Goal: Information Seeking & Learning: Learn about a topic

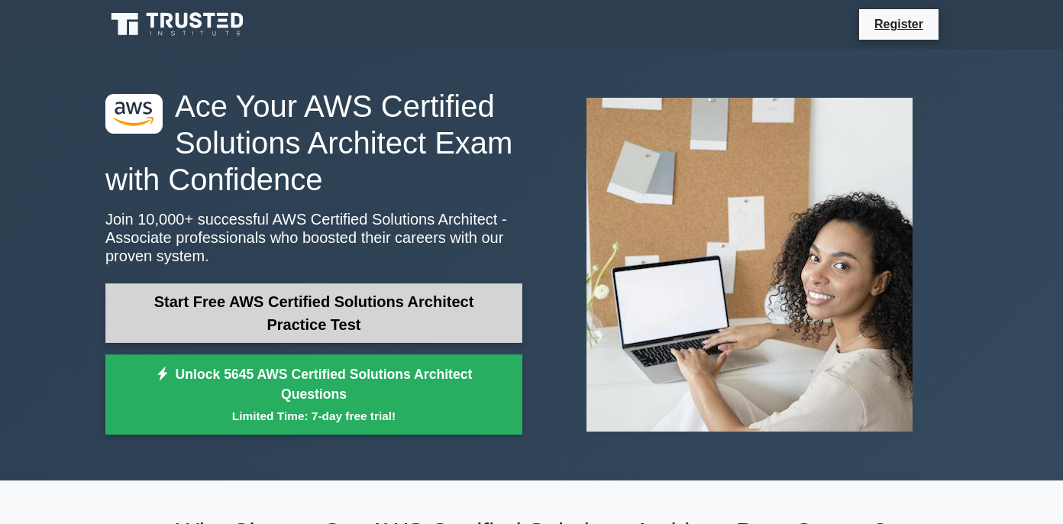
click at [371, 322] on link "Start Free AWS Certified Solutions Architect Practice Test" at bounding box center [313, 313] width 417 height 60
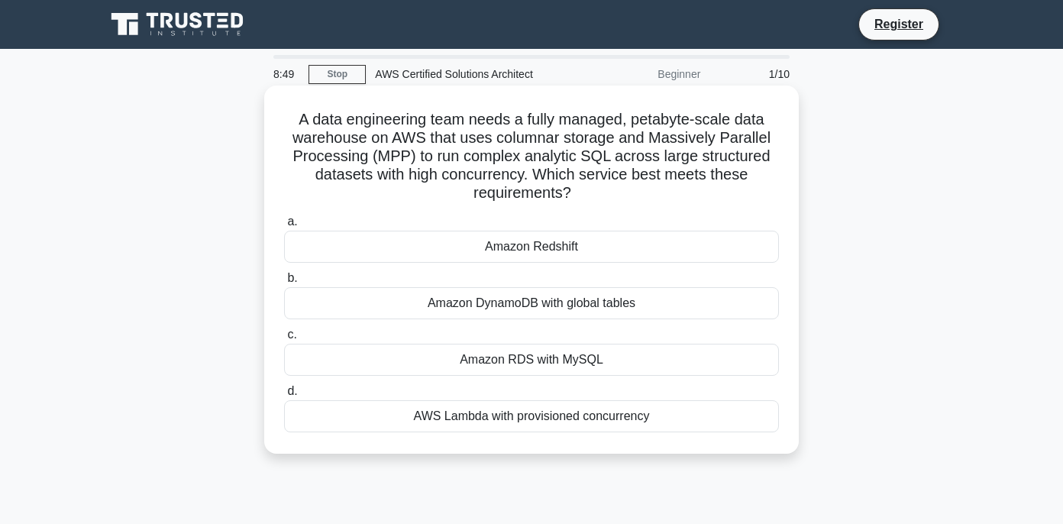
click at [636, 251] on div "Amazon Redshift" at bounding box center [531, 247] width 495 height 32
click at [284, 227] on input "a. Amazon Redshift" at bounding box center [284, 222] width 0 height 10
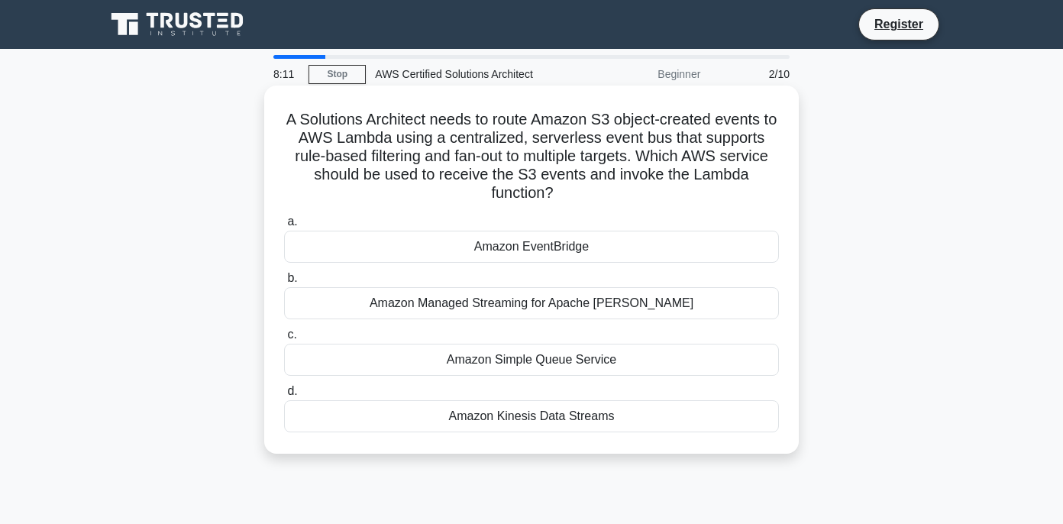
click at [595, 233] on div "Amazon EventBridge" at bounding box center [531, 247] width 495 height 32
click at [284, 227] on input "a. Amazon EventBridge" at bounding box center [284, 222] width 0 height 10
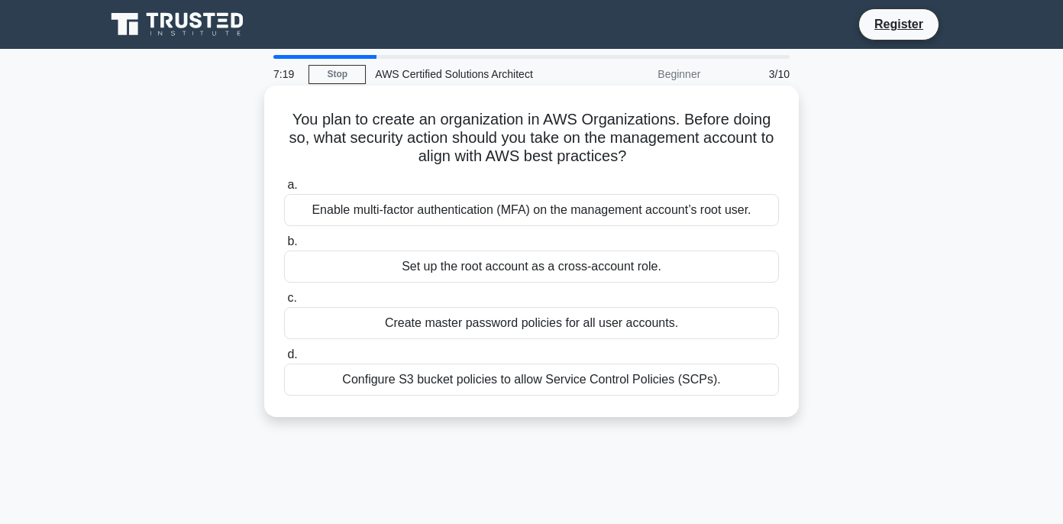
click at [632, 212] on div "Enable multi-factor authentication (MFA) on the management account’s root user." at bounding box center [531, 210] width 495 height 32
click at [284, 190] on input "a. Enable multi-factor authentication (MFA) on the management account’s root us…" at bounding box center [284, 185] width 0 height 10
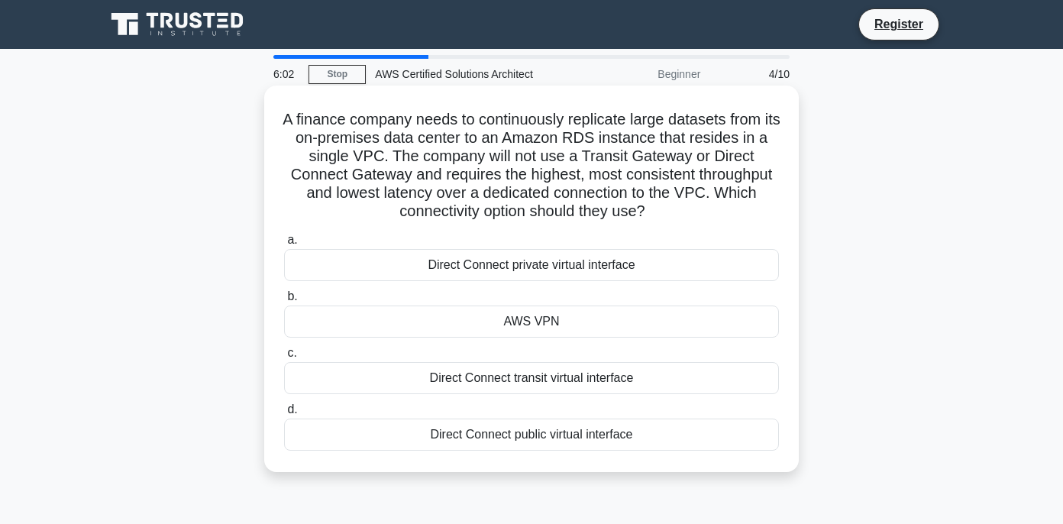
click at [544, 267] on div "Direct Connect private virtual interface" at bounding box center [531, 265] width 495 height 32
click at [284, 245] on input "a. Direct Connect private virtual interface" at bounding box center [284, 240] width 0 height 10
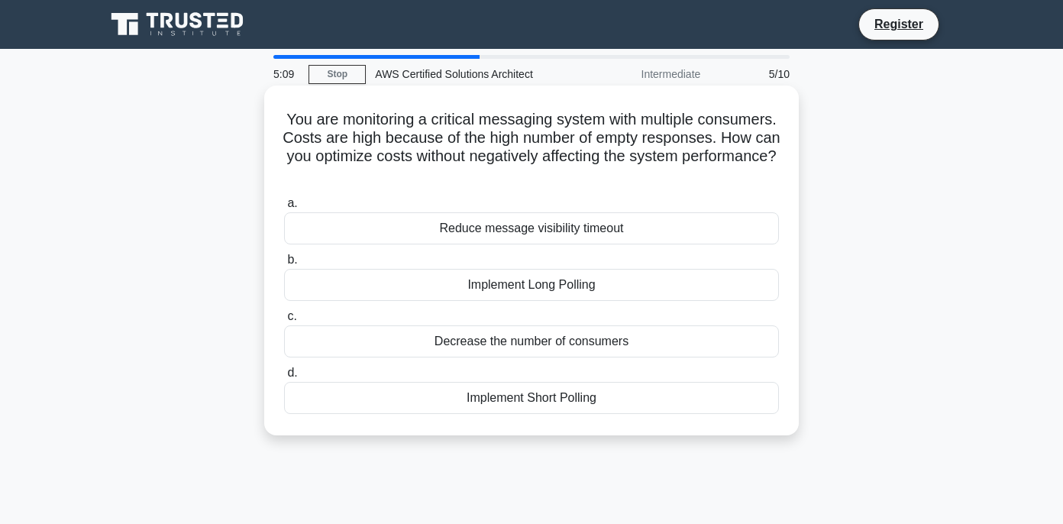
click at [490, 228] on div "Reduce message visibility timeout" at bounding box center [531, 228] width 495 height 32
click at [284, 209] on input "a. Reduce message visibility timeout" at bounding box center [284, 204] width 0 height 10
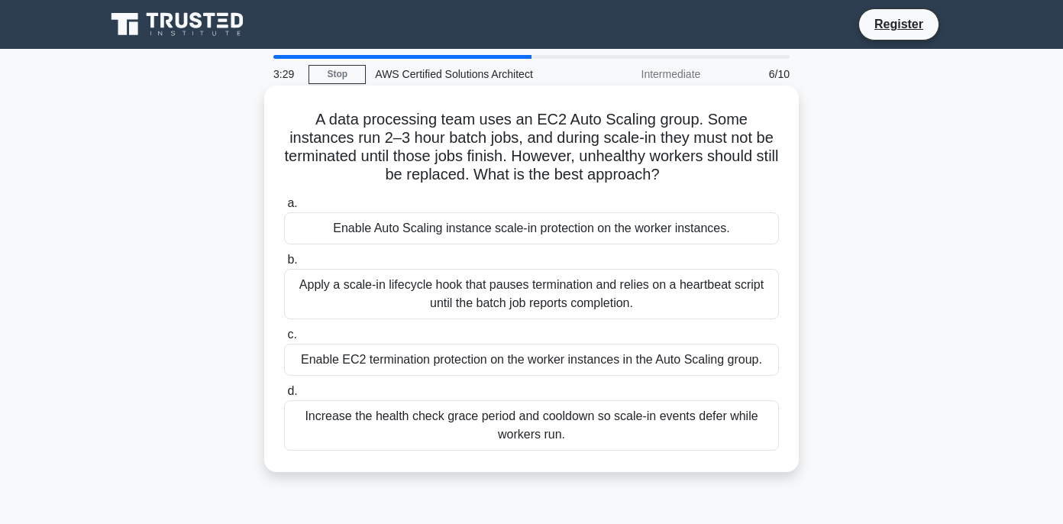
click at [652, 299] on div "Apply a scale-in lifecycle hook that pauses termination and relies on a heartbe…" at bounding box center [531, 294] width 495 height 50
click at [284, 265] on input "b. Apply a scale-in lifecycle hook that pauses termination and relies on a hear…" at bounding box center [284, 260] width 0 height 10
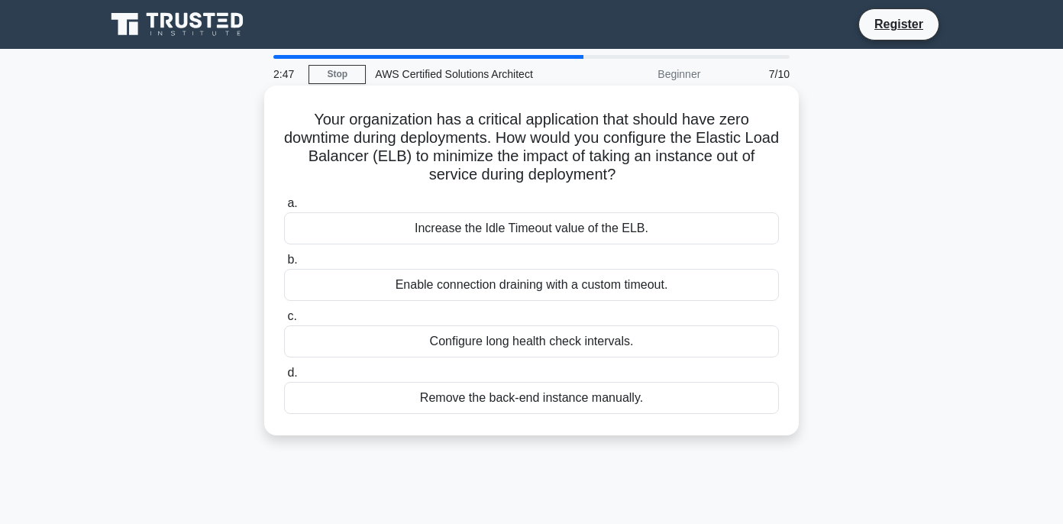
click at [503, 229] on div "Increase the Idle Timeout value of the ELB." at bounding box center [531, 228] width 495 height 32
click at [284, 209] on input "a. Increase the Idle Timeout value of the ELB." at bounding box center [284, 204] width 0 height 10
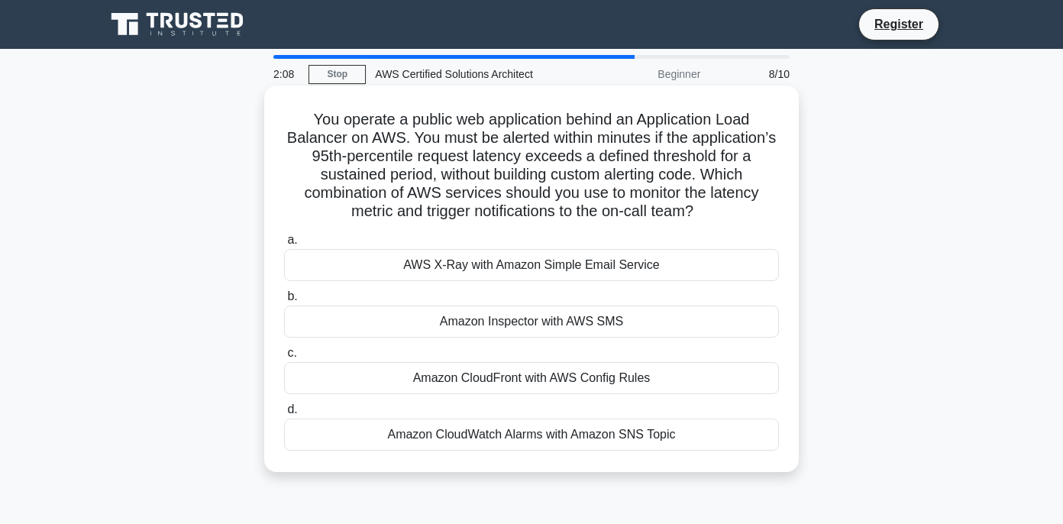
click at [490, 438] on div "Amazon CloudWatch Alarms with Amazon SNS Topic" at bounding box center [531, 435] width 495 height 32
click at [284, 415] on input "d. Amazon CloudWatch Alarms with Amazon SNS Topic" at bounding box center [284, 410] width 0 height 10
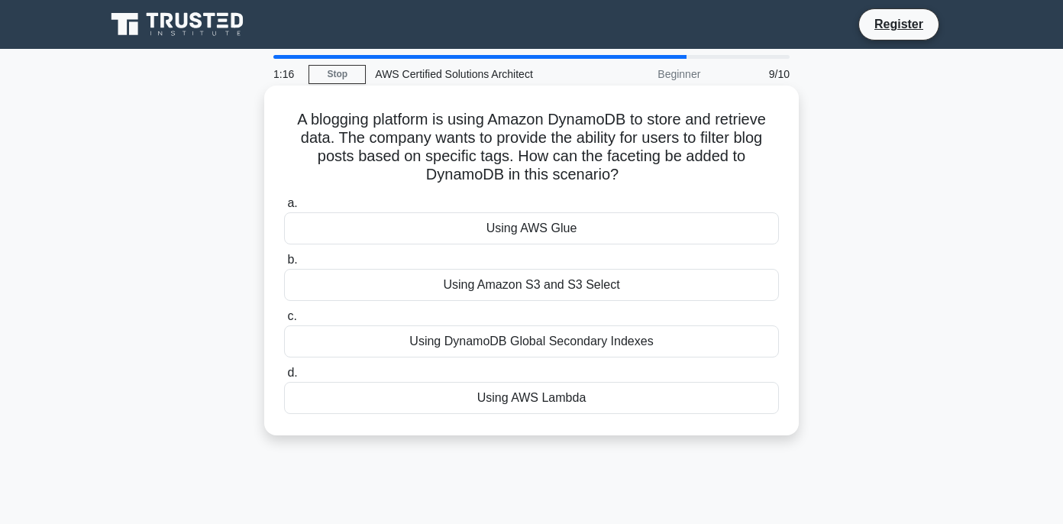
click at [592, 406] on div "Using AWS Lambda" at bounding box center [531, 398] width 495 height 32
click at [284, 378] on input "d. Using AWS Lambda" at bounding box center [284, 373] width 0 height 10
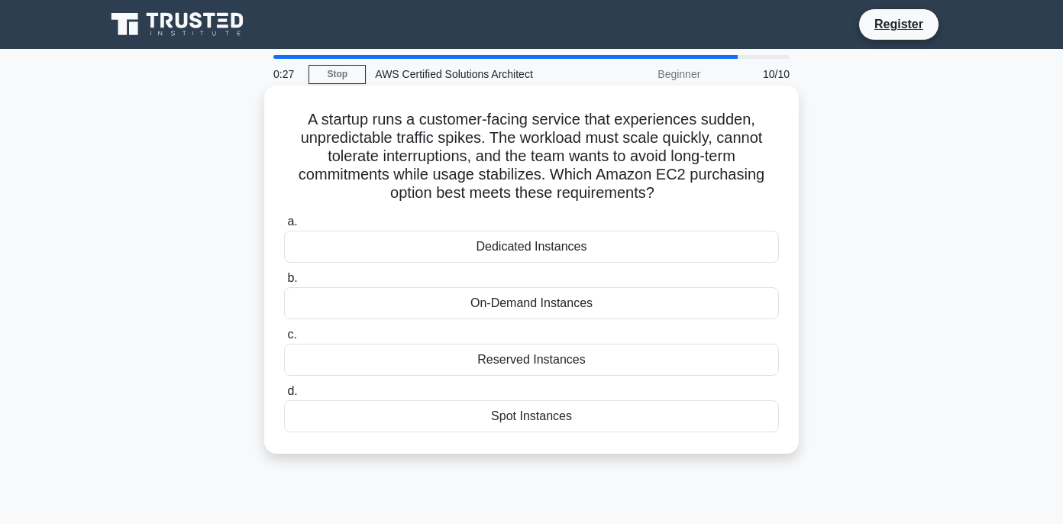
click at [622, 307] on div "On-Demand Instances" at bounding box center [531, 303] width 495 height 32
click at [284, 283] on input "b. On-Demand Instances" at bounding box center [284, 278] width 0 height 10
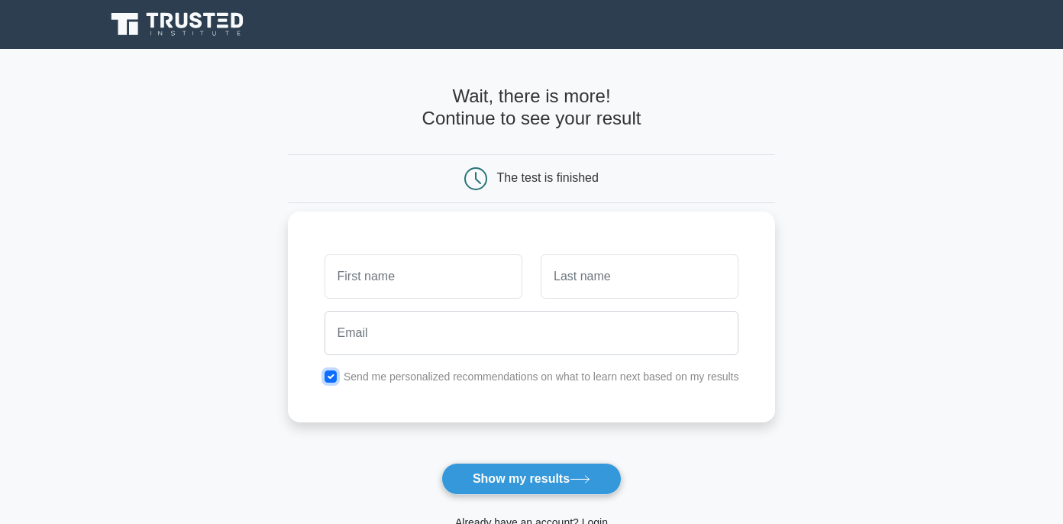
click at [335, 377] on input "checkbox" at bounding box center [331, 376] width 12 height 12
checkbox input "false"
click at [378, 287] on input "text" at bounding box center [424, 276] width 198 height 44
type input "Arman"
click at [574, 280] on input "text" at bounding box center [640, 276] width 198 height 44
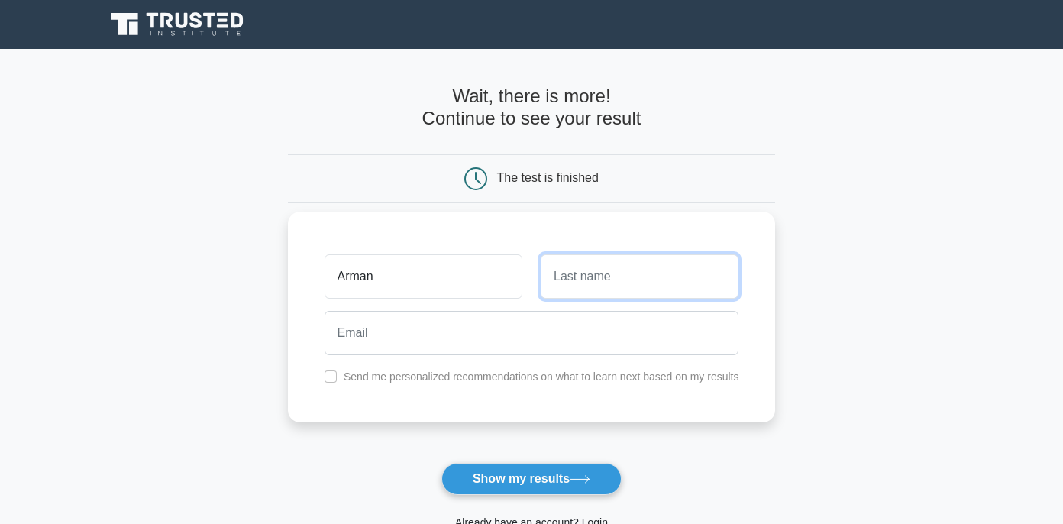
type input "Mnatsakanyan"
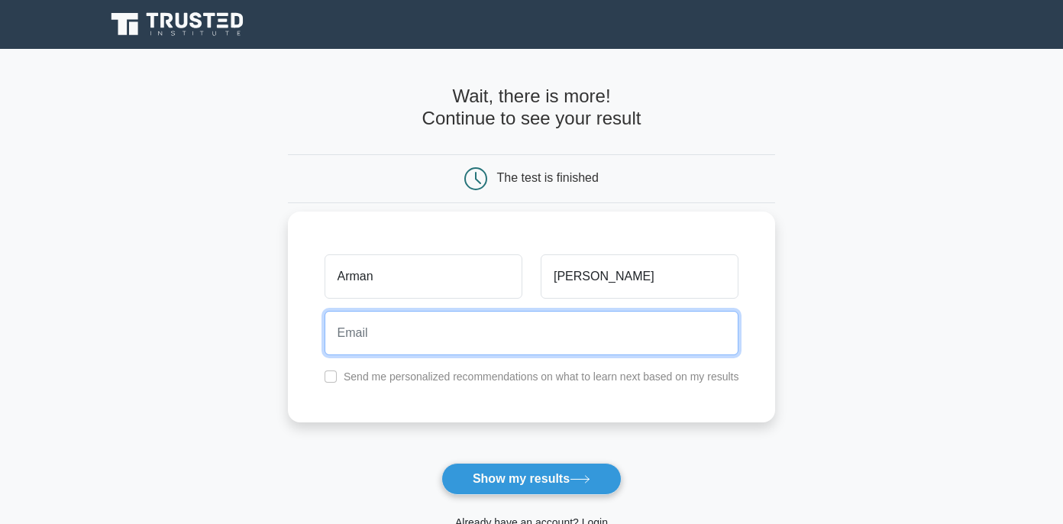
click at [565, 335] on input "email" at bounding box center [532, 333] width 415 height 44
type input "biggelou@gmail.com"
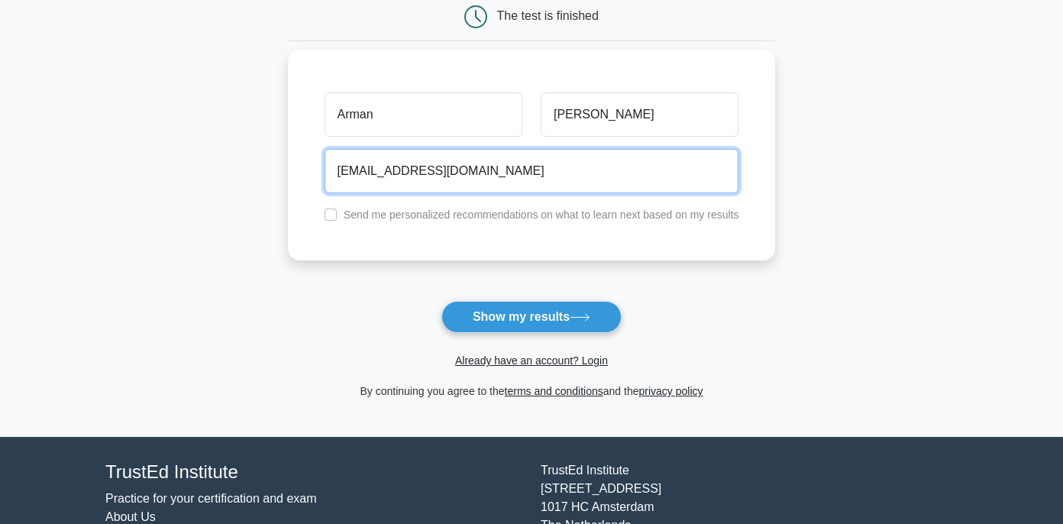
scroll to position [161, 0]
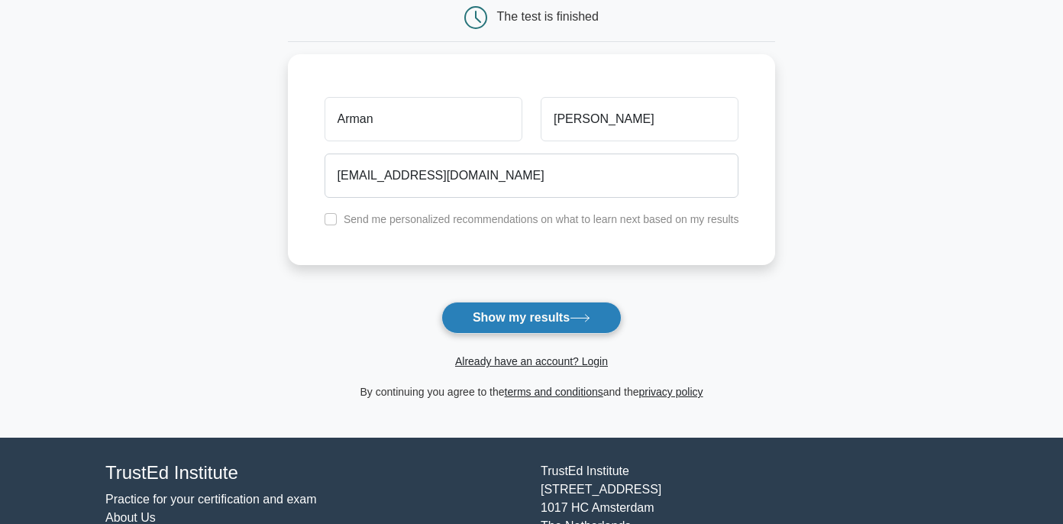
click at [506, 321] on button "Show my results" at bounding box center [532, 318] width 180 height 32
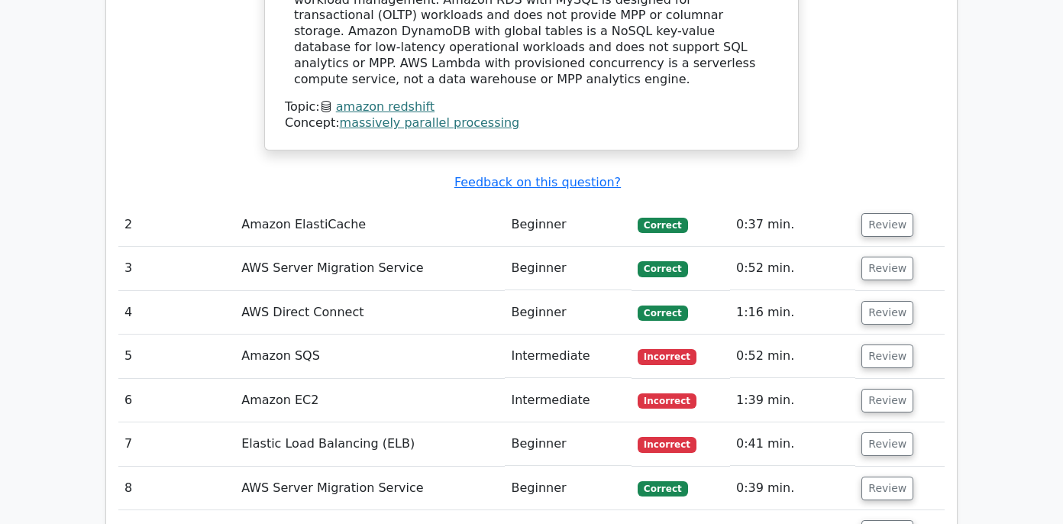
scroll to position [1895, 0]
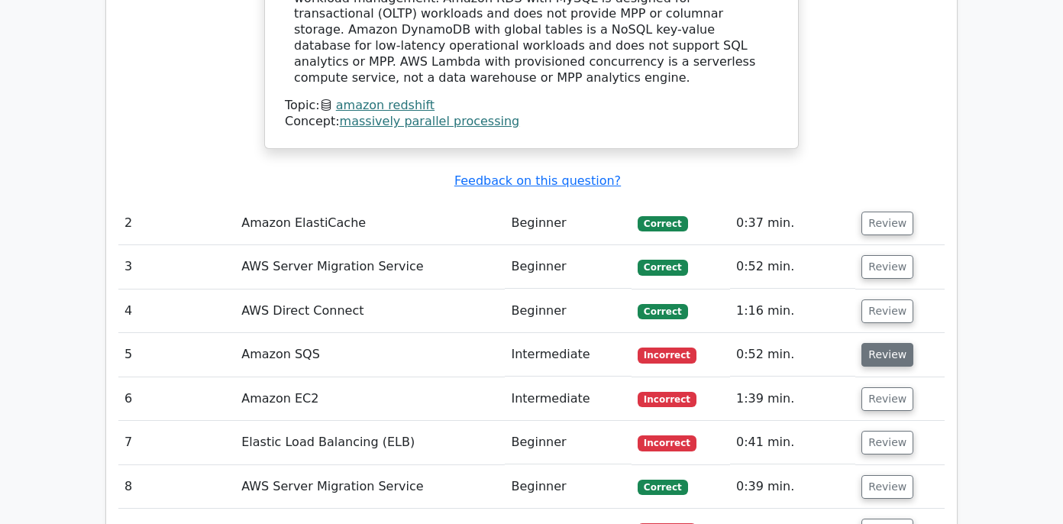
click at [872, 343] on button "Review" at bounding box center [888, 355] width 52 height 24
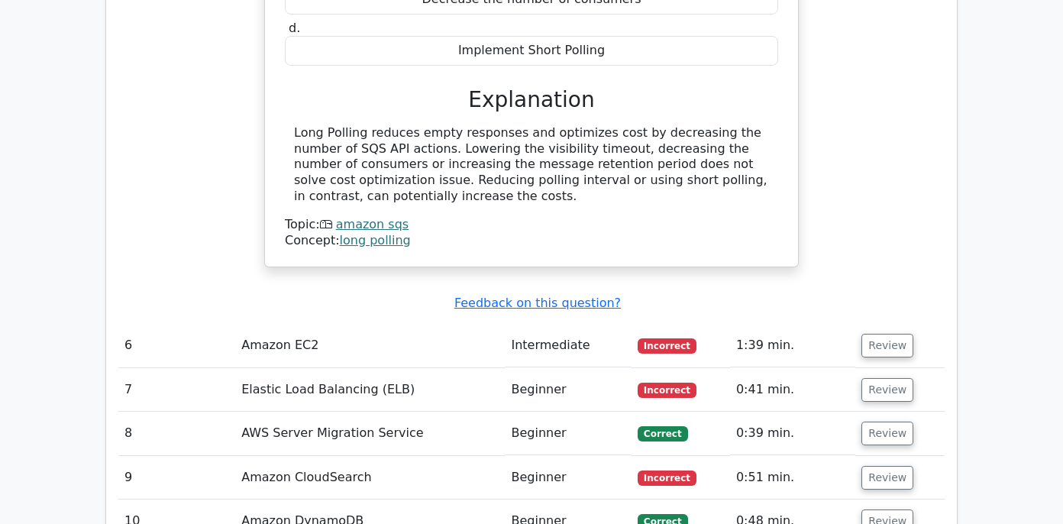
scroll to position [2518, 0]
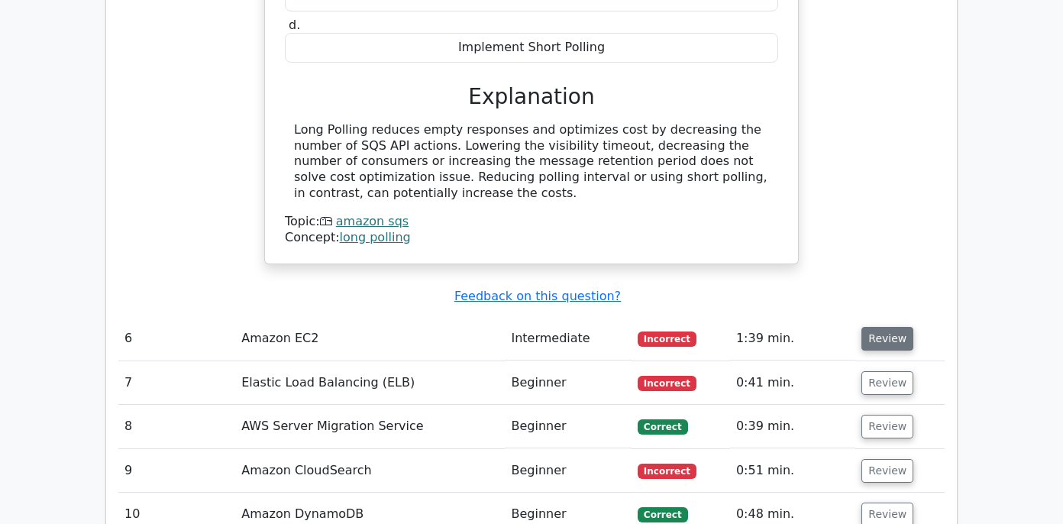
click at [890, 327] on button "Review" at bounding box center [888, 339] width 52 height 24
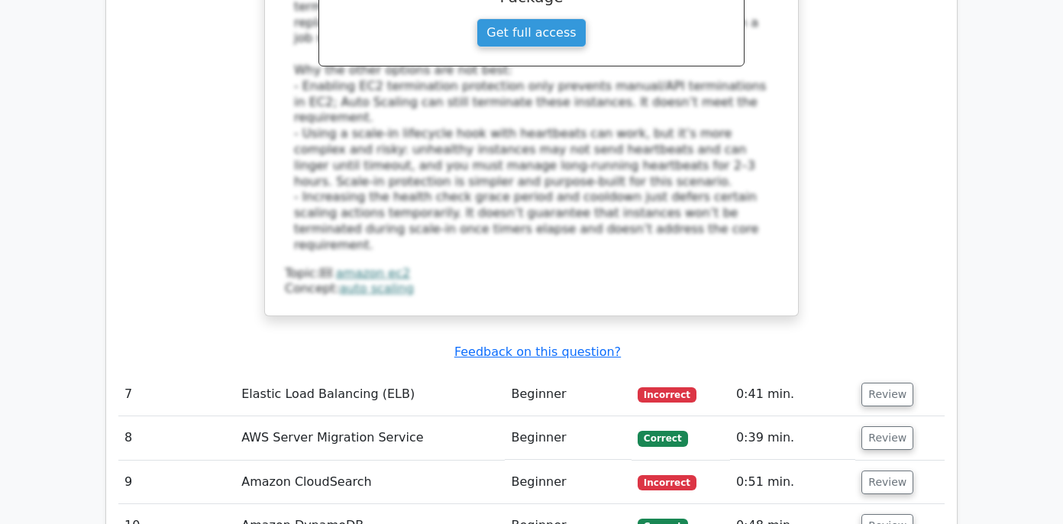
scroll to position [3408, 0]
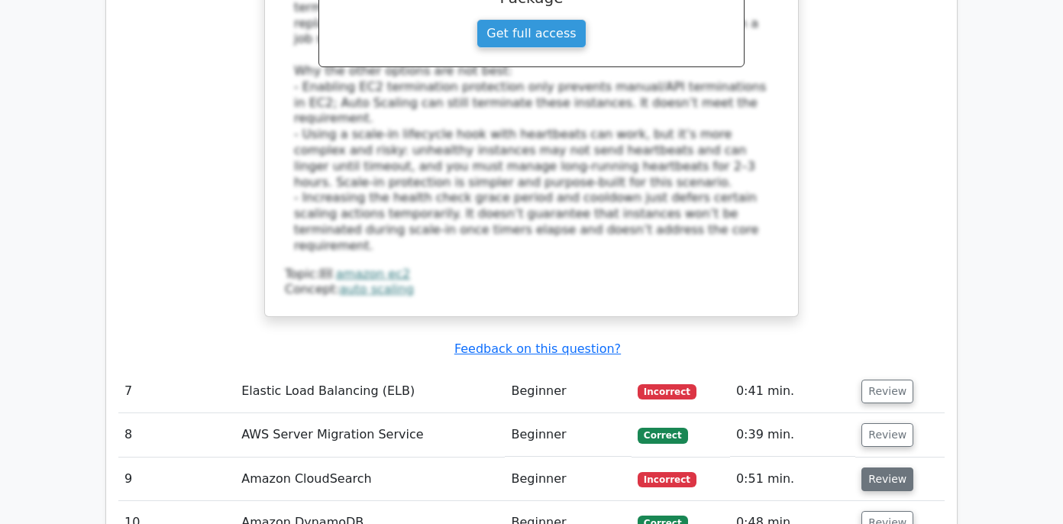
click at [898, 468] on button "Review" at bounding box center [888, 480] width 52 height 24
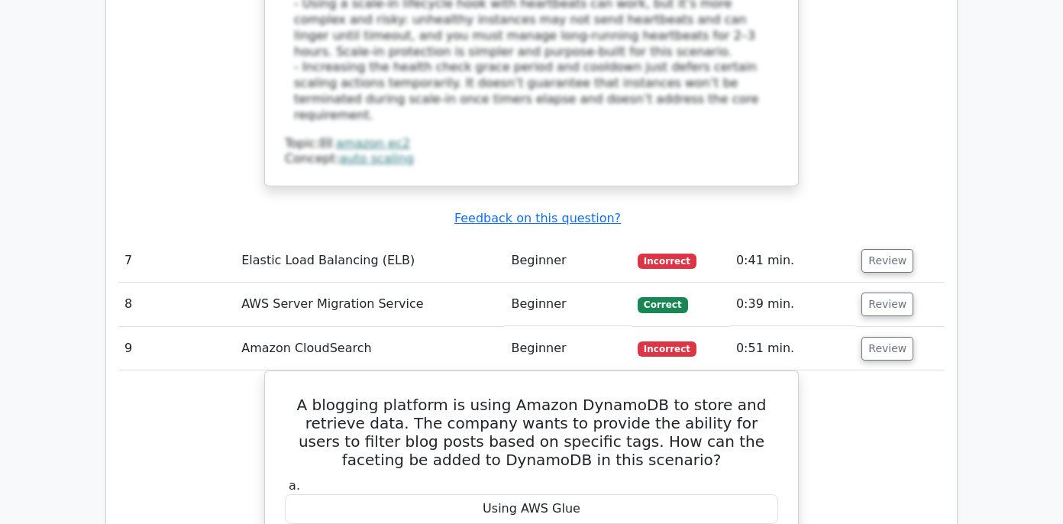
scroll to position [3539, 0]
click at [894, 248] on button "Review" at bounding box center [888, 260] width 52 height 24
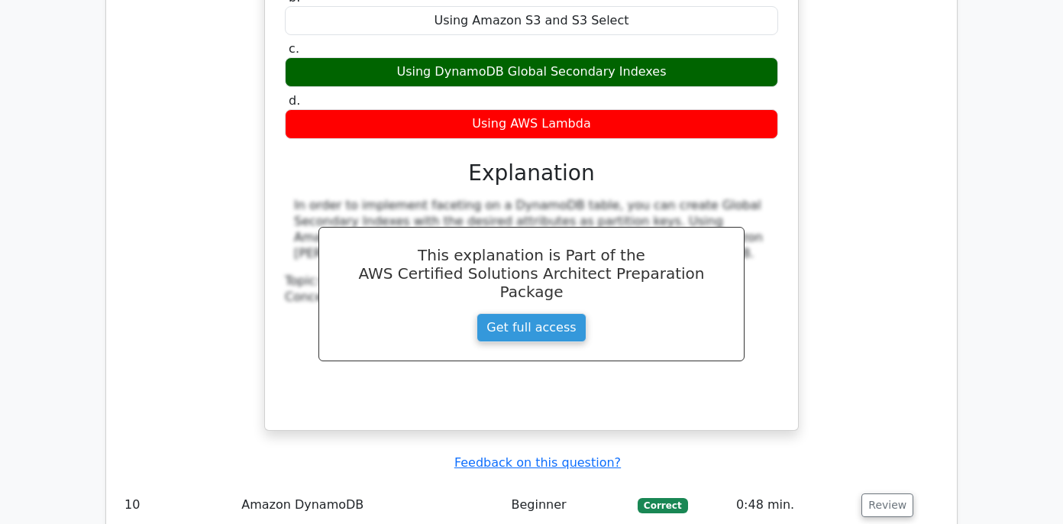
scroll to position [5274, 0]
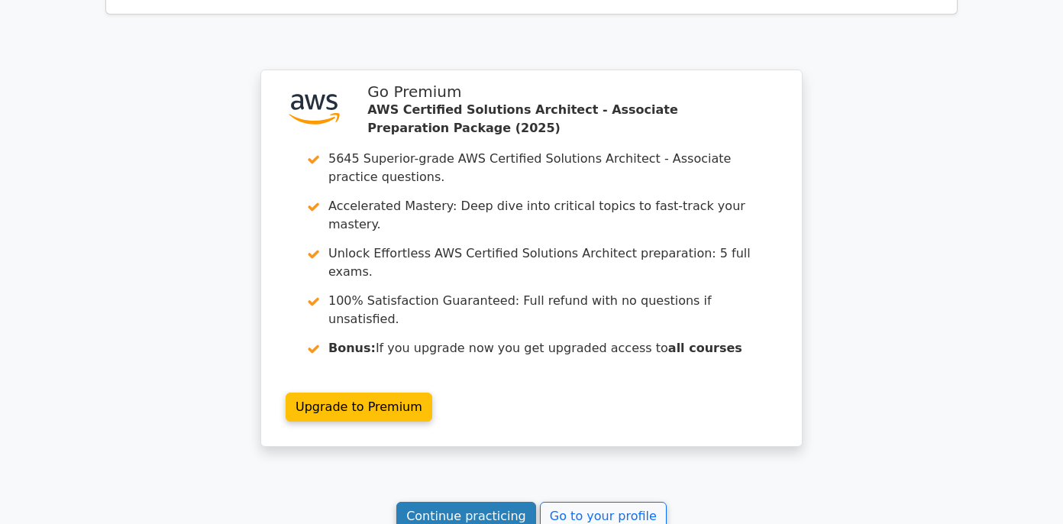
click at [479, 502] on link "Continue practicing" at bounding box center [466, 516] width 140 height 29
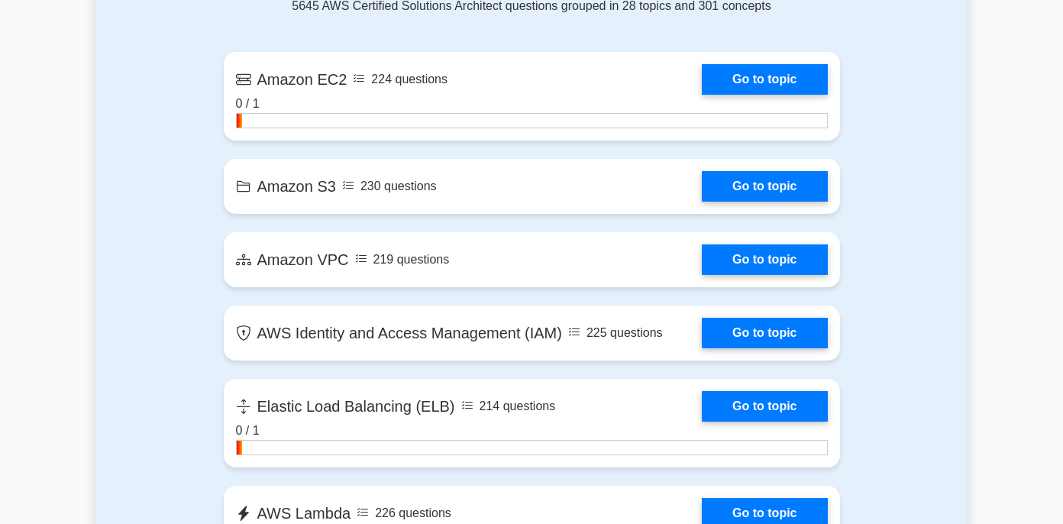
scroll to position [1010, 0]
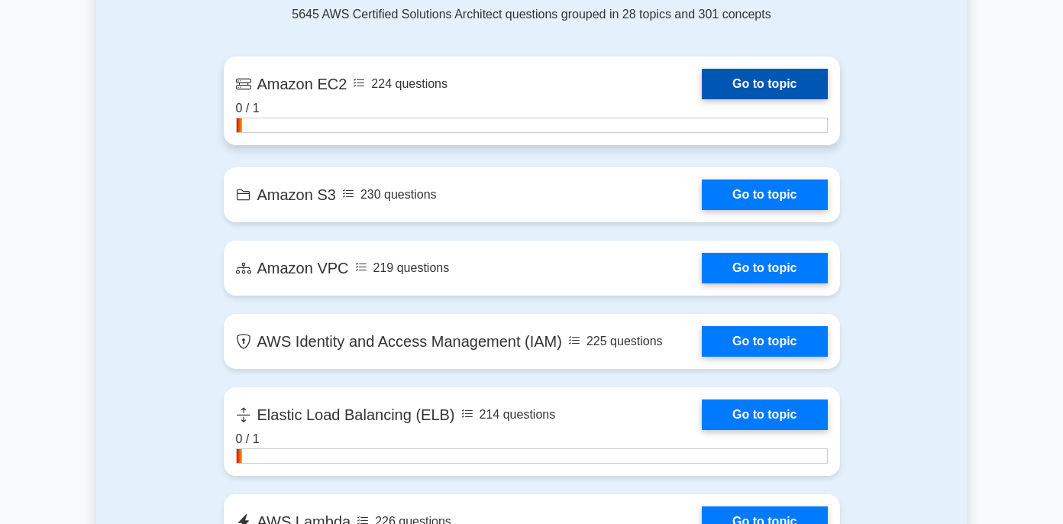
click at [702, 92] on link "Go to topic" at bounding box center [764, 84] width 125 height 31
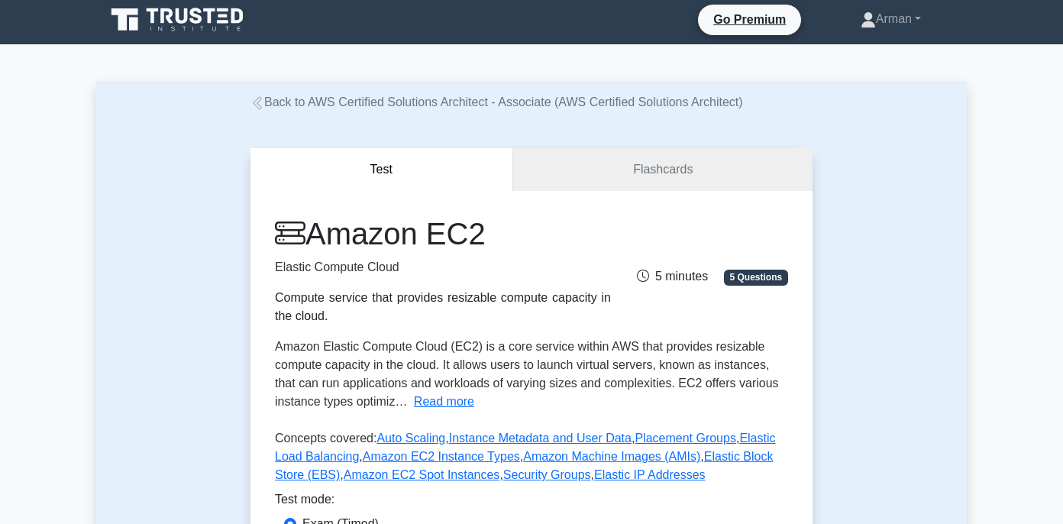
scroll to position [3, 0]
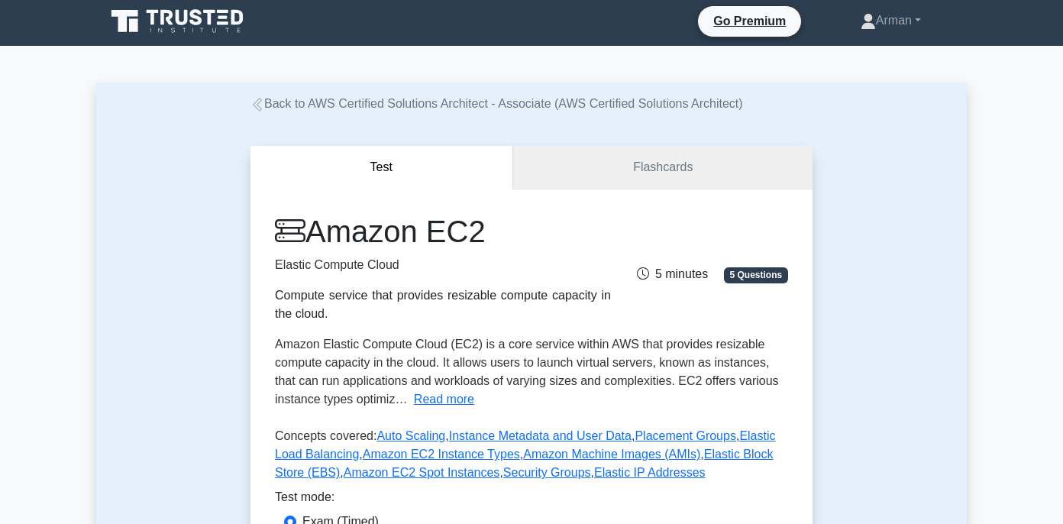
click at [609, 183] on link "Flashcards" at bounding box center [662, 168] width 299 height 44
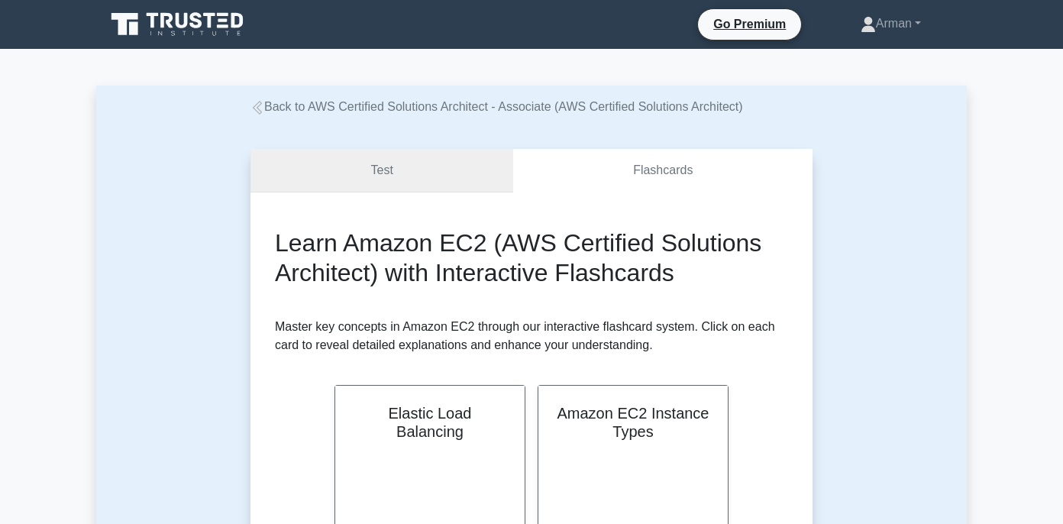
click at [432, 170] on link "Test" at bounding box center [382, 171] width 263 height 44
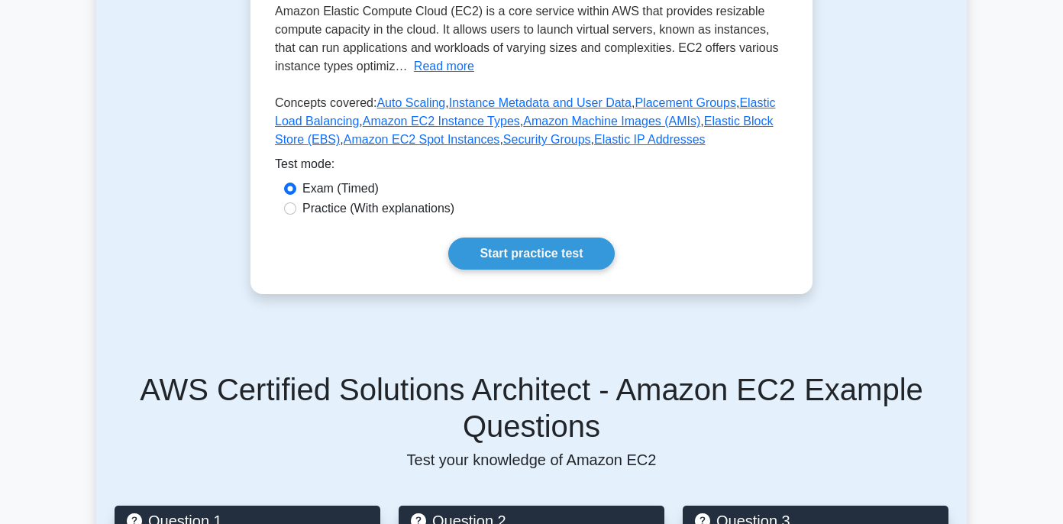
scroll to position [338, 0]
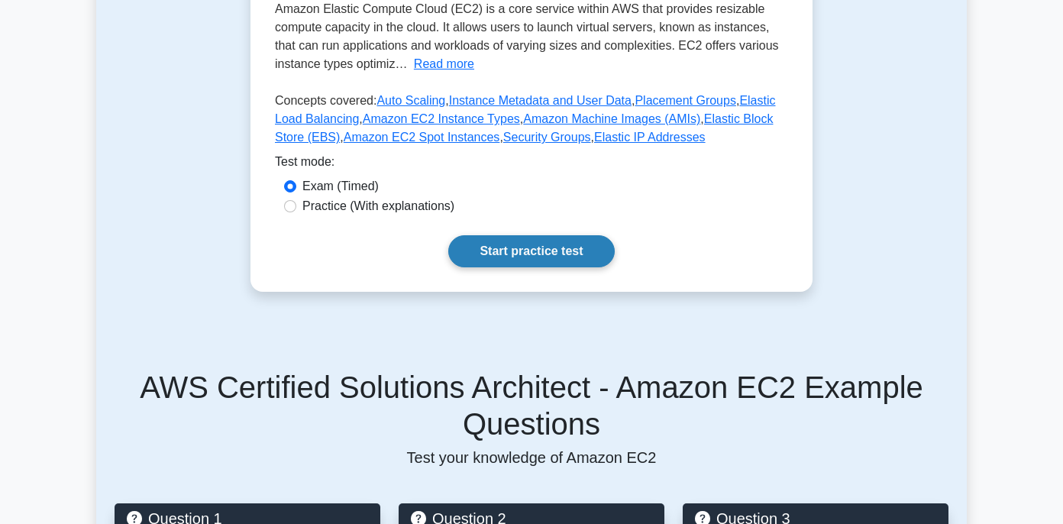
click at [523, 254] on link "Start practice test" at bounding box center [531, 251] width 166 height 32
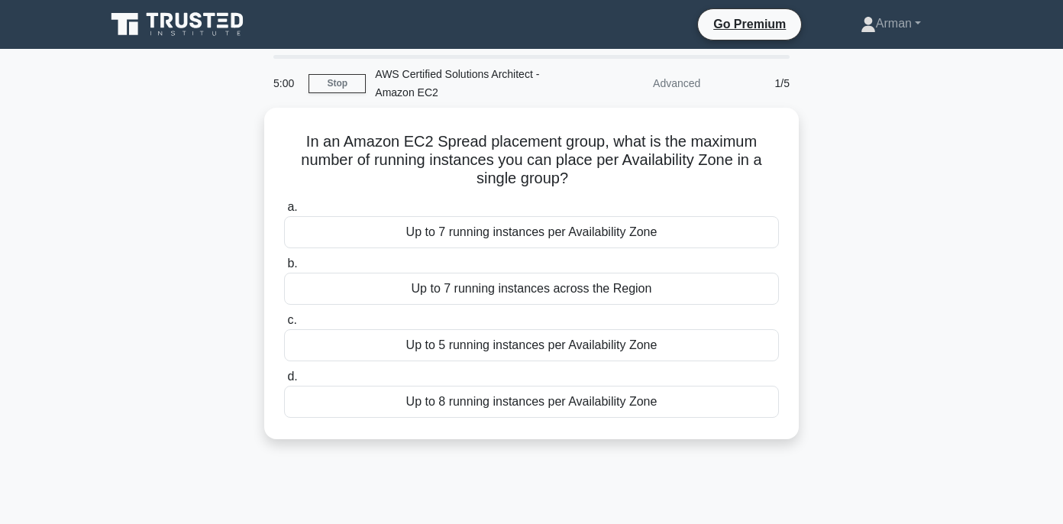
scroll to position [3, 0]
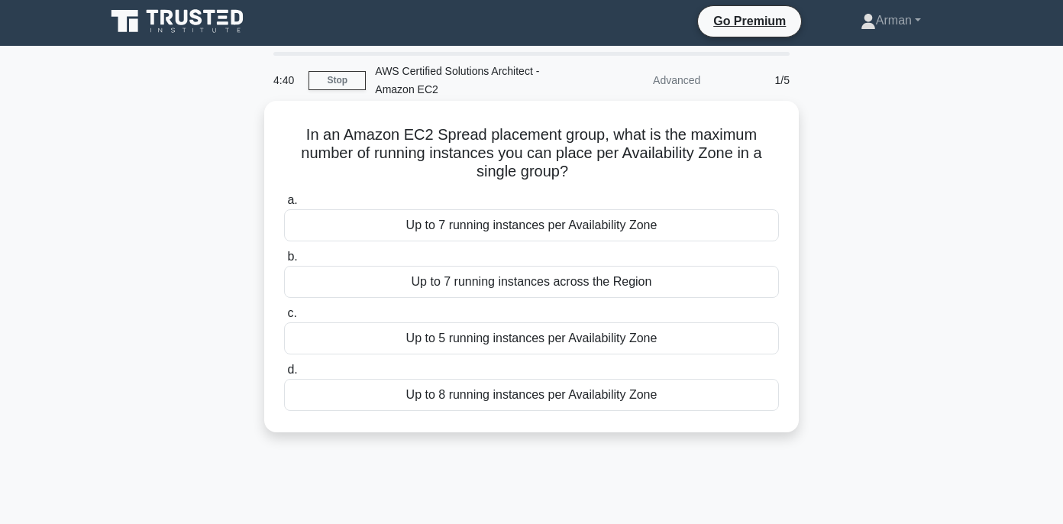
click at [488, 231] on div "Up to 7 running instances per Availability Zone" at bounding box center [531, 225] width 495 height 32
click at [284, 205] on input "a. Up to 7 running instances per Availability Zone" at bounding box center [284, 201] width 0 height 10
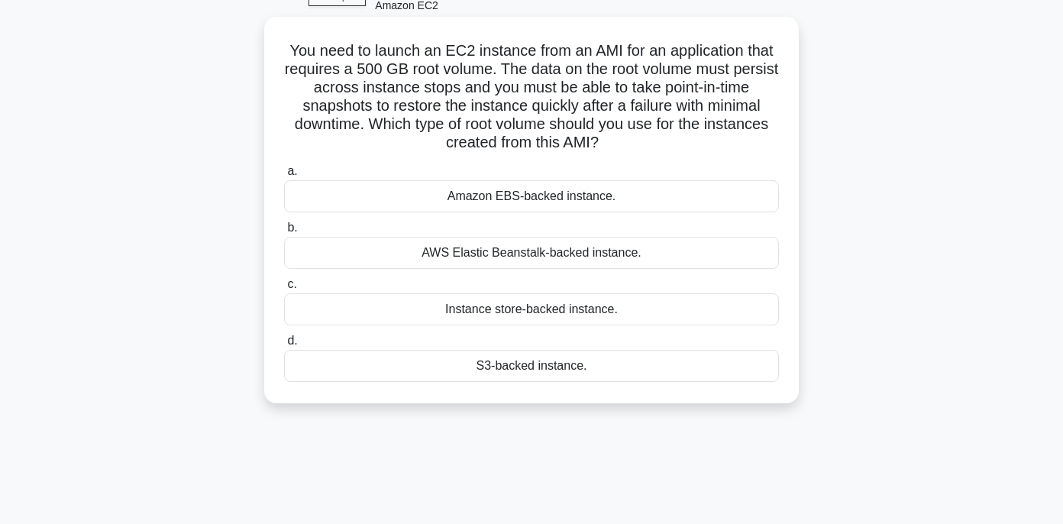
scroll to position [89, 0]
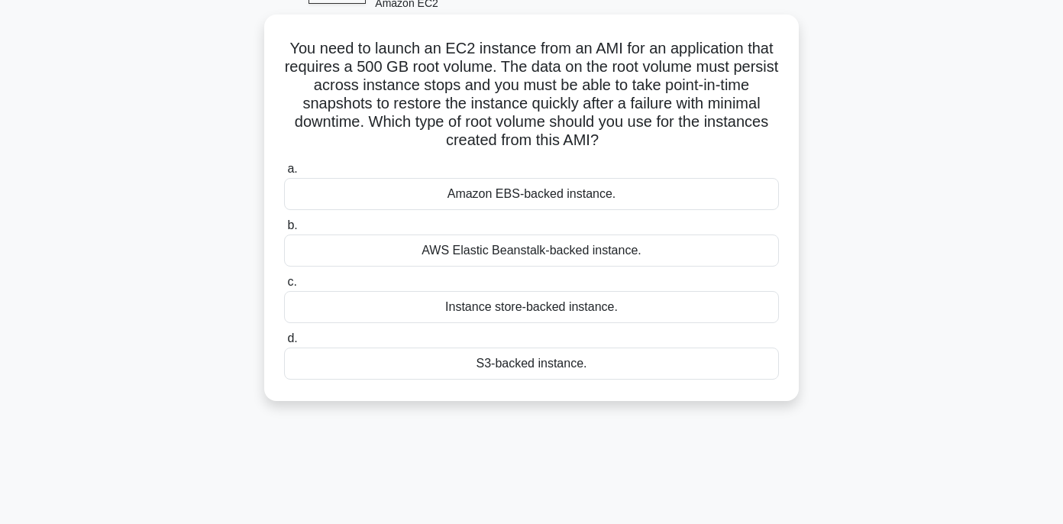
click at [555, 197] on div "Amazon EBS-backed instance." at bounding box center [531, 194] width 495 height 32
click at [284, 174] on input "a. Amazon EBS-backed instance." at bounding box center [284, 169] width 0 height 10
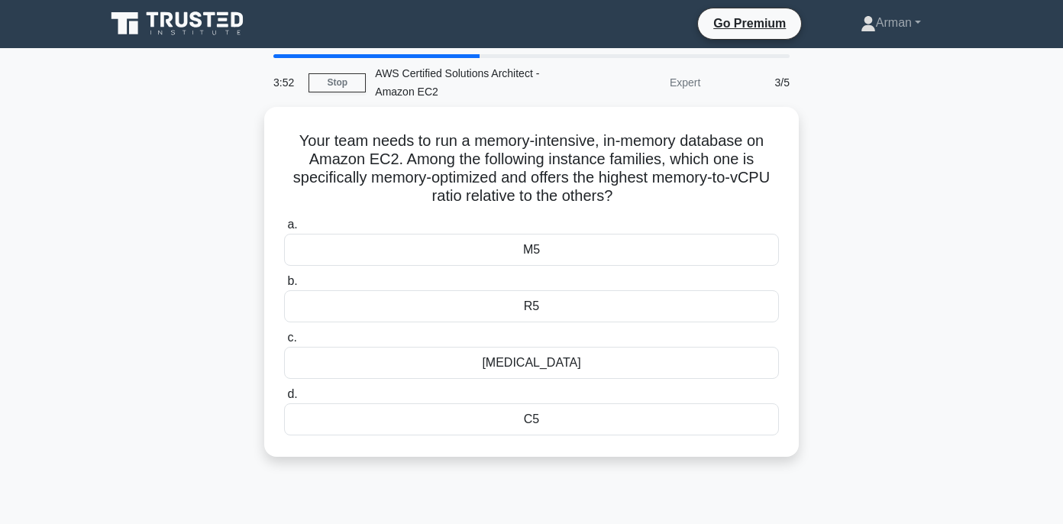
scroll to position [0, 0]
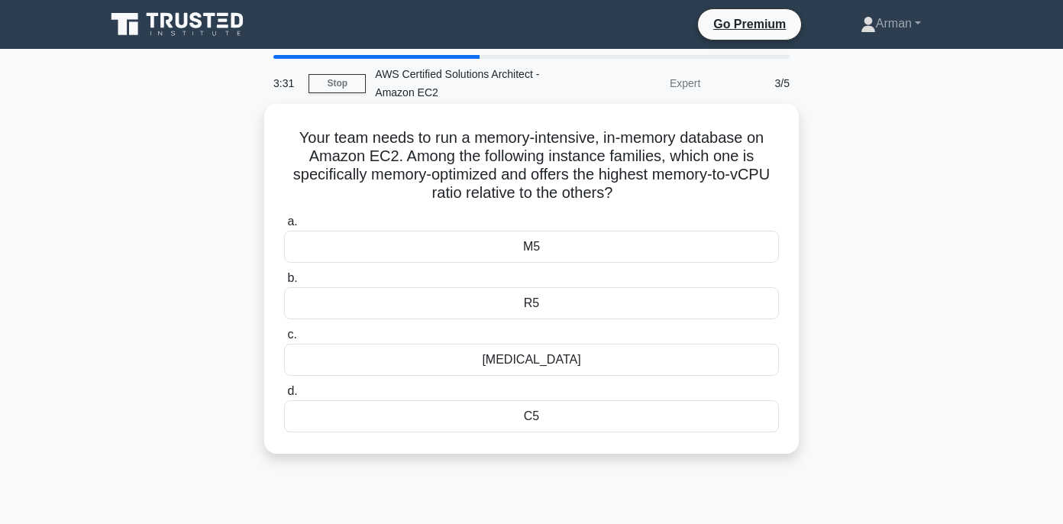
click at [548, 248] on div "M5" at bounding box center [531, 247] width 495 height 32
click at [284, 227] on input "a. M5" at bounding box center [284, 222] width 0 height 10
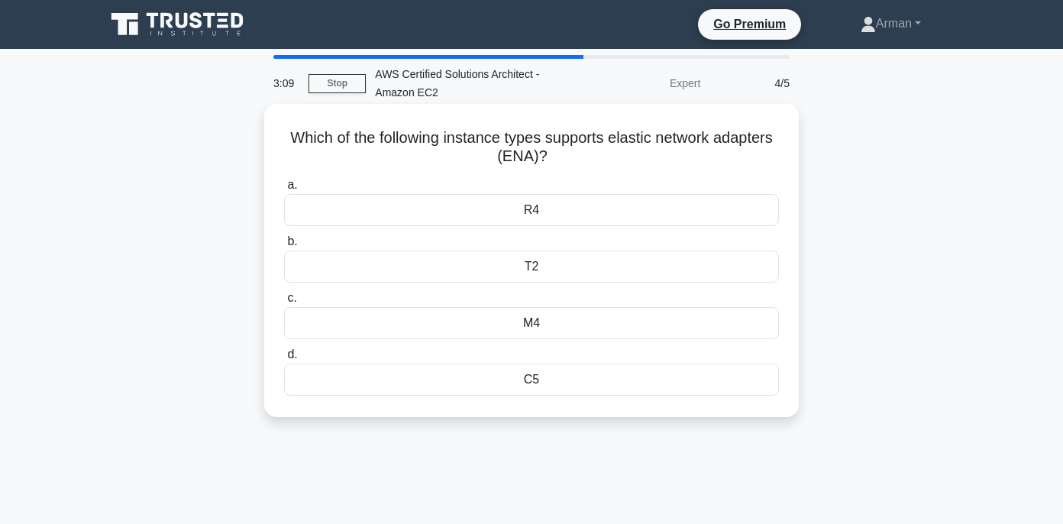
click at [552, 214] on div "R4" at bounding box center [531, 210] width 495 height 32
click at [284, 190] on input "a. R4" at bounding box center [284, 185] width 0 height 10
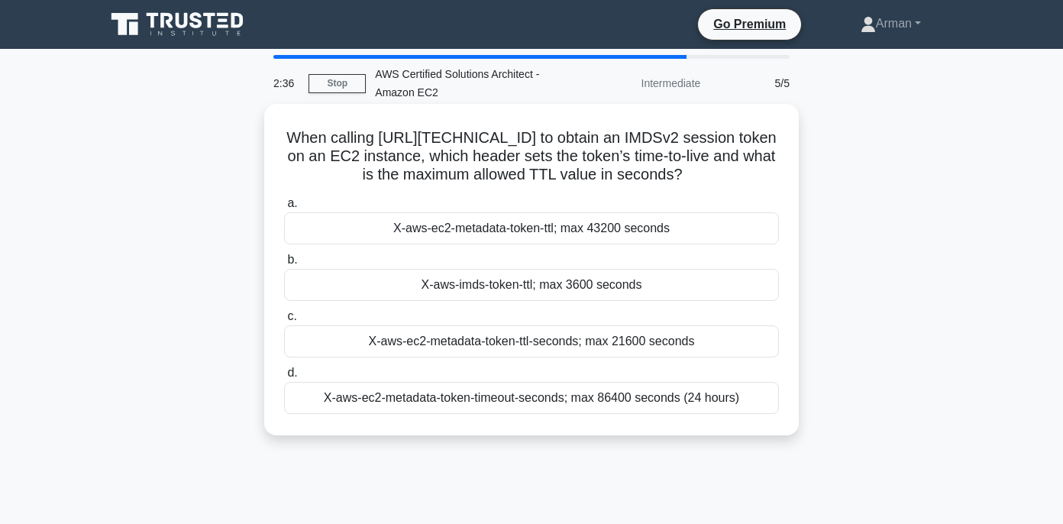
click at [709, 403] on div "X-aws-ec2-metadata-token-timeout-seconds; max 86400 seconds (24 hours)" at bounding box center [531, 398] width 495 height 32
click at [284, 378] on input "d. X-aws-ec2-metadata-token-timeout-seconds; max 86400 seconds (24 hours)" at bounding box center [284, 373] width 0 height 10
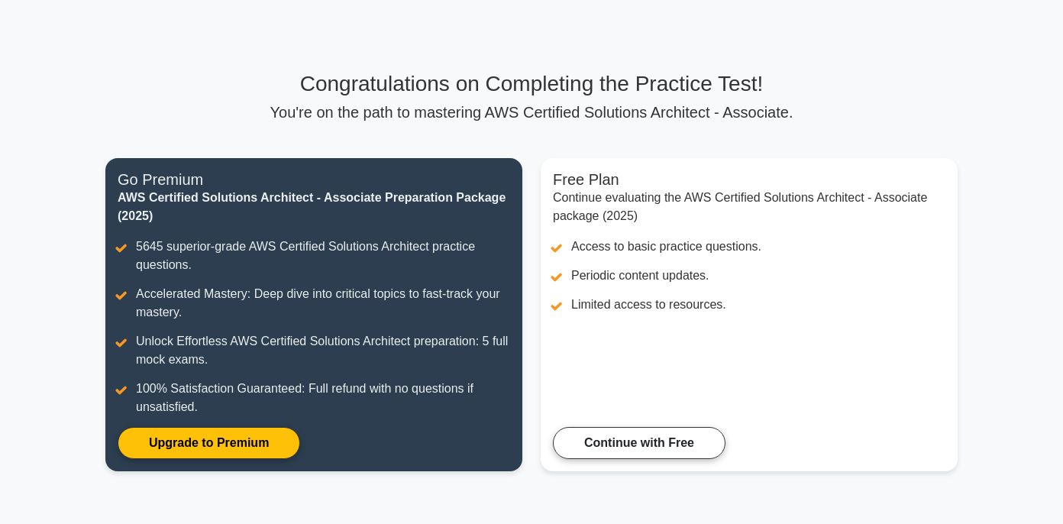
scroll to position [53, 0]
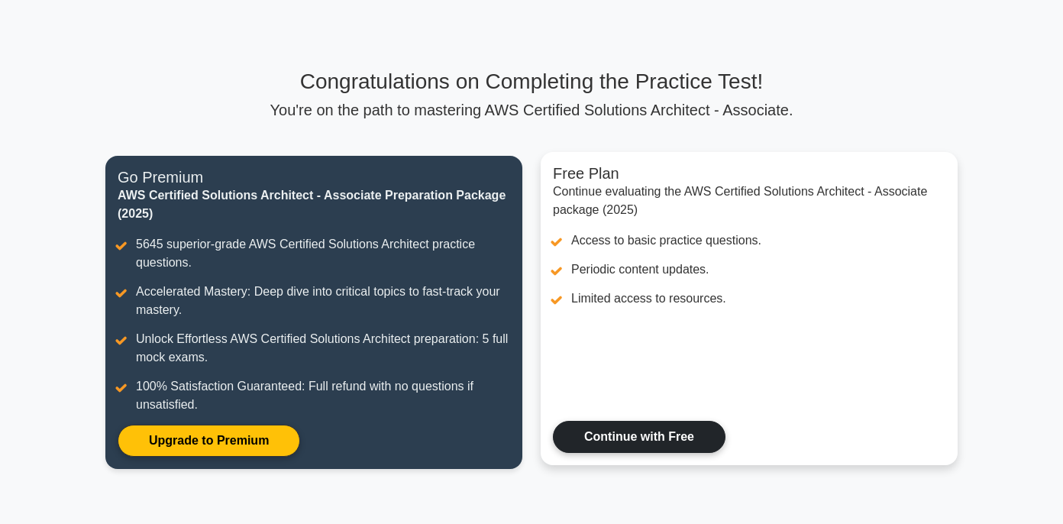
click at [675, 435] on link "Continue with Free" at bounding box center [639, 437] width 173 height 32
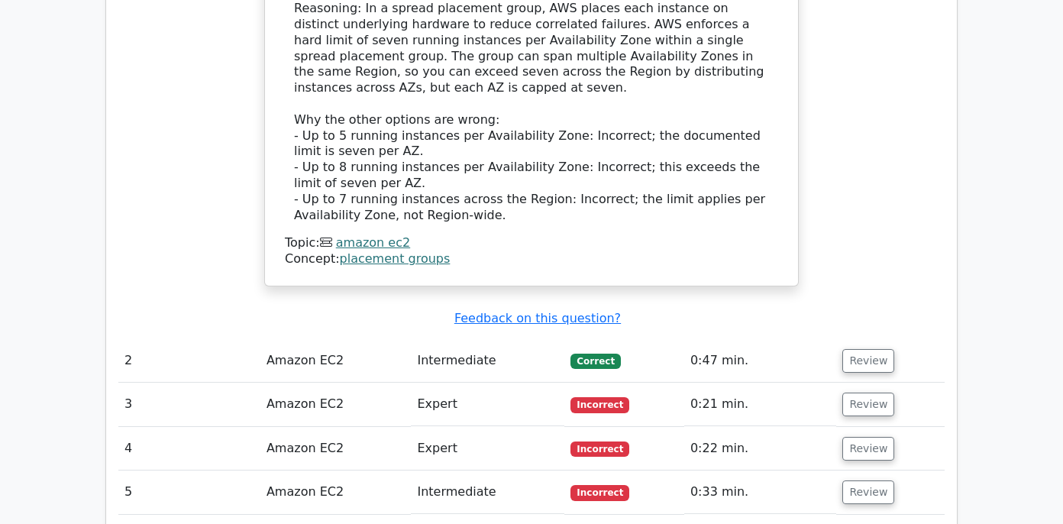
scroll to position [1610, 0]
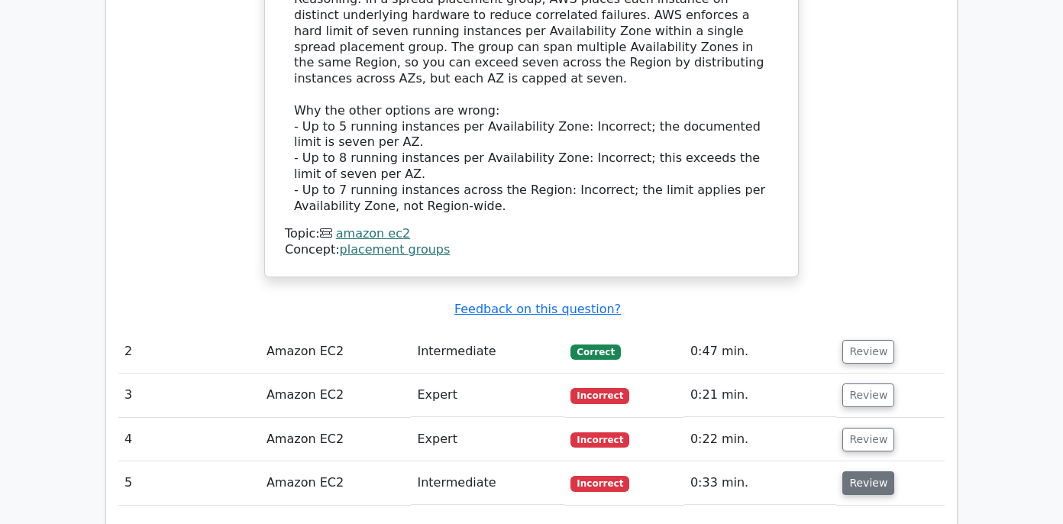
click at [878, 471] on button "Review" at bounding box center [869, 483] width 52 height 24
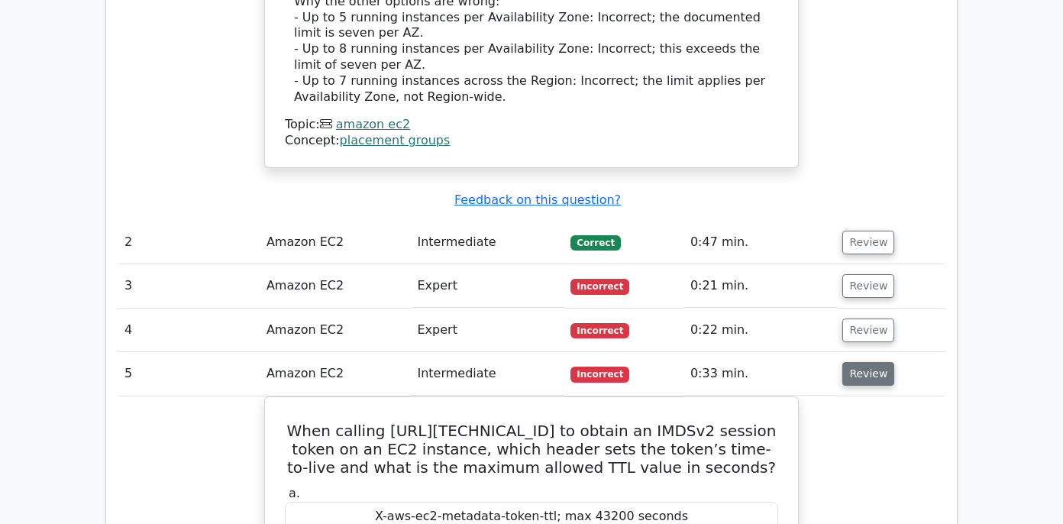
scroll to position [1712, 0]
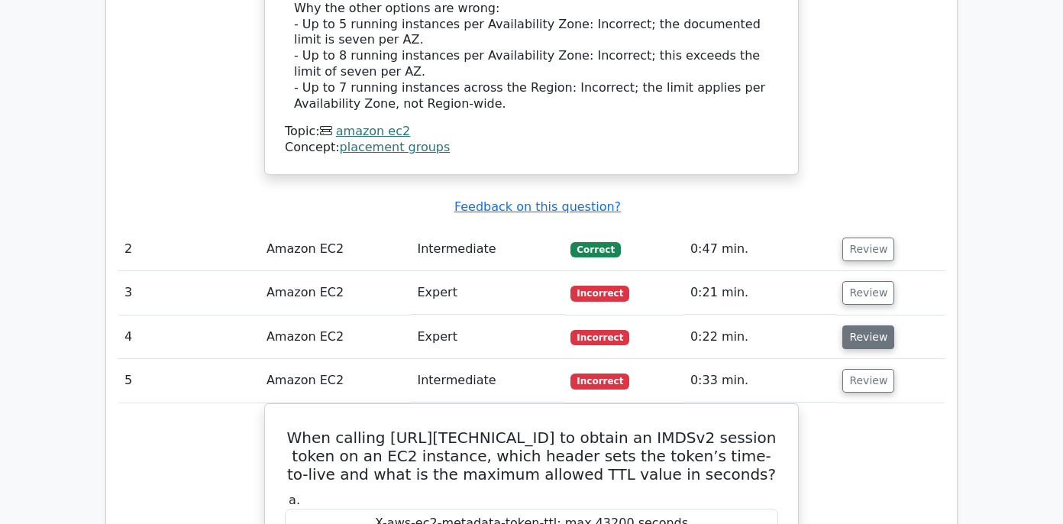
click at [863, 325] on button "Review" at bounding box center [869, 337] width 52 height 24
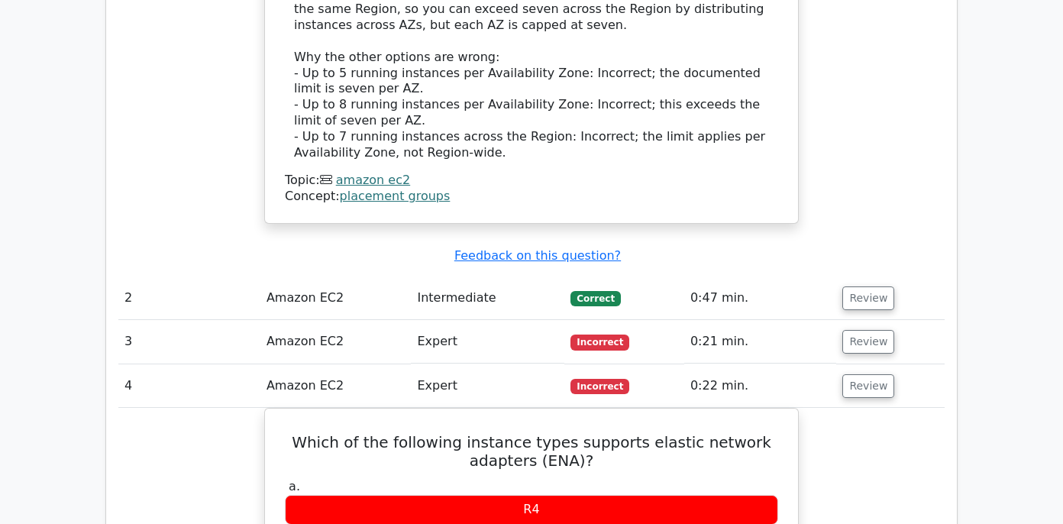
scroll to position [1658, 0]
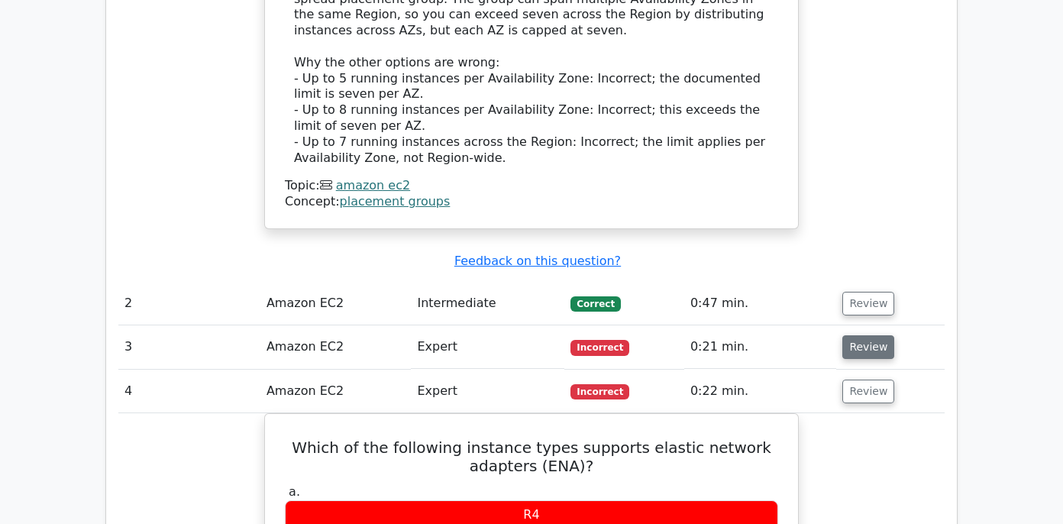
click at [853, 335] on button "Review" at bounding box center [869, 347] width 52 height 24
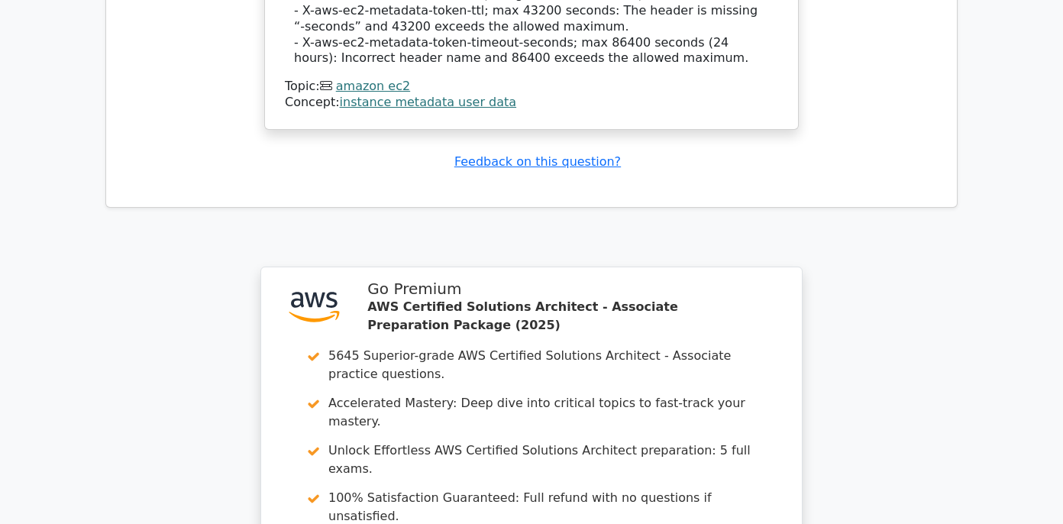
scroll to position [4218, 0]
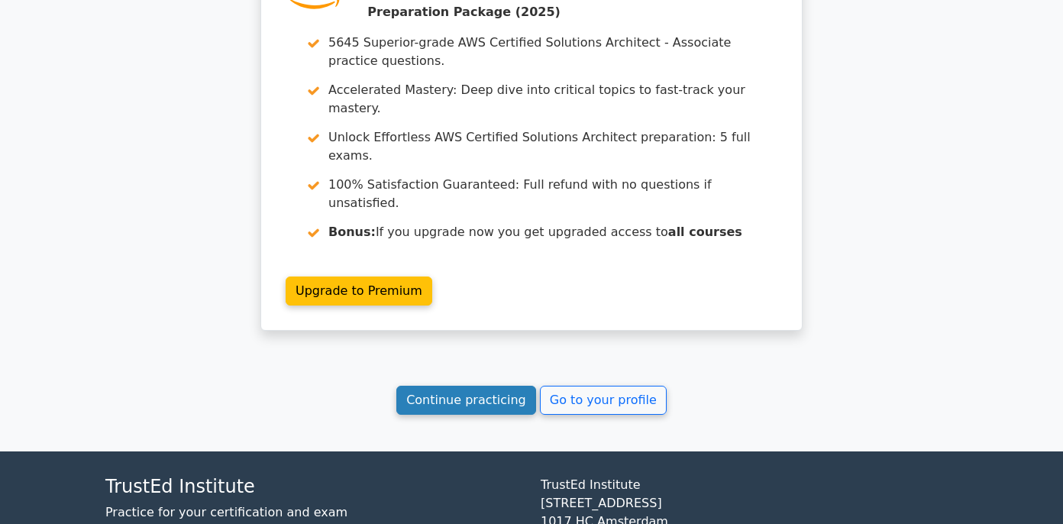
click at [477, 386] on link "Continue practicing" at bounding box center [466, 400] width 140 height 29
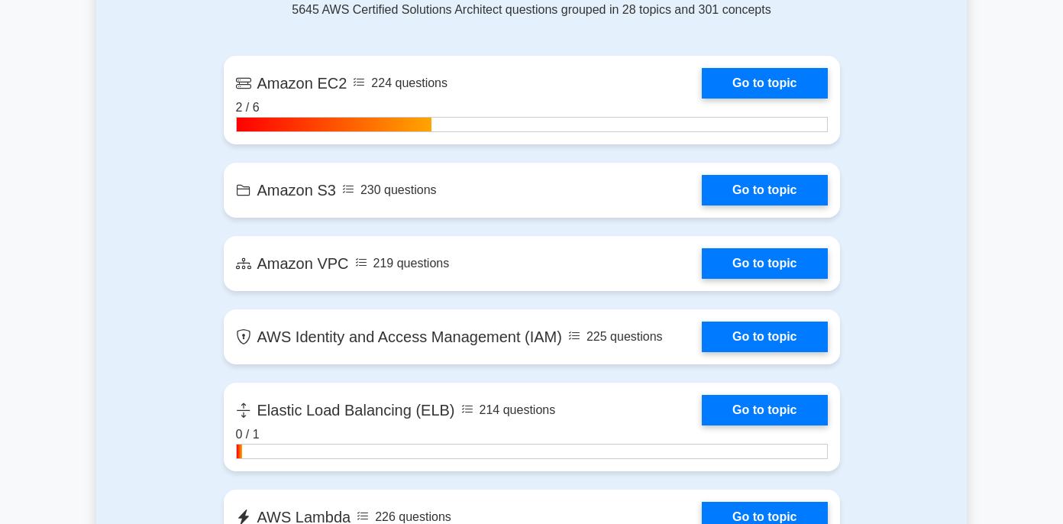
scroll to position [1016, 0]
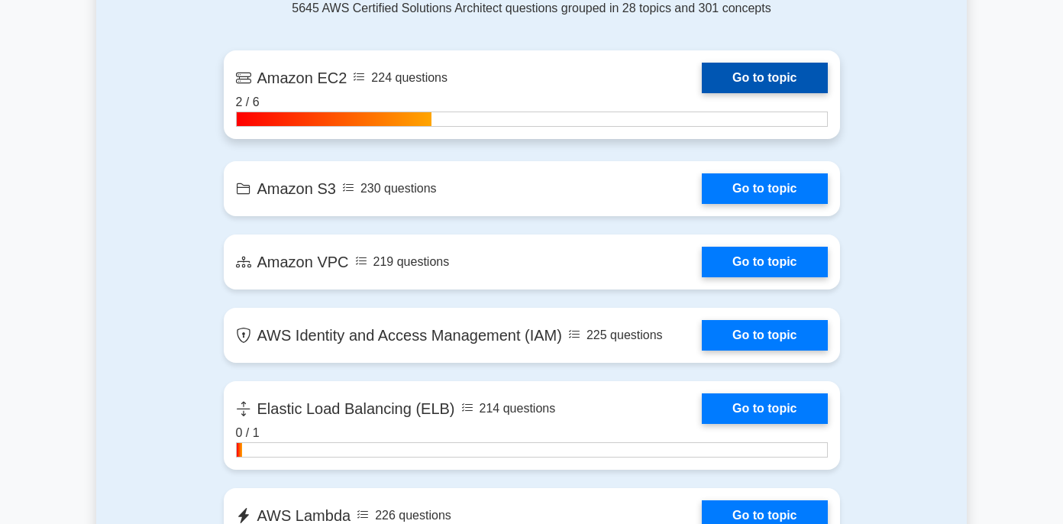
click at [702, 93] on link "Go to topic" at bounding box center [764, 78] width 125 height 31
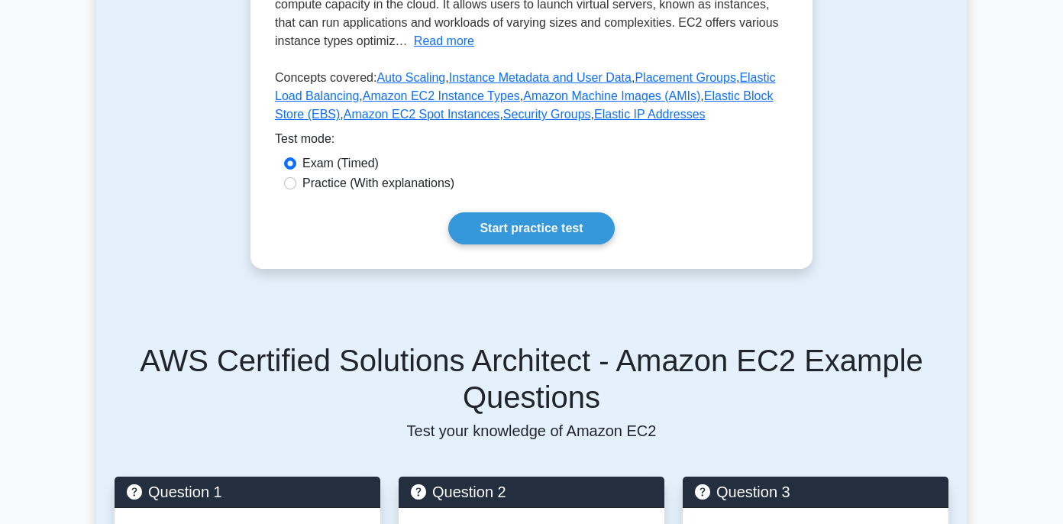
scroll to position [370, 0]
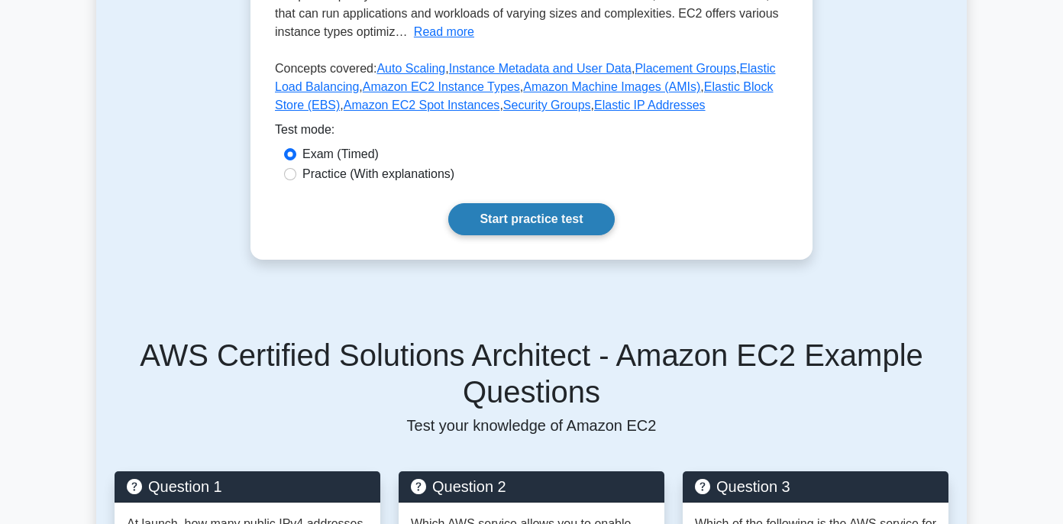
click at [496, 218] on link "Start practice test" at bounding box center [531, 219] width 166 height 32
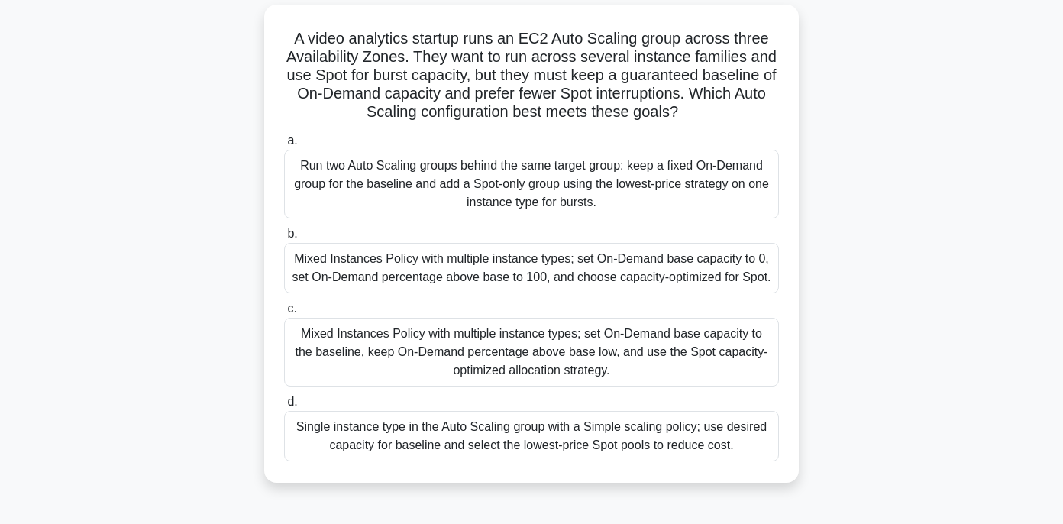
scroll to position [101, 0]
click at [548, 360] on div "Mixed Instances Policy with multiple instance types; set On-Demand base capacit…" at bounding box center [531, 350] width 495 height 69
click at [284, 312] on input "c. Mixed Instances Policy with multiple instance types; set On-Demand base capa…" at bounding box center [284, 308] width 0 height 10
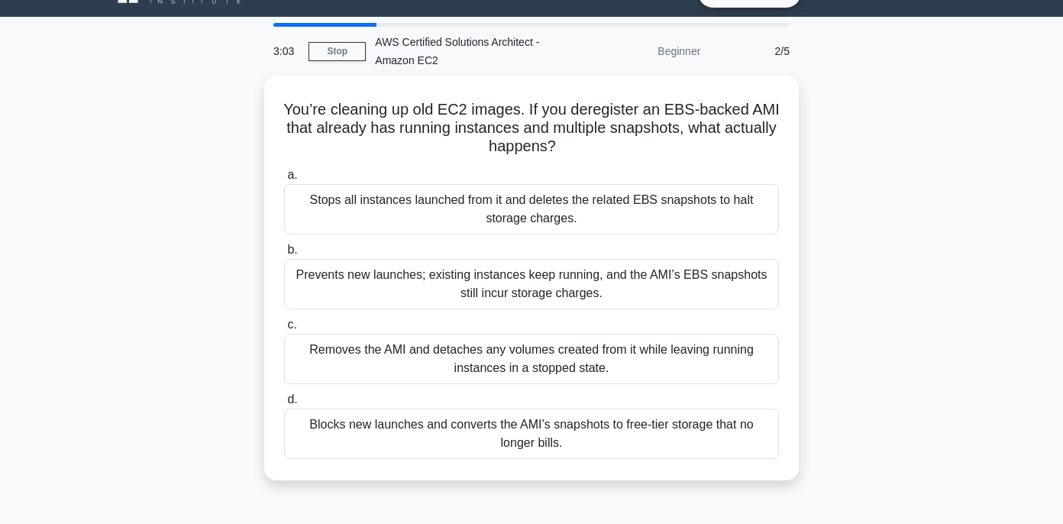
scroll to position [42, 0]
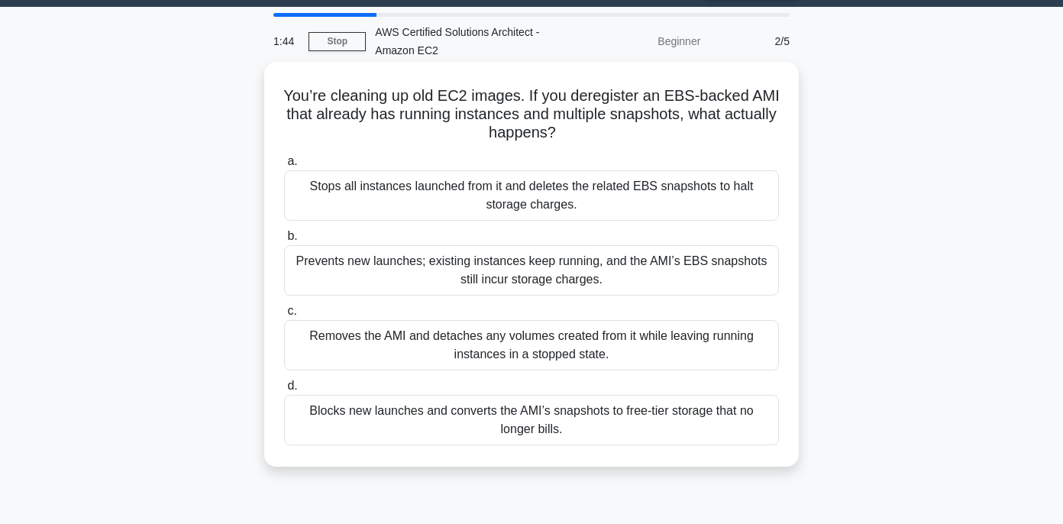
click at [584, 353] on div "Removes the AMI and detaches any volumes created from it while leaving running …" at bounding box center [531, 345] width 495 height 50
click at [284, 316] on input "c. Removes the AMI and detaches any volumes created from it while leaving runni…" at bounding box center [284, 311] width 0 height 10
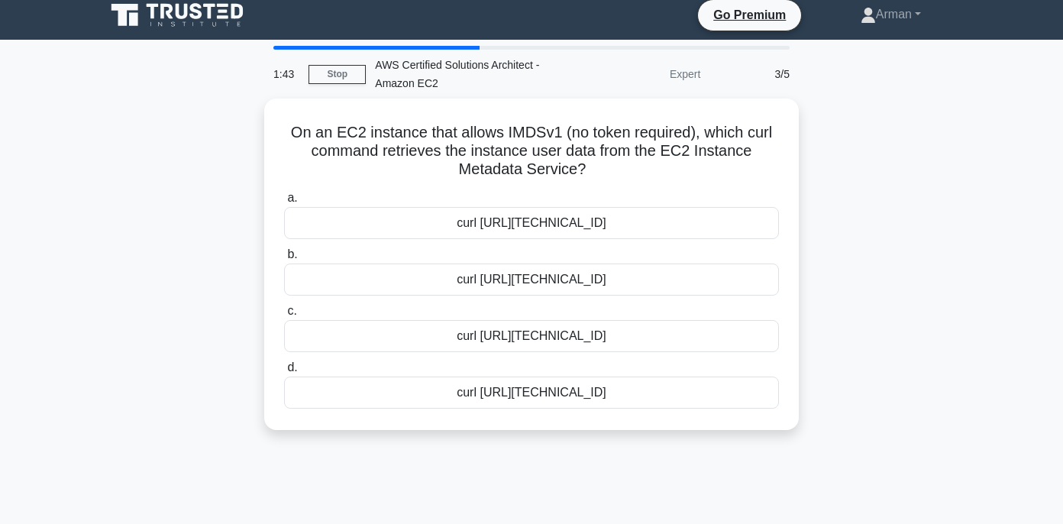
scroll to position [0, 0]
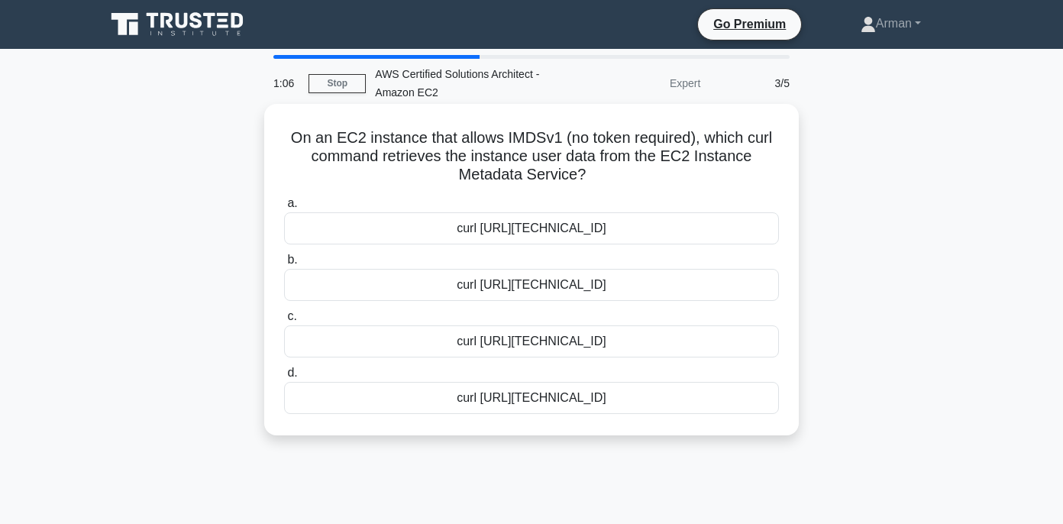
click at [568, 407] on div "curl http://169.254.169.254/latest/meta-data/user-data" at bounding box center [531, 398] width 495 height 32
click at [284, 378] on input "d. curl http://169.254.169.254/latest/meta-data/user-data" at bounding box center [284, 373] width 0 height 10
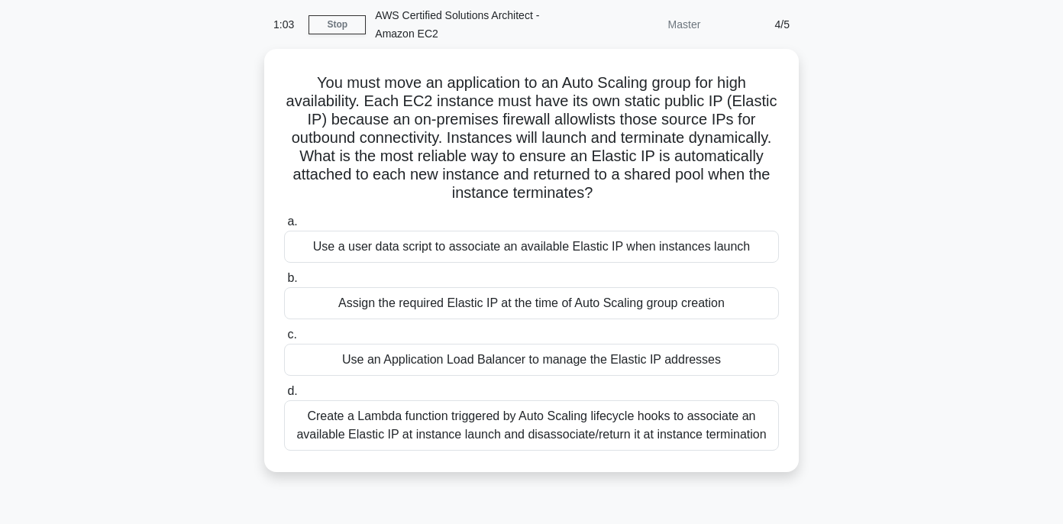
scroll to position [62, 0]
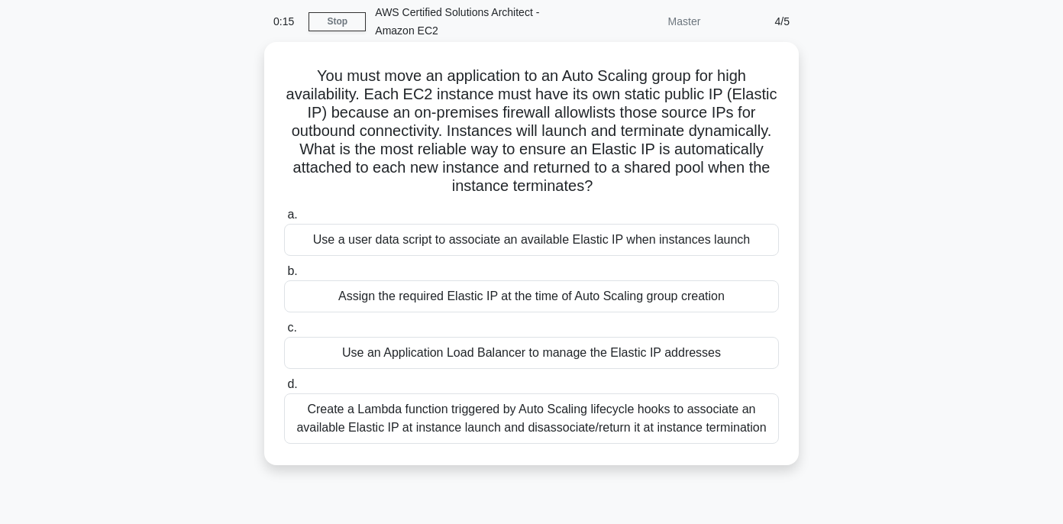
click at [506, 293] on div "Assign the required Elastic IP at the time of Auto Scaling group creation" at bounding box center [531, 296] width 495 height 32
click at [284, 277] on input "b. Assign the required Elastic IP at the time of Auto Scaling group creation" at bounding box center [284, 272] width 0 height 10
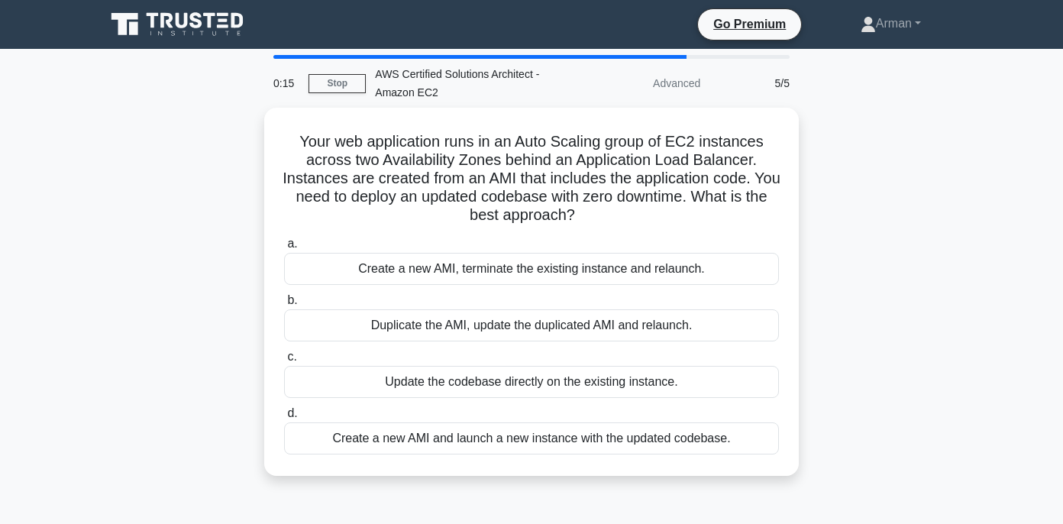
scroll to position [0, 0]
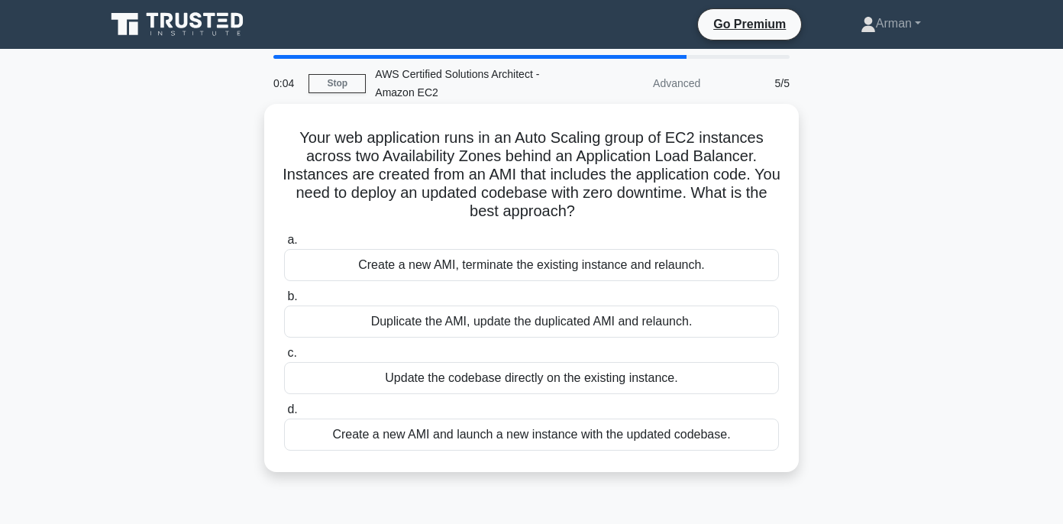
click at [550, 331] on div "Duplicate the AMI, update the duplicated AMI and relaunch." at bounding box center [531, 322] width 495 height 32
click at [284, 302] on input "b. Duplicate the AMI, update the duplicated AMI and relaunch." at bounding box center [284, 297] width 0 height 10
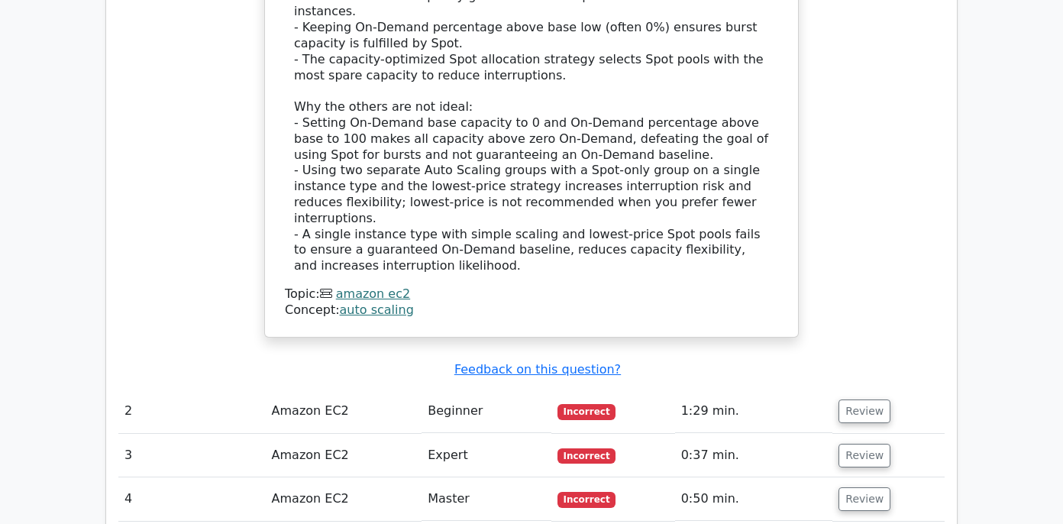
scroll to position [1908, 0]
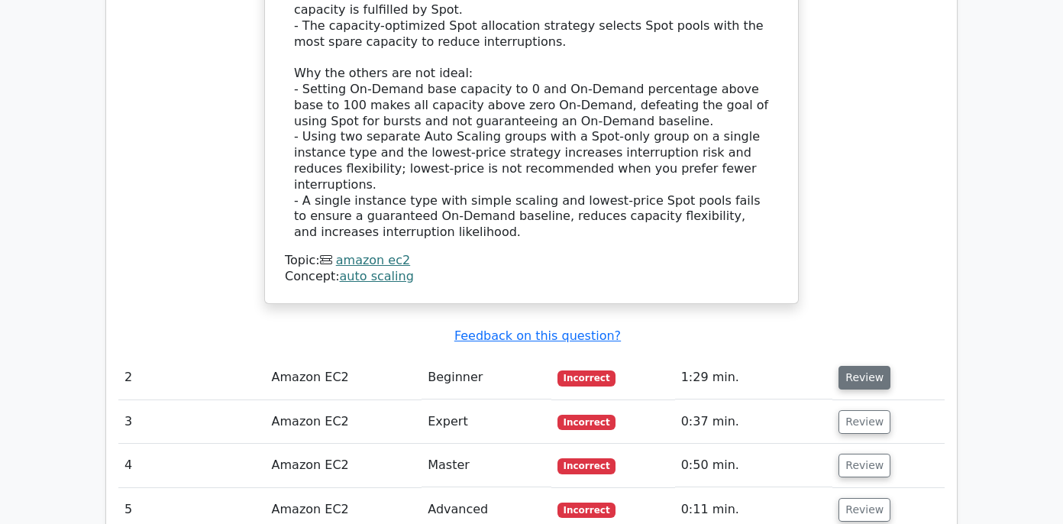
click at [855, 366] on button "Review" at bounding box center [865, 378] width 52 height 24
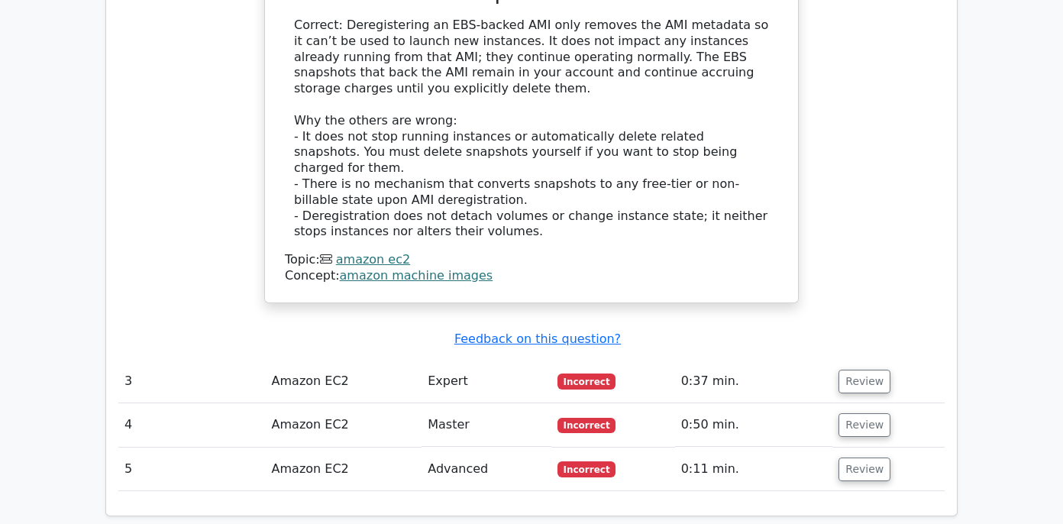
scroll to position [2699, 0]
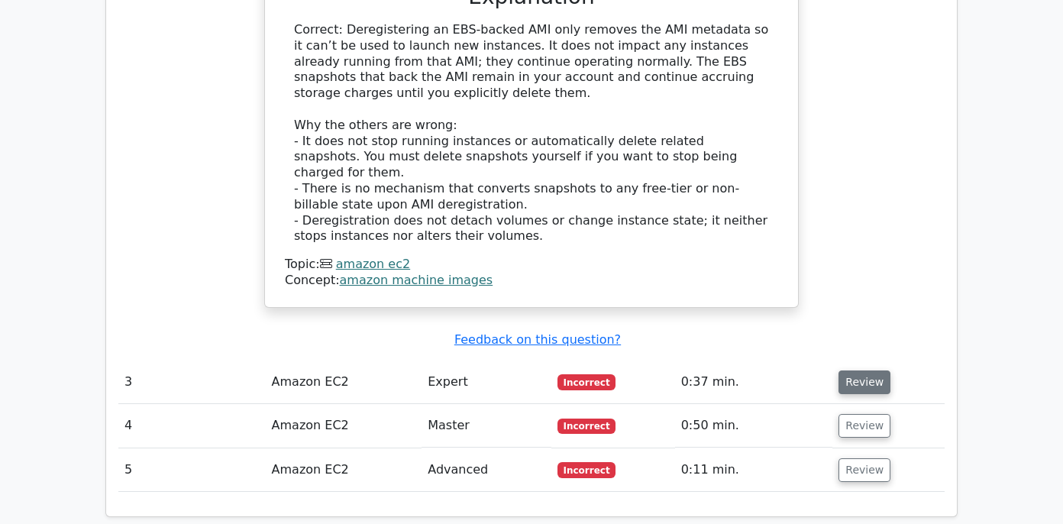
click at [857, 370] on button "Review" at bounding box center [865, 382] width 52 height 24
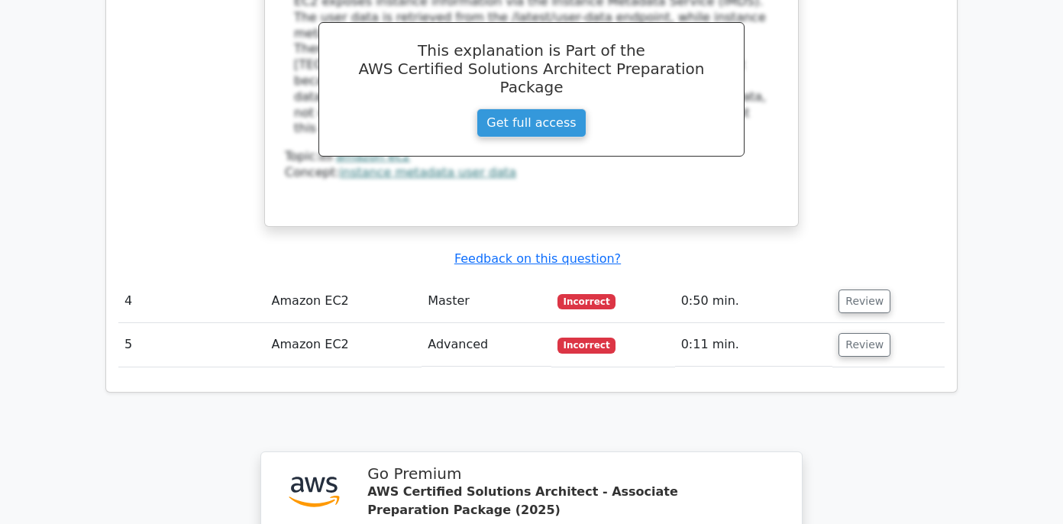
scroll to position [3461, 0]
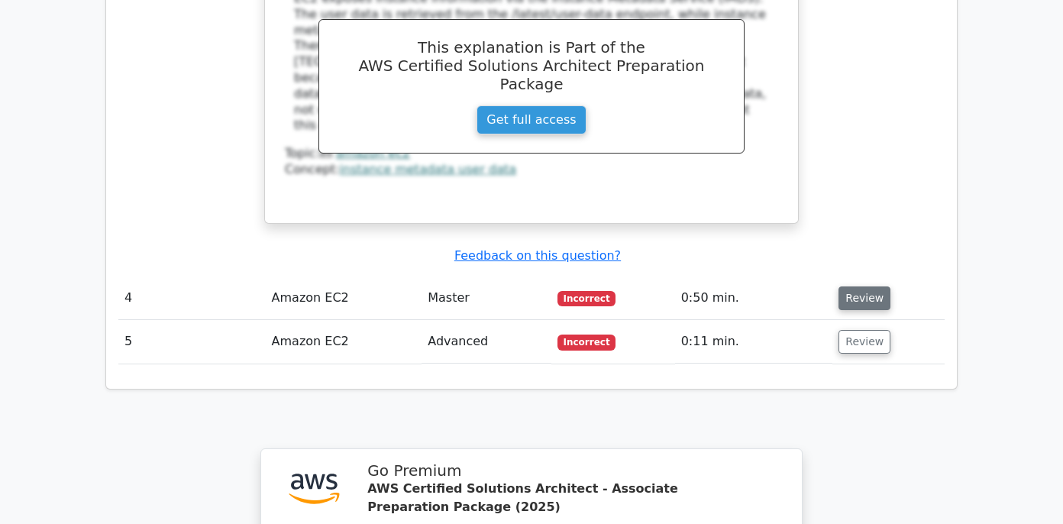
click at [853, 286] on button "Review" at bounding box center [865, 298] width 52 height 24
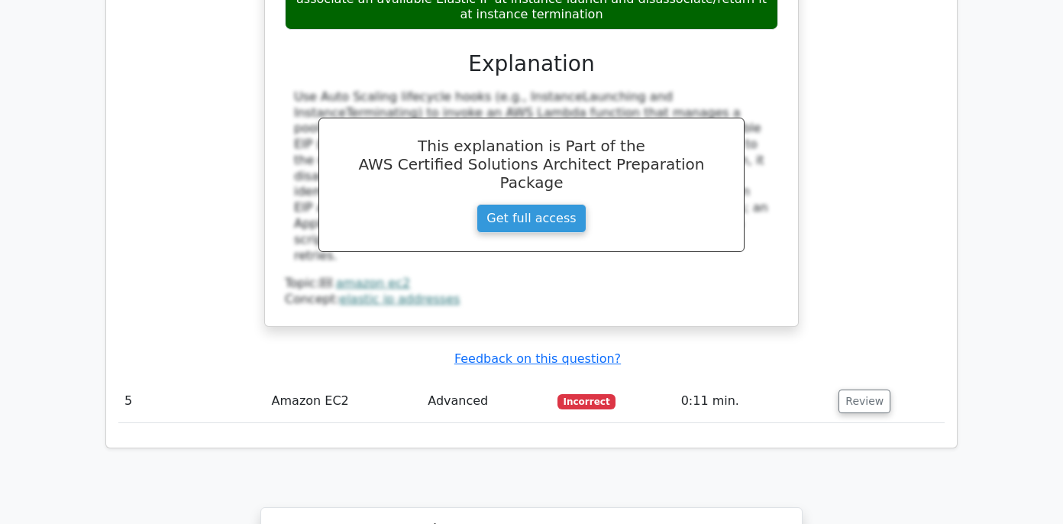
scroll to position [4163, 0]
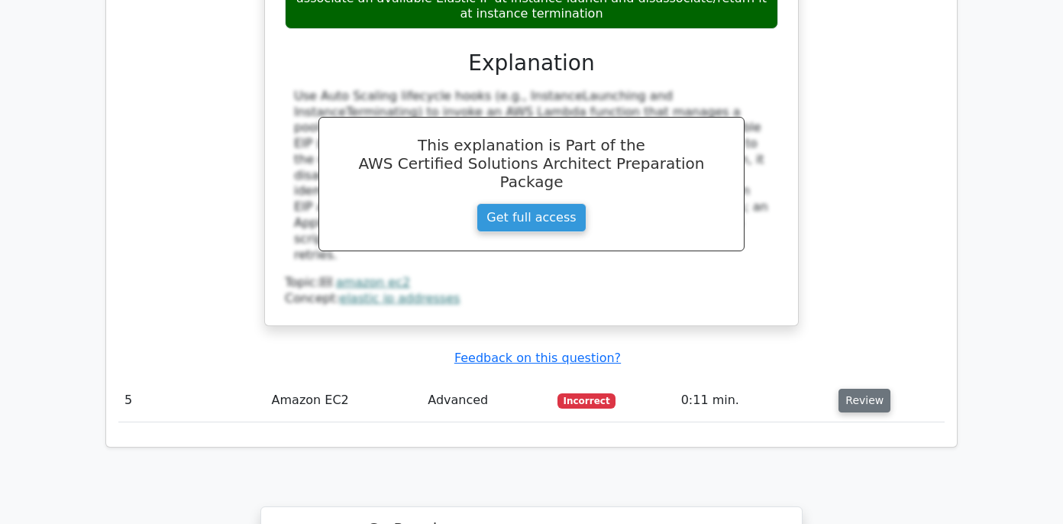
click at [859, 389] on button "Review" at bounding box center [865, 401] width 52 height 24
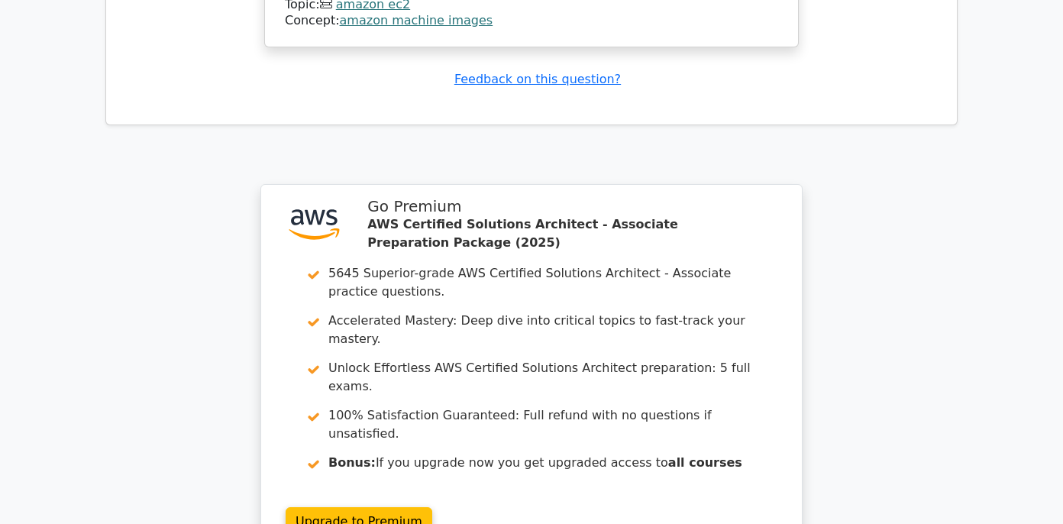
scroll to position [5240, 0]
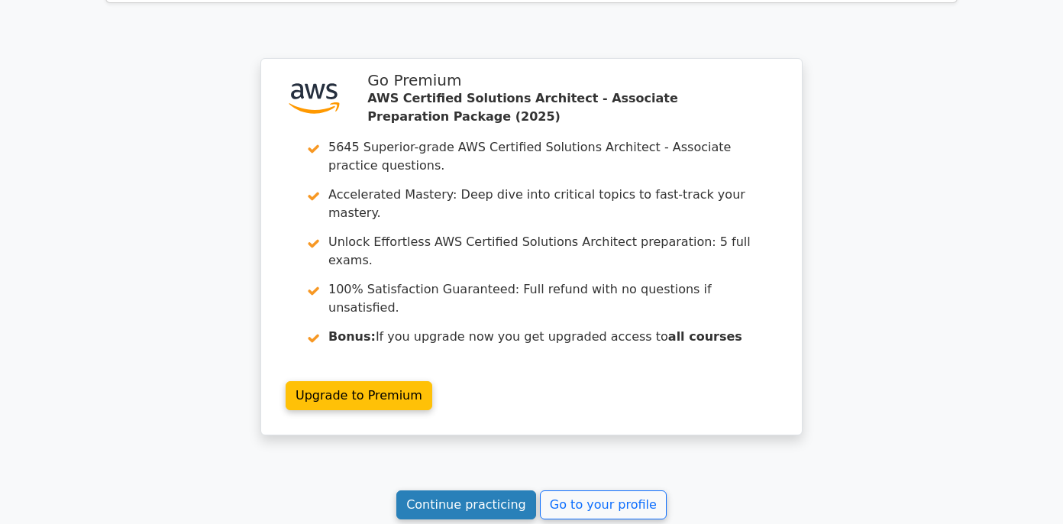
click at [442, 490] on link "Continue practicing" at bounding box center [466, 504] width 140 height 29
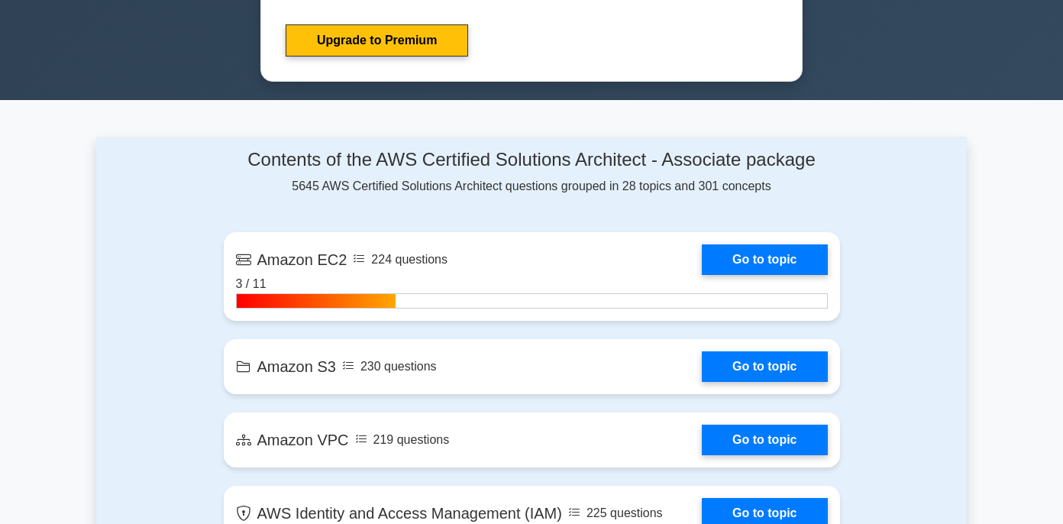
scroll to position [840, 0]
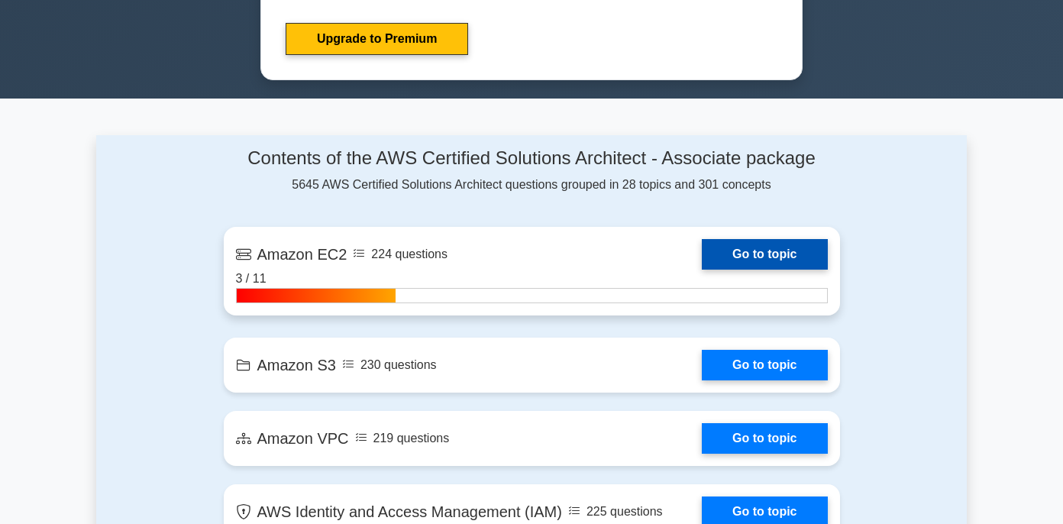
click at [747, 267] on link "Go to topic" at bounding box center [764, 254] width 125 height 31
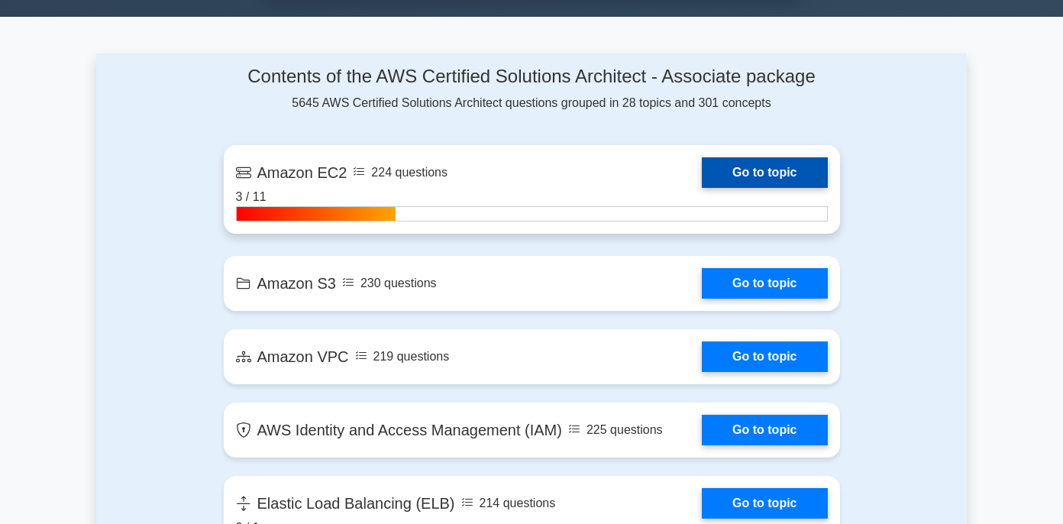
scroll to position [926, 0]
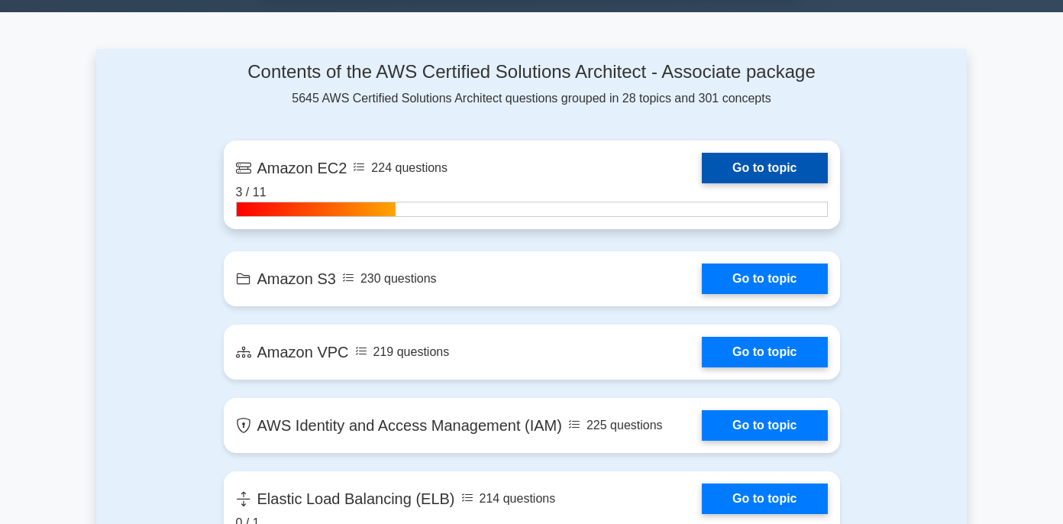
click at [702, 161] on link "Go to topic" at bounding box center [764, 168] width 125 height 31
click at [722, 170] on link "Go to topic" at bounding box center [764, 168] width 125 height 31
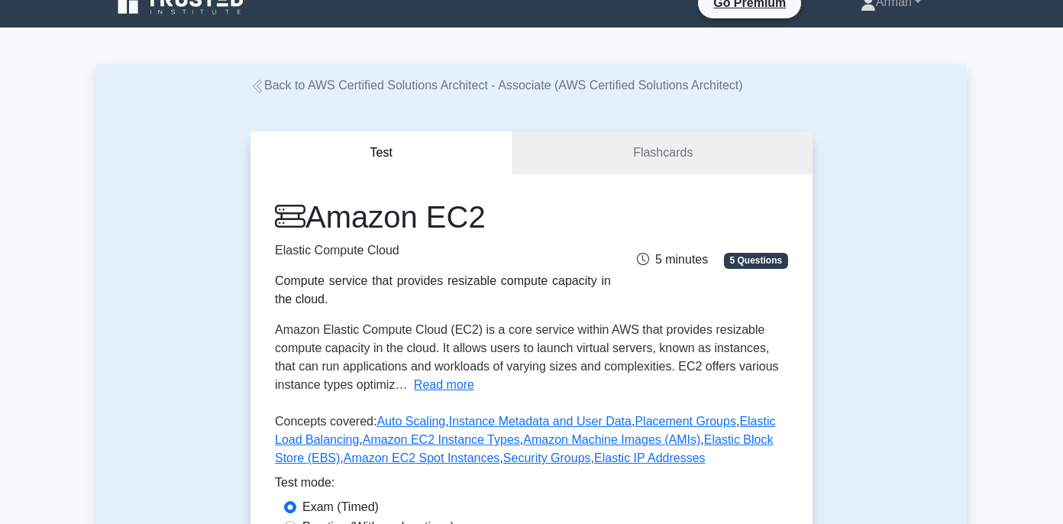
scroll to position [31, 0]
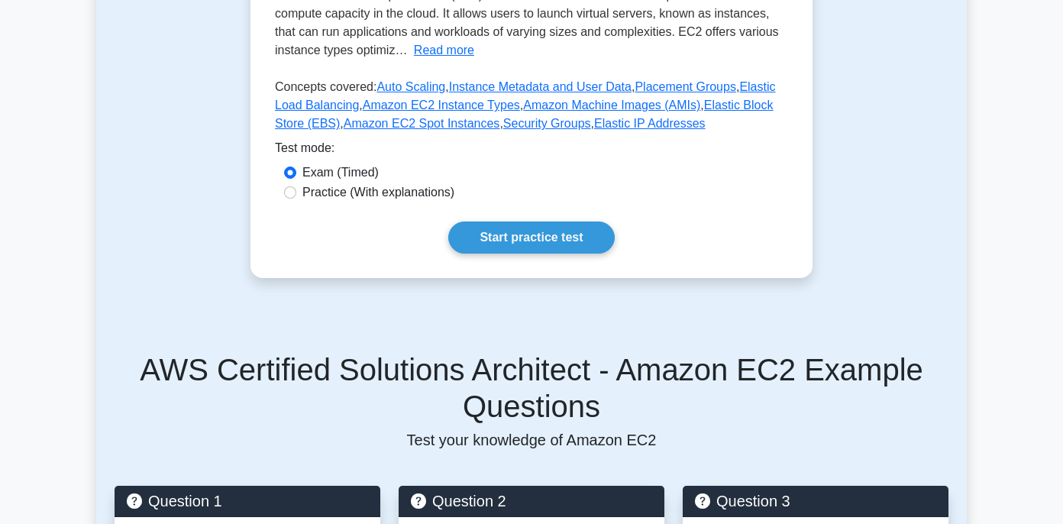
scroll to position [369, 0]
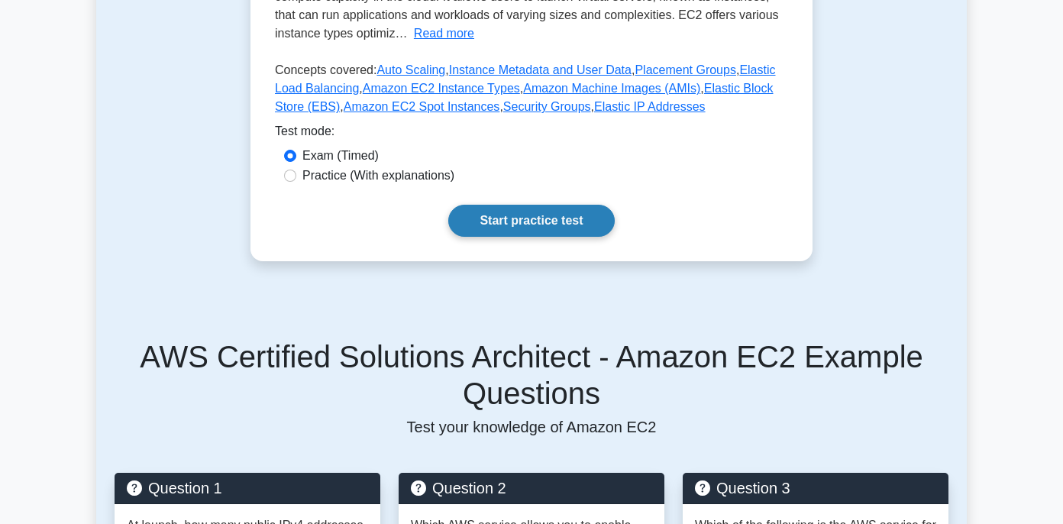
click at [523, 224] on link "Start practice test" at bounding box center [531, 221] width 166 height 32
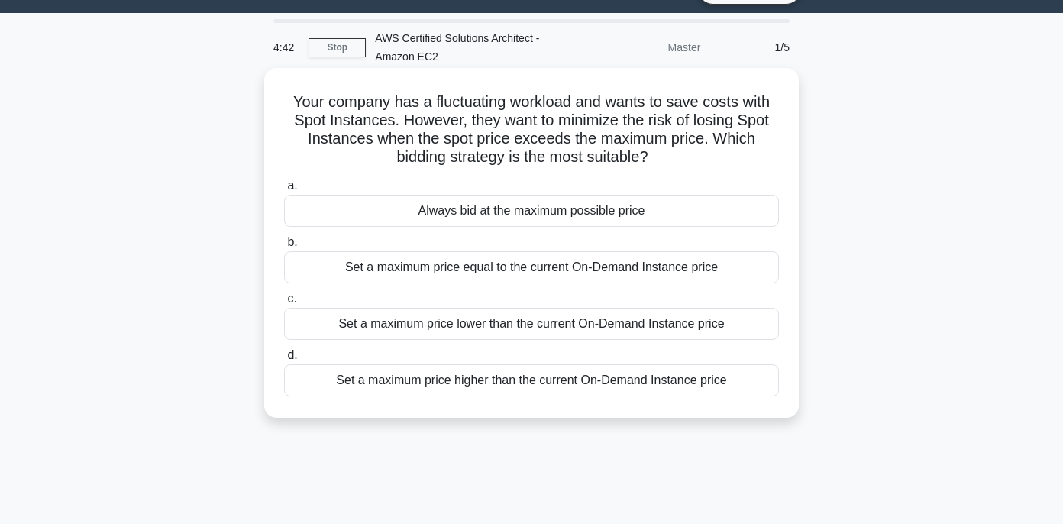
scroll to position [39, 0]
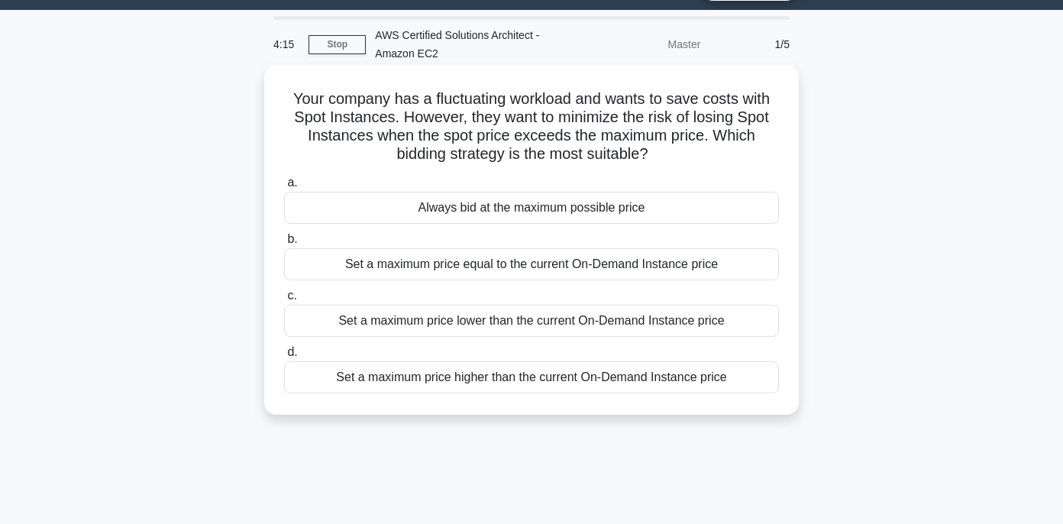
click at [602, 322] on div "Set a maximum price lower than the current On-Demand Instance price" at bounding box center [531, 321] width 495 height 32
click at [284, 301] on input "c. Set a maximum price lower than the current On-Demand Instance price" at bounding box center [284, 296] width 0 height 10
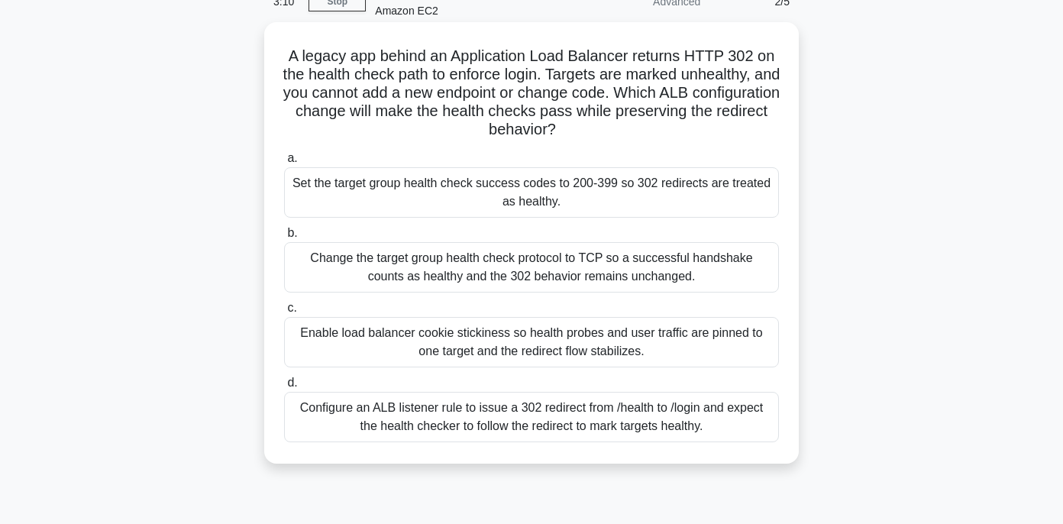
scroll to position [87, 0]
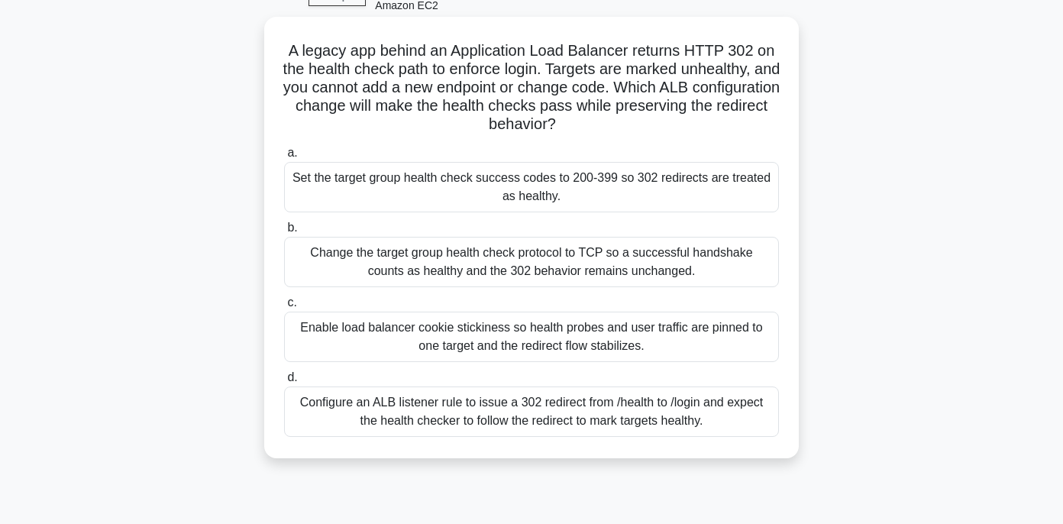
click at [741, 332] on div "Enable load balancer cookie stickiness so health probes and user traffic are pi…" at bounding box center [531, 337] width 495 height 50
click at [284, 308] on input "c. Enable load balancer cookie stickiness so health probes and user traffic are…" at bounding box center [284, 303] width 0 height 10
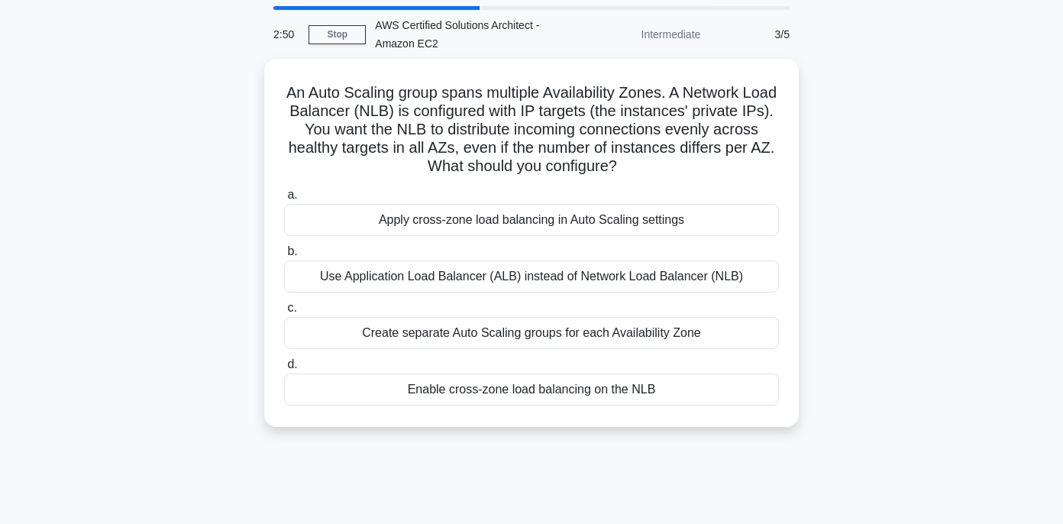
scroll to position [0, 0]
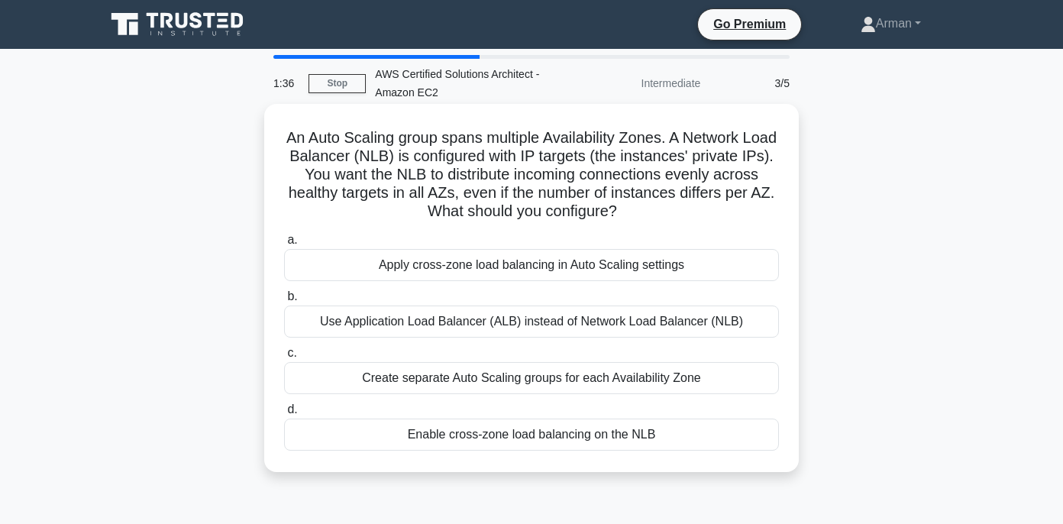
click at [634, 437] on div "Enable cross-zone load balancing on the NLB" at bounding box center [531, 435] width 495 height 32
click at [284, 415] on input "d. Enable cross-zone load balancing on the NLB" at bounding box center [284, 410] width 0 height 10
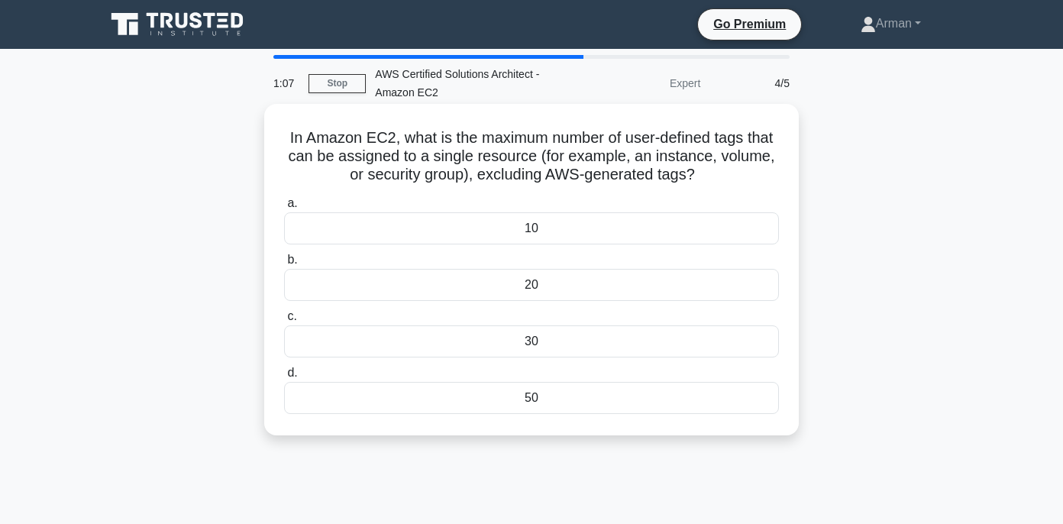
click at [543, 282] on div "20" at bounding box center [531, 285] width 495 height 32
click at [284, 265] on input "b. 20" at bounding box center [284, 260] width 0 height 10
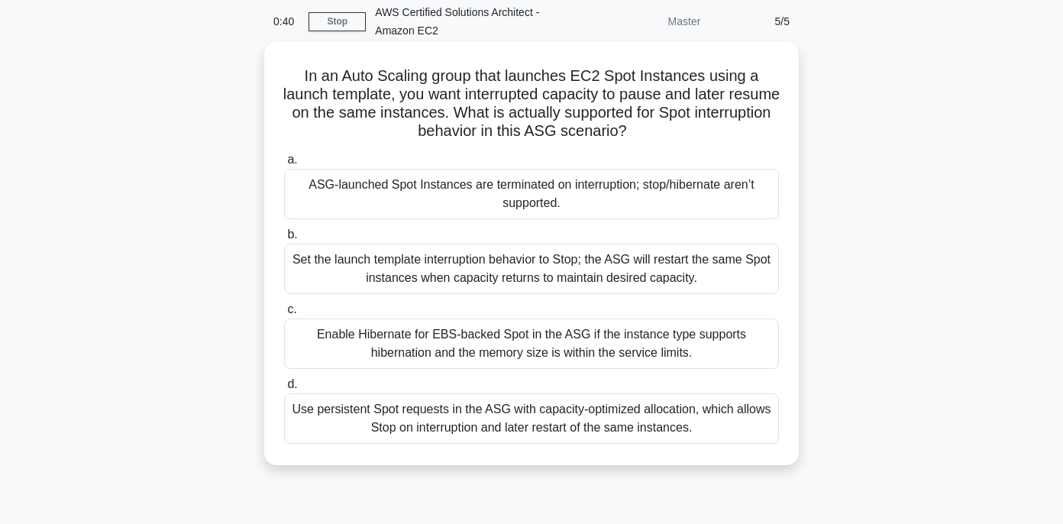
scroll to position [54, 0]
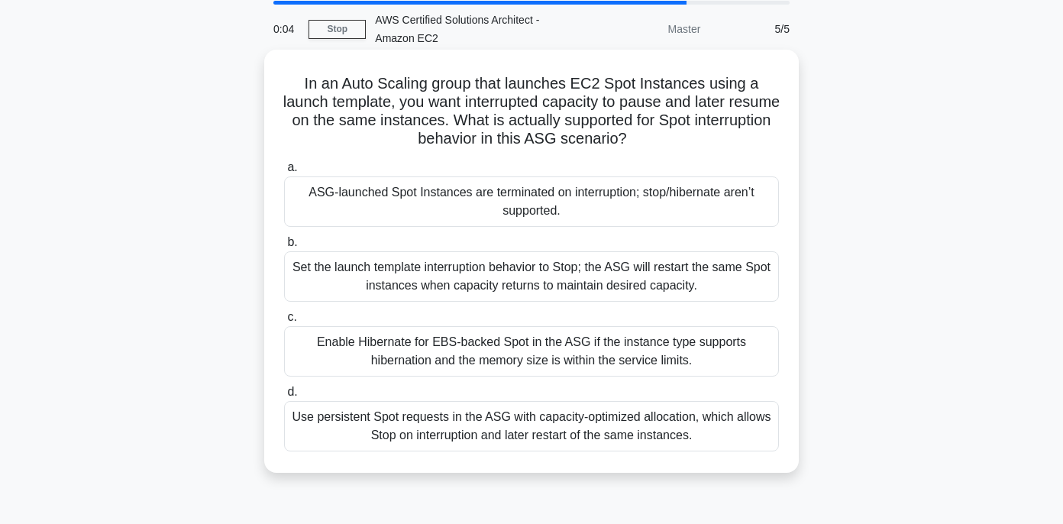
click at [479, 200] on div "ASG-launched Spot Instances are terminated on interruption; stop/hibernate aren…" at bounding box center [531, 201] width 495 height 50
click at [284, 173] on input "a. ASG-launched Spot Instances are terminated on interruption; stop/hibernate a…" at bounding box center [284, 168] width 0 height 10
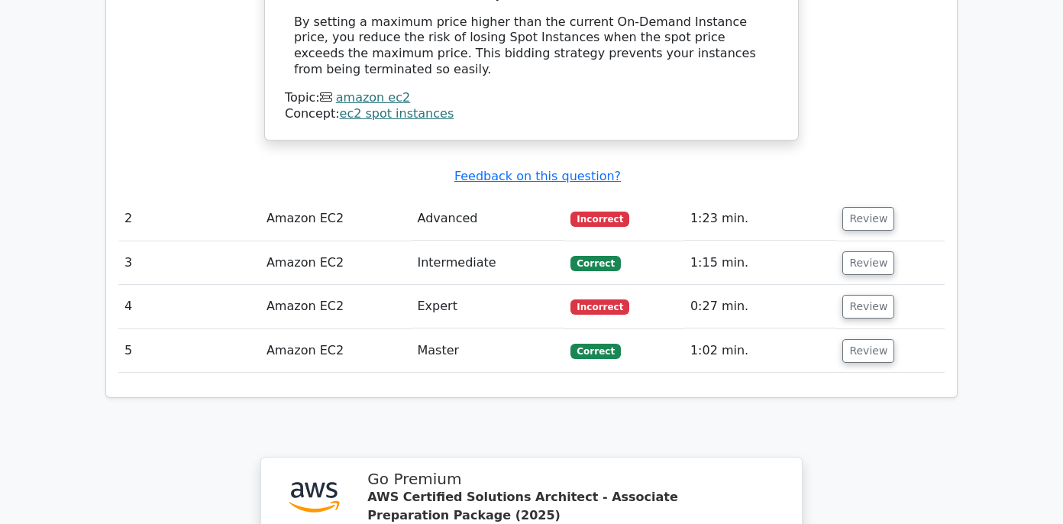
scroll to position [1576, 0]
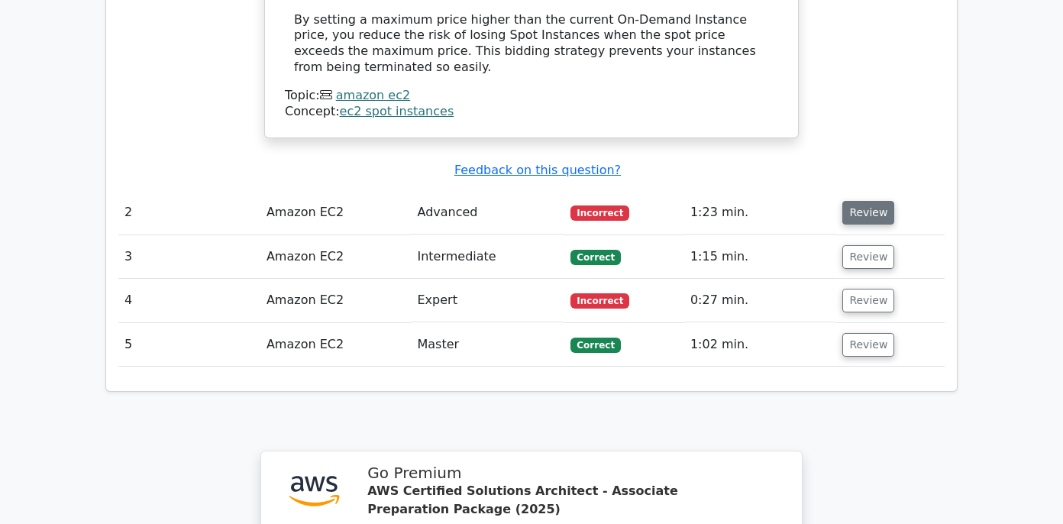
click at [865, 201] on button "Review" at bounding box center [869, 213] width 52 height 24
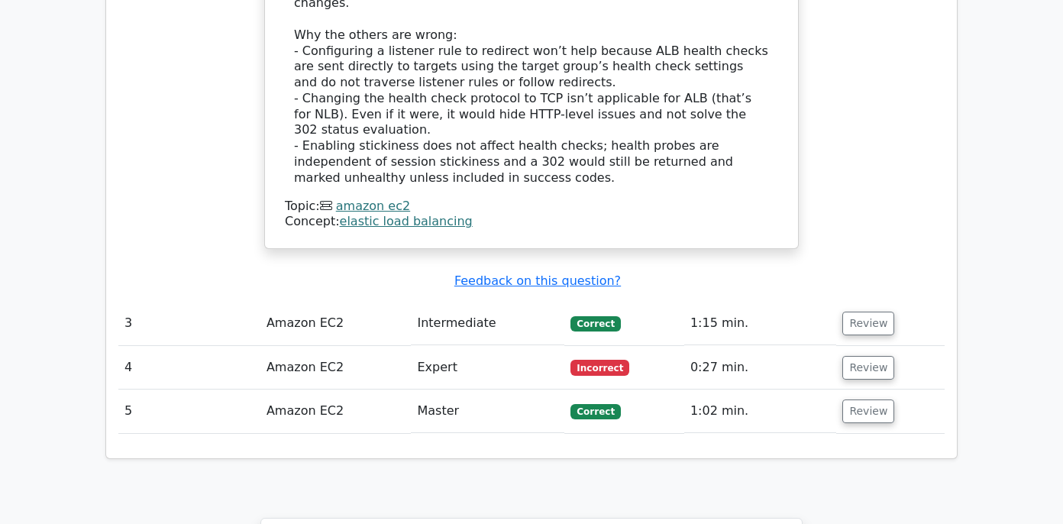
scroll to position [2351, 0]
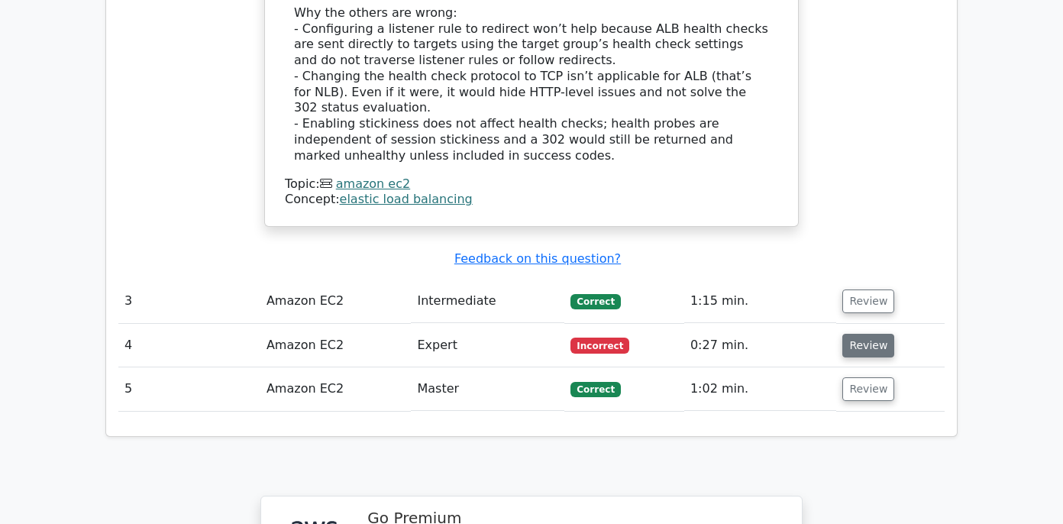
click at [853, 334] on button "Review" at bounding box center [869, 346] width 52 height 24
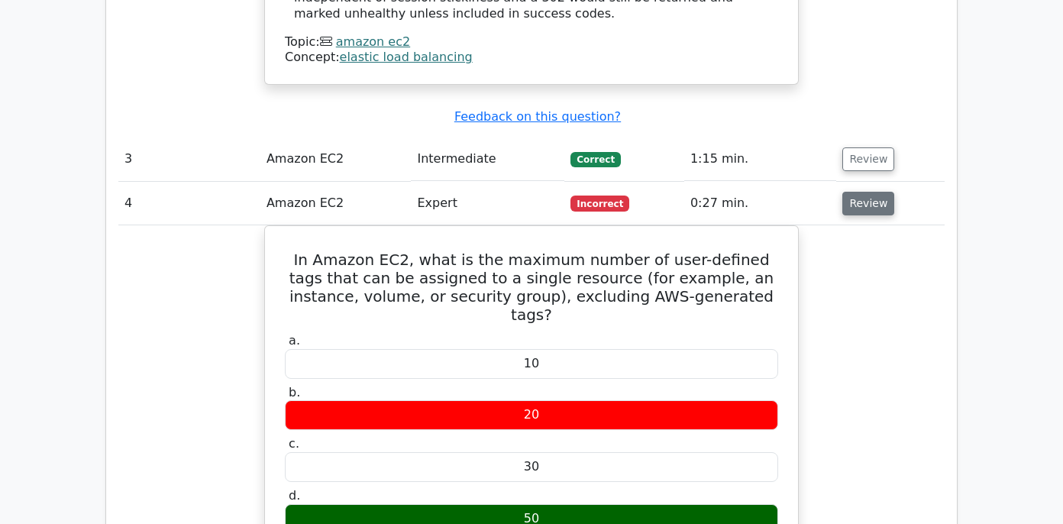
scroll to position [2496, 0]
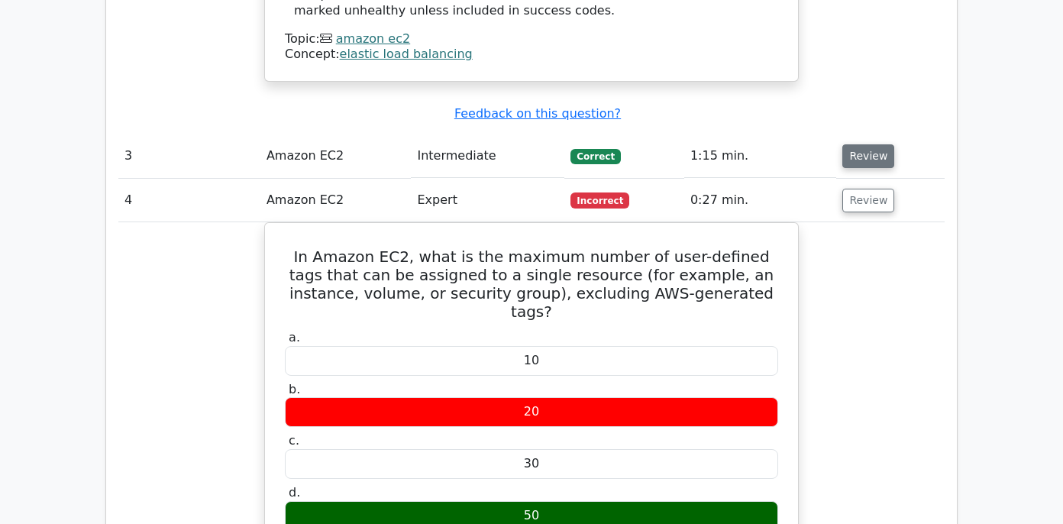
click at [869, 144] on button "Review" at bounding box center [869, 156] width 52 height 24
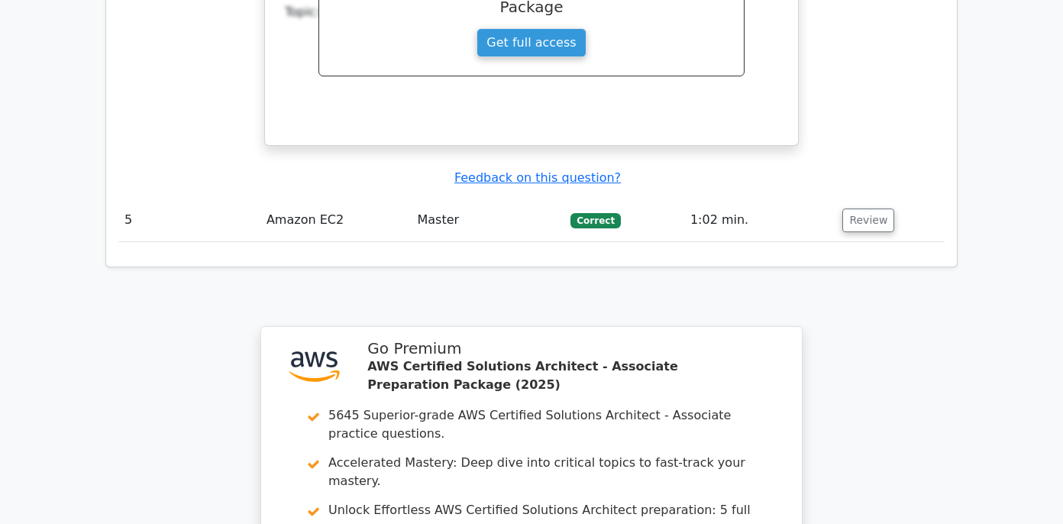
scroll to position [3852, 0]
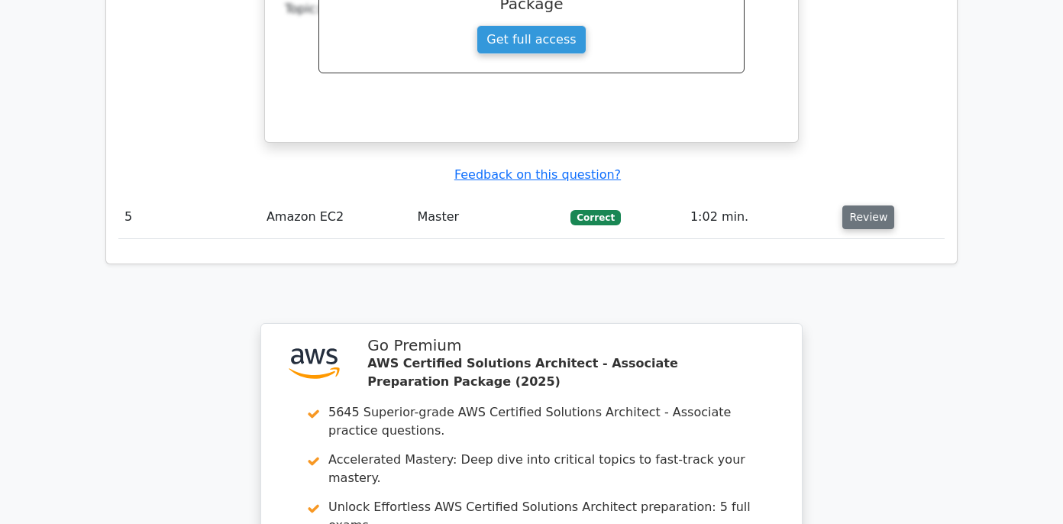
click at [873, 205] on button "Review" at bounding box center [869, 217] width 52 height 24
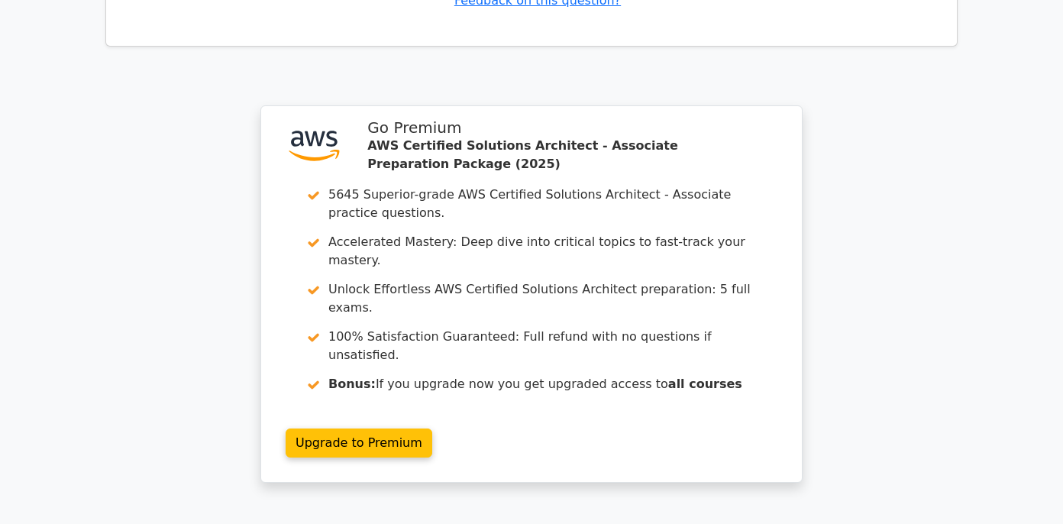
scroll to position [4965, 0]
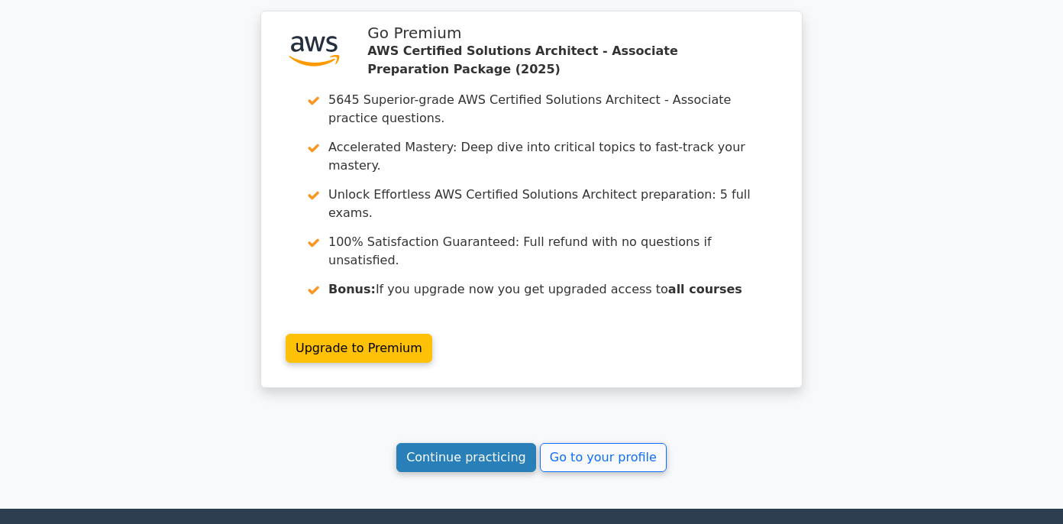
click at [490, 443] on link "Continue practicing" at bounding box center [466, 457] width 140 height 29
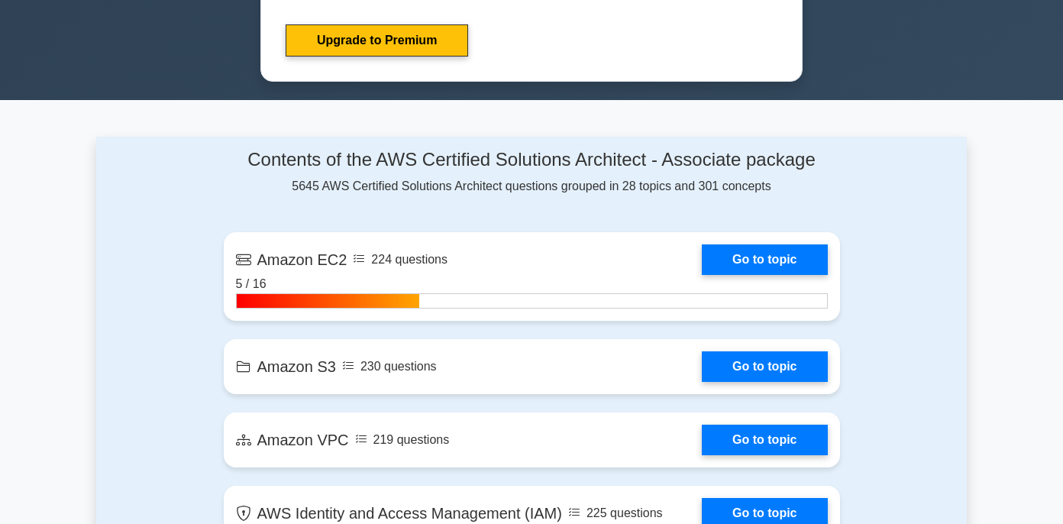
scroll to position [846, 0]
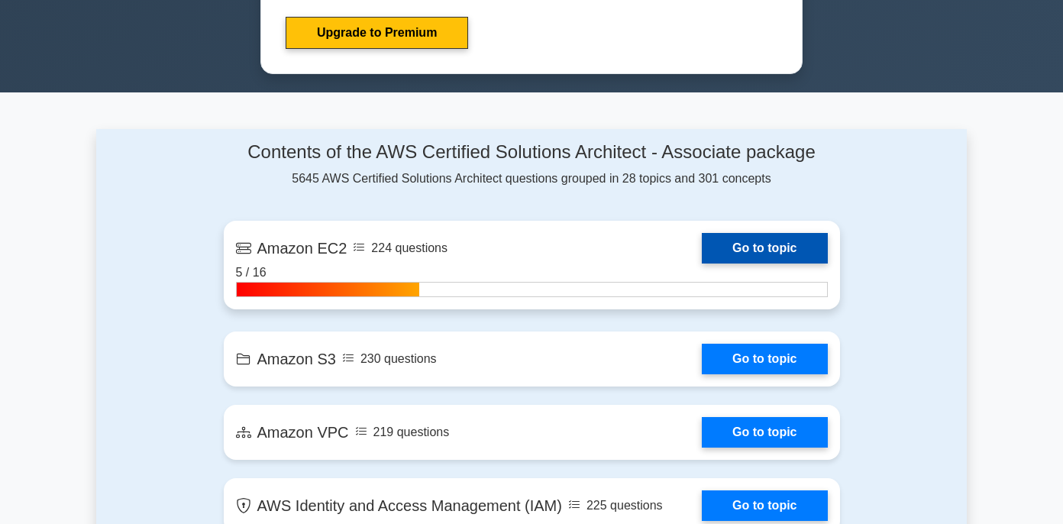
click at [702, 256] on link "Go to topic" at bounding box center [764, 248] width 125 height 31
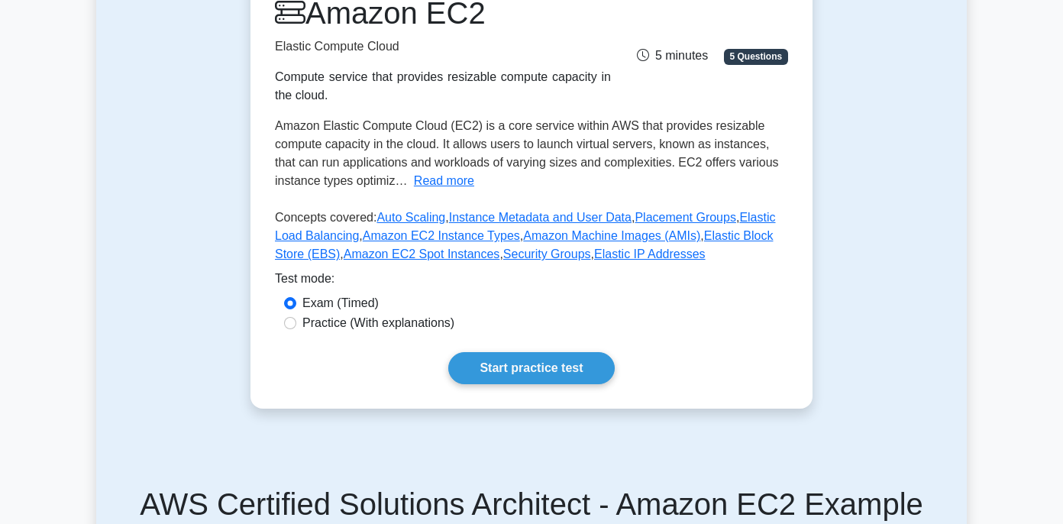
scroll to position [262, 0]
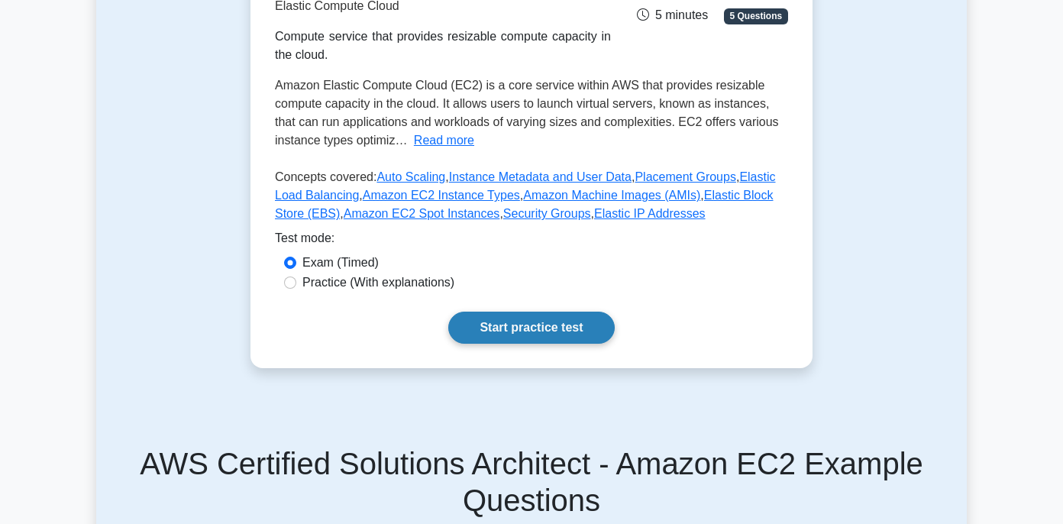
click at [548, 327] on link "Start practice test" at bounding box center [531, 328] width 166 height 32
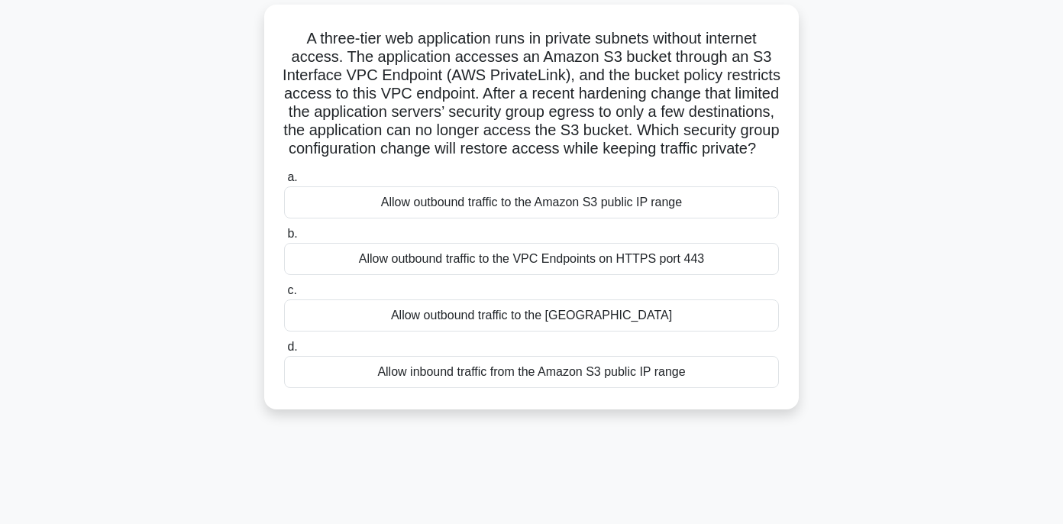
scroll to position [103, 0]
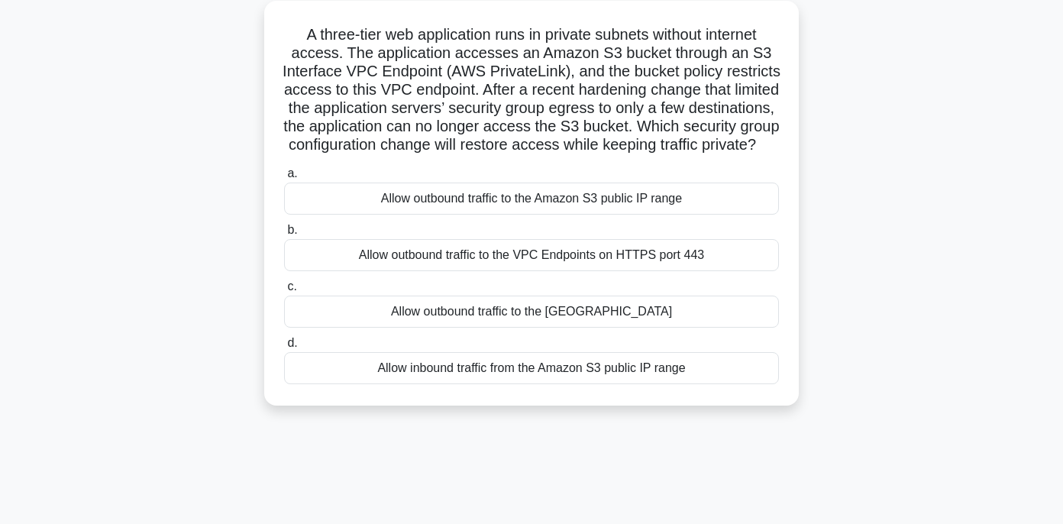
click at [486, 250] on div "Allow outbound traffic to the VPC Endpoints on HTTPS port 443" at bounding box center [531, 255] width 495 height 32
click at [284, 235] on input "b. Allow outbound traffic to the VPC Endpoints on HTTPS port 443" at bounding box center [284, 230] width 0 height 10
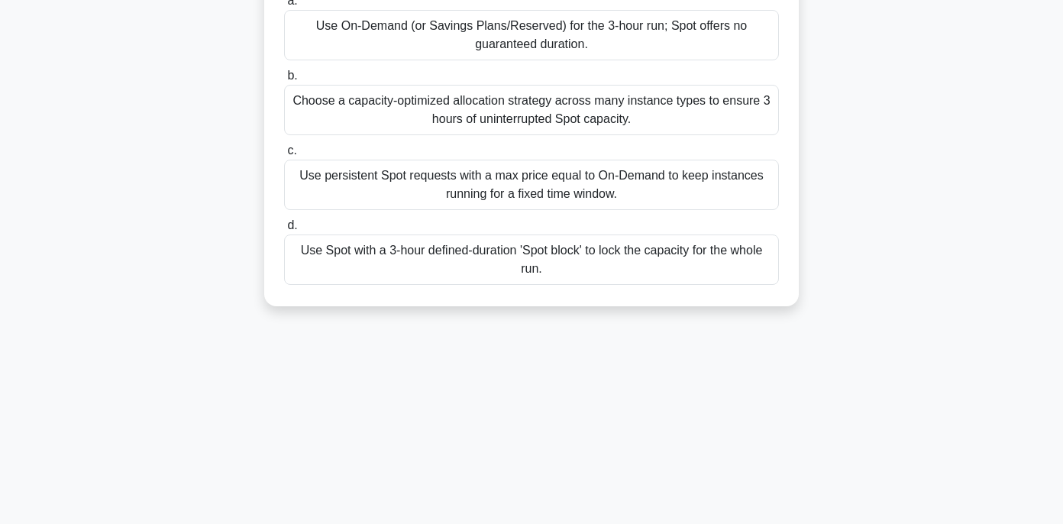
scroll to position [213, 0]
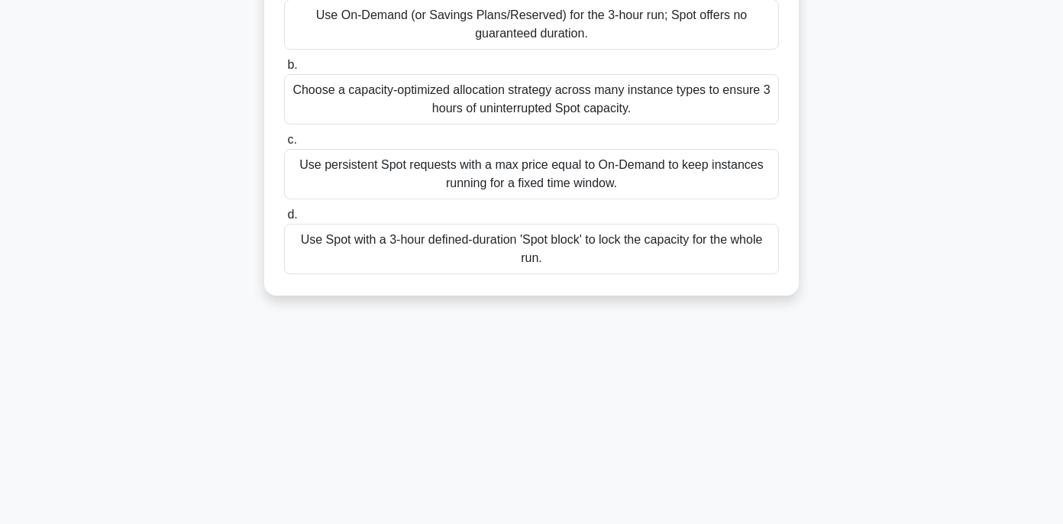
click at [693, 177] on div "Use persistent Spot requests with a max price equal to On-Demand to keep instan…" at bounding box center [531, 174] width 495 height 50
click at [284, 145] on input "c. Use persistent Spot requests with a max price equal to On-Demand to keep ins…" at bounding box center [284, 140] width 0 height 10
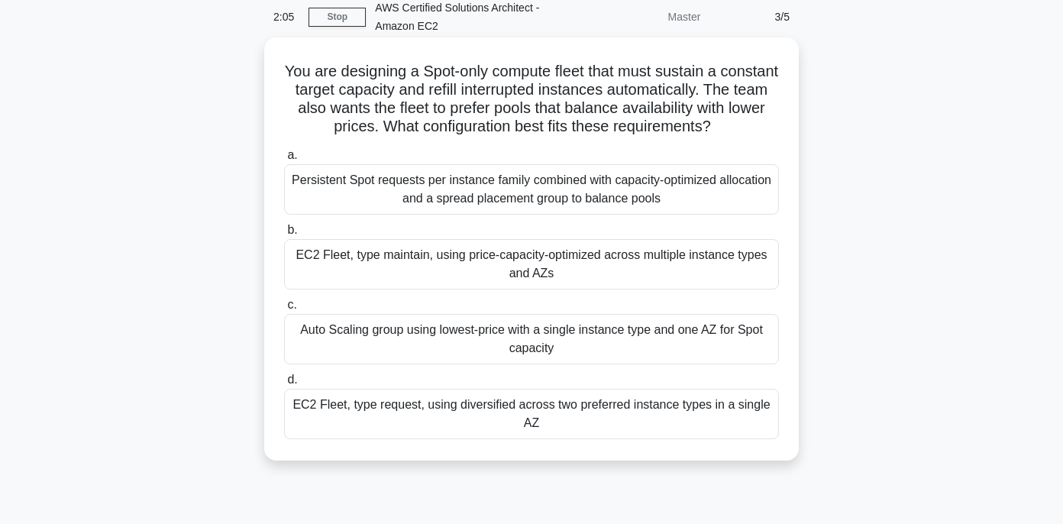
scroll to position [33, 0]
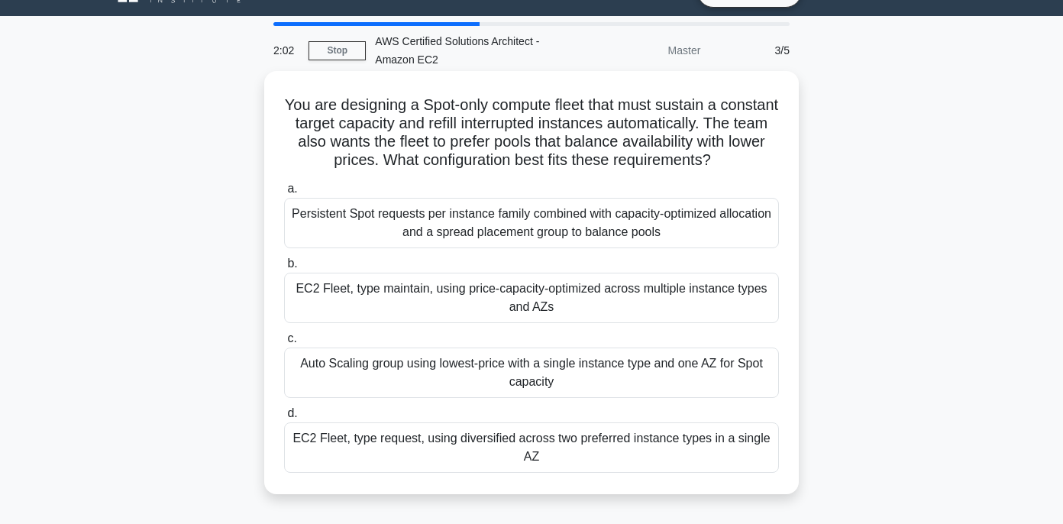
click at [697, 232] on div "Persistent Spot requests per instance family combined with capacity-optimized a…" at bounding box center [531, 223] width 495 height 50
click at [284, 194] on input "a. Persistent Spot requests per instance family combined with capacity-optimize…" at bounding box center [284, 189] width 0 height 10
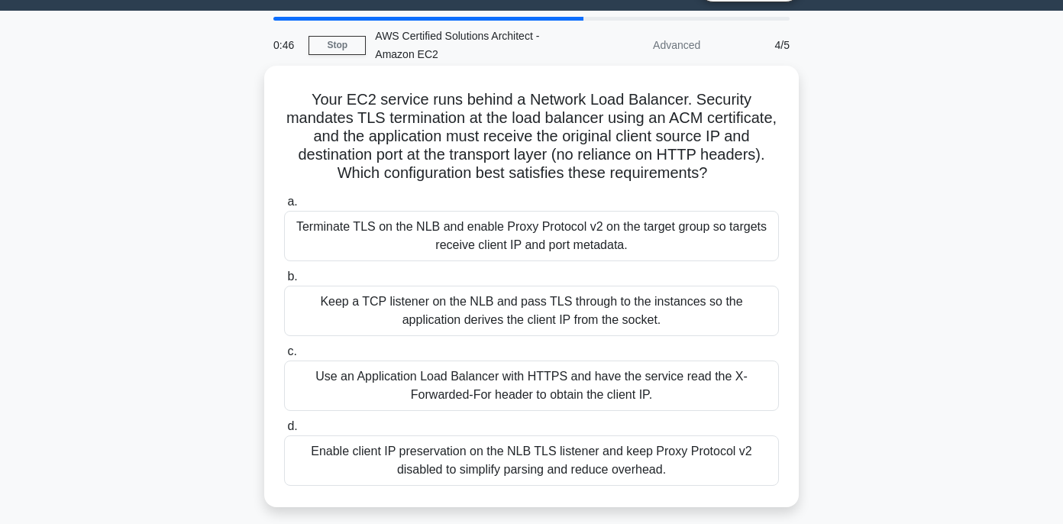
scroll to position [41, 0]
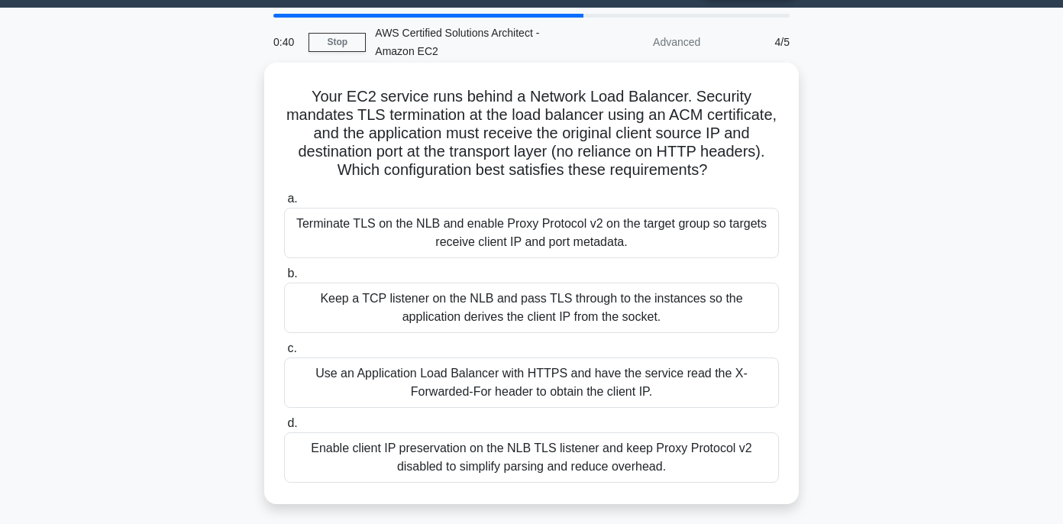
click at [709, 308] on div "Keep a TCP listener on the NLB and pass TLS through to the instances so the app…" at bounding box center [531, 308] width 495 height 50
click at [284, 279] on input "b. Keep a TCP listener on the NLB and pass TLS through to the instances so the …" at bounding box center [284, 274] width 0 height 10
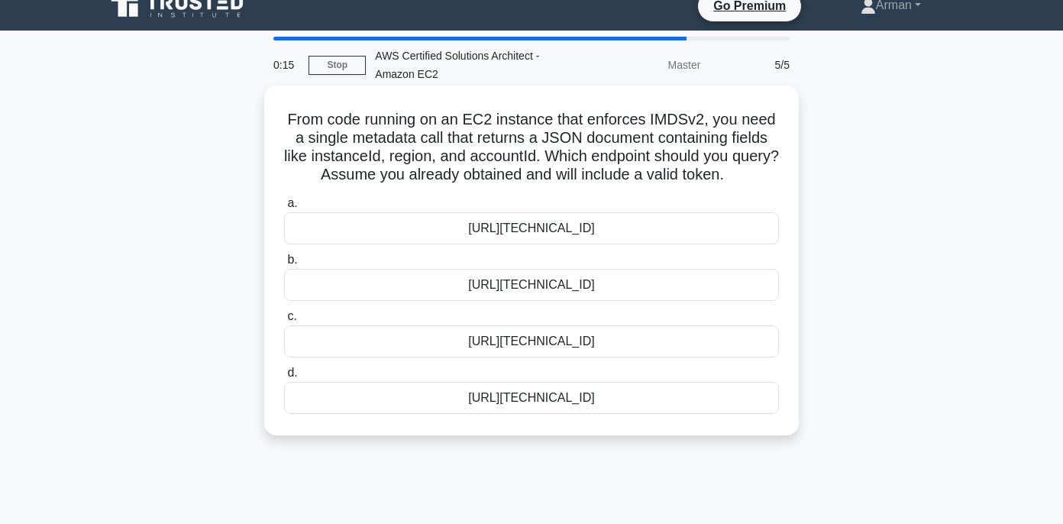
scroll to position [19, 0]
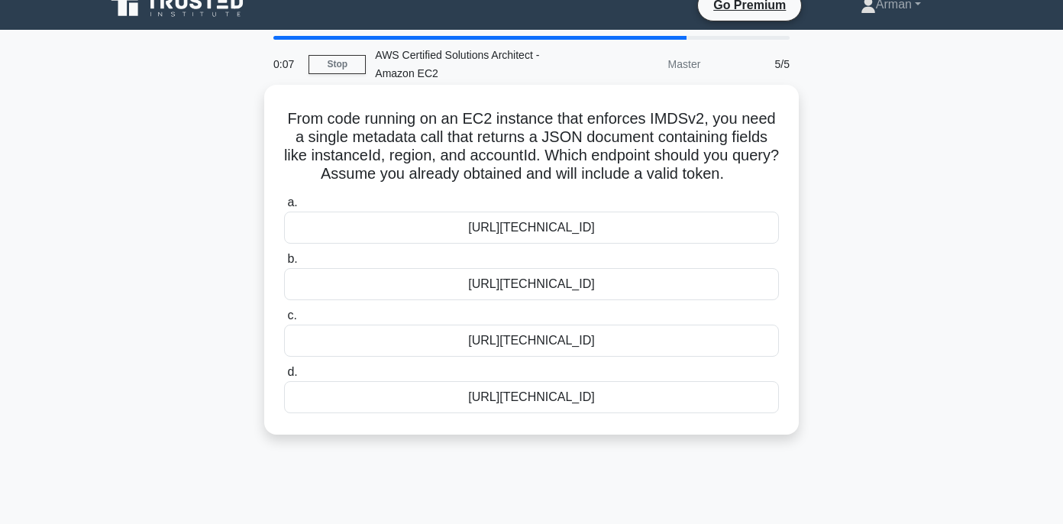
click at [511, 290] on div "http://169.254.169.254/latest/dynamic/instance-identity/identity" at bounding box center [531, 284] width 495 height 32
click at [284, 264] on input "b. http://169.254.169.254/latest/dynamic/instance-identity/identity" at bounding box center [284, 259] width 0 height 10
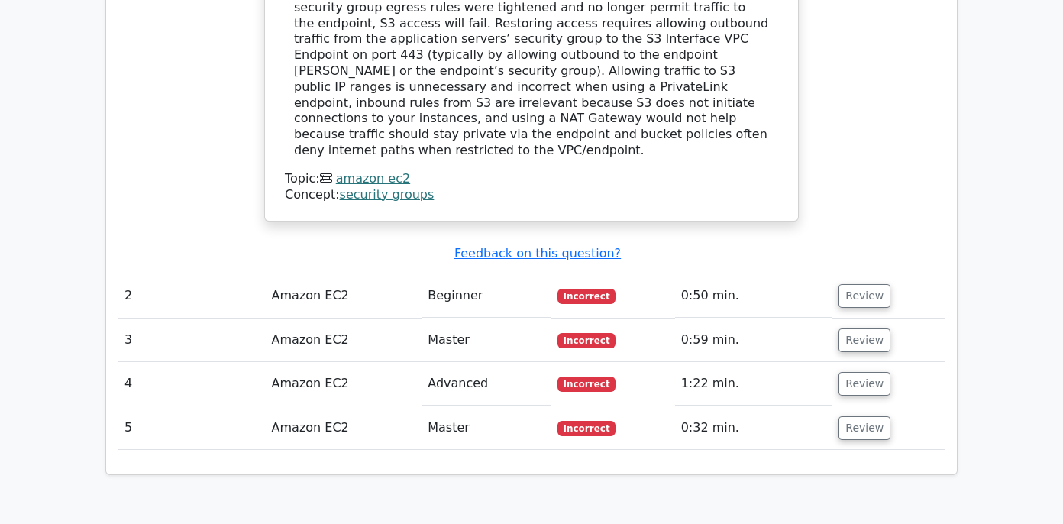
scroll to position [1749, 0]
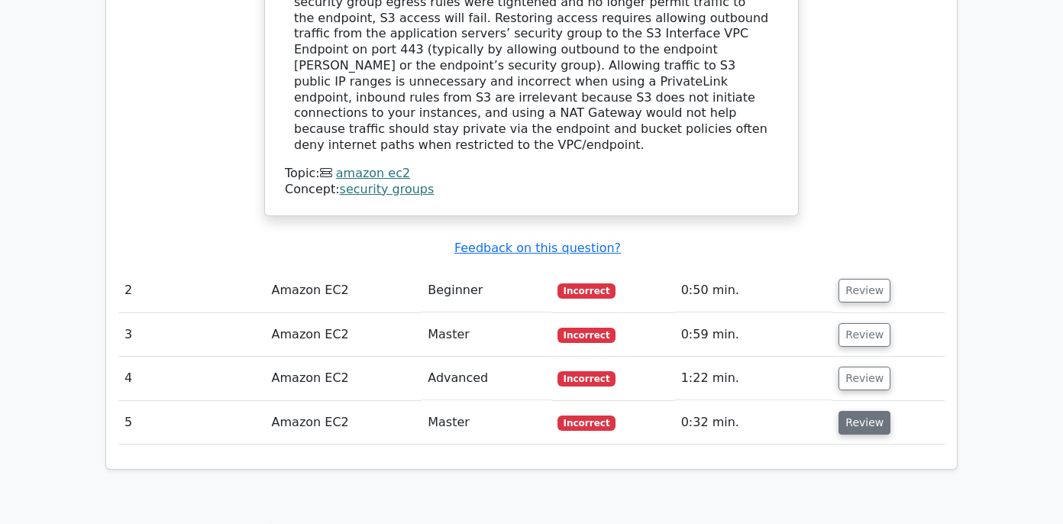
click at [852, 411] on button "Review" at bounding box center [865, 423] width 52 height 24
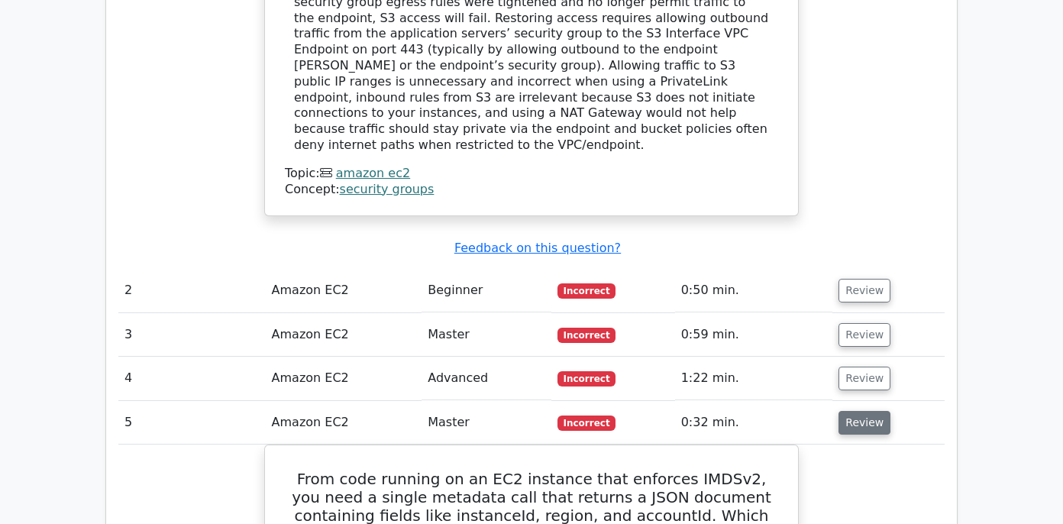
scroll to position [1746, 0]
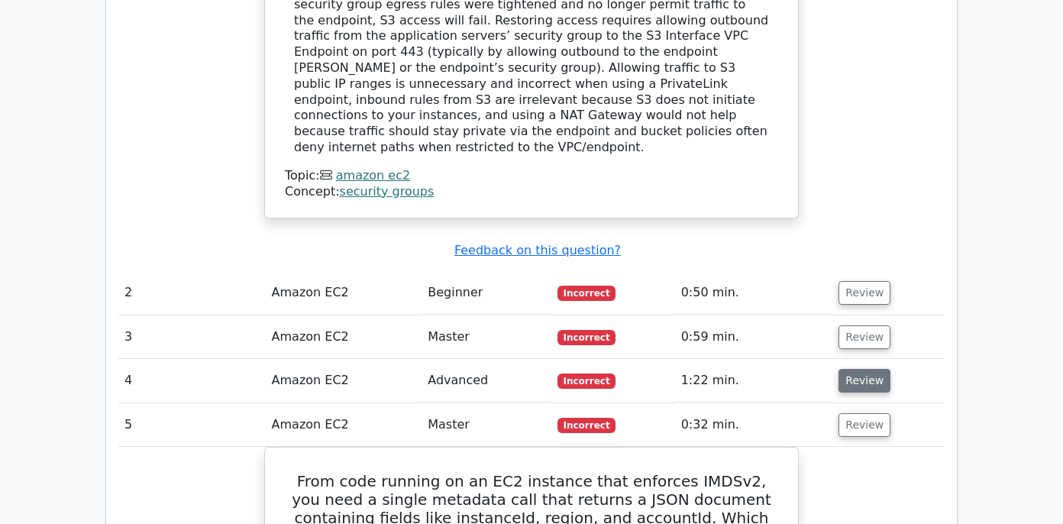
click at [866, 369] on button "Review" at bounding box center [865, 381] width 52 height 24
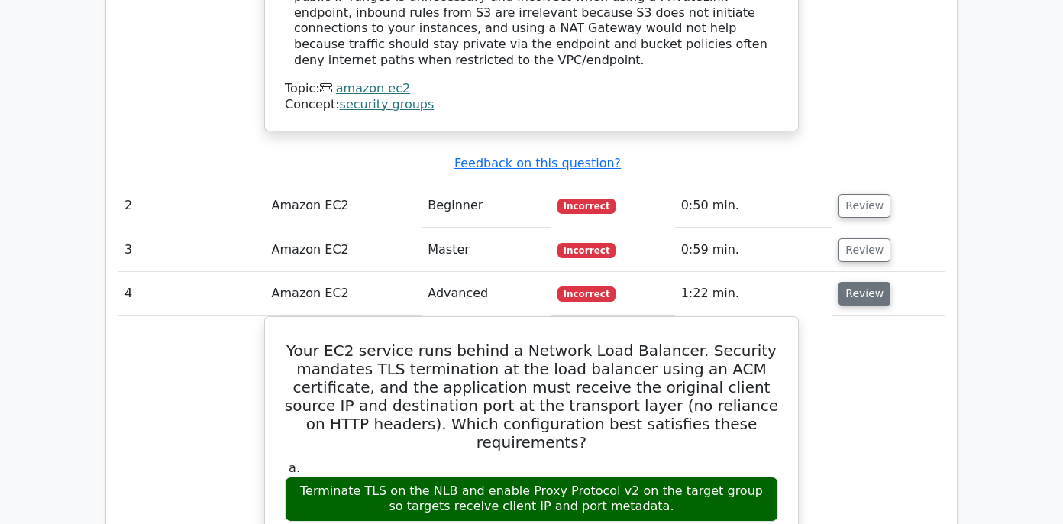
scroll to position [1834, 0]
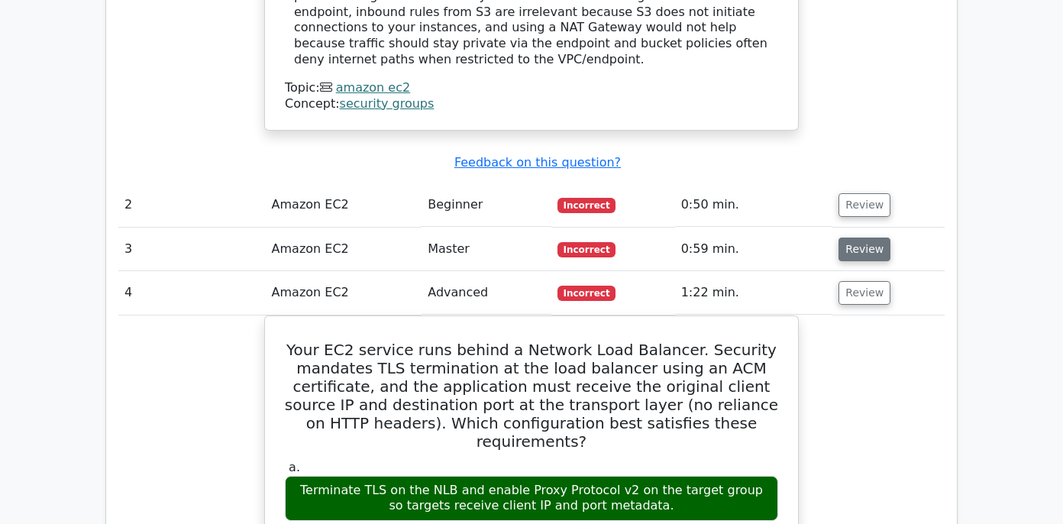
click at [851, 238] on button "Review" at bounding box center [865, 250] width 52 height 24
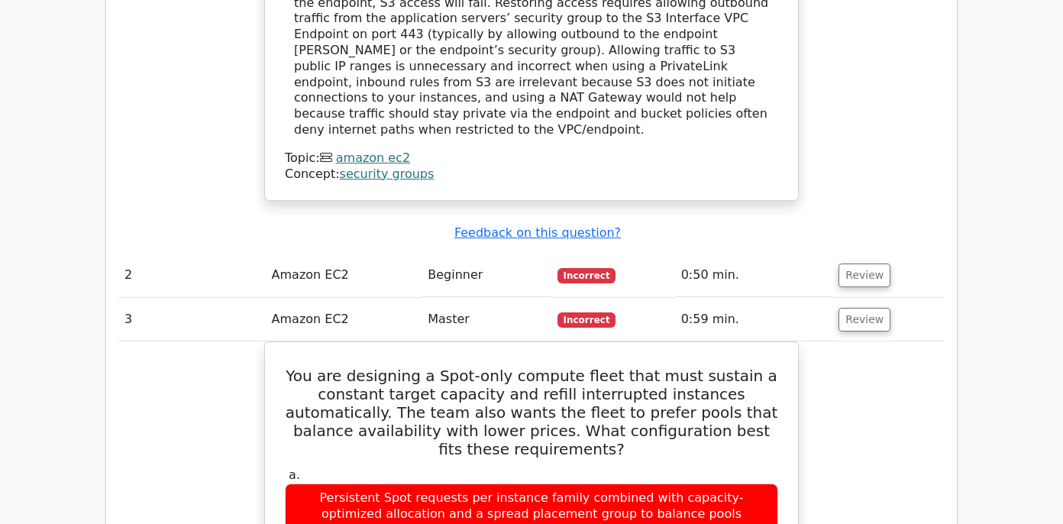
scroll to position [1761, 0]
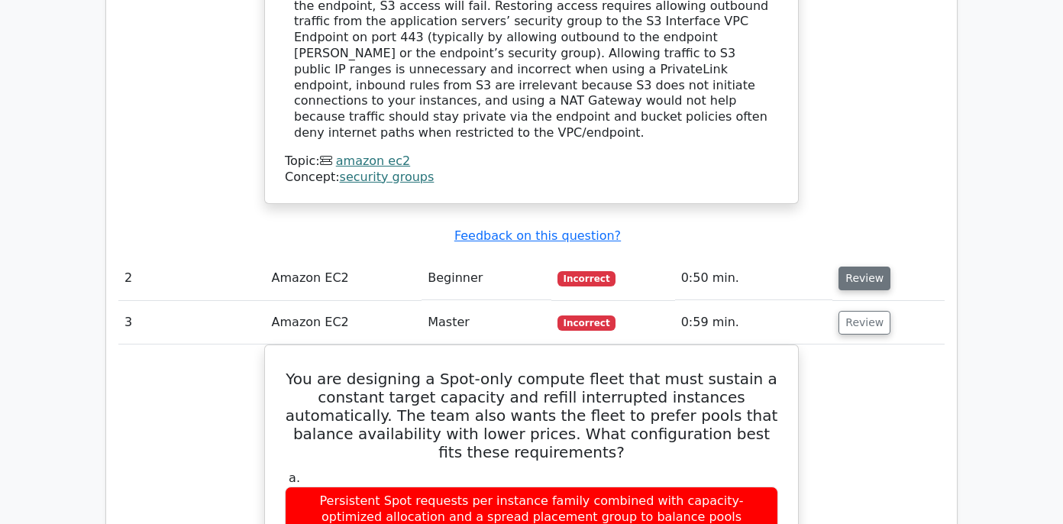
click at [859, 267] on button "Review" at bounding box center [865, 279] width 52 height 24
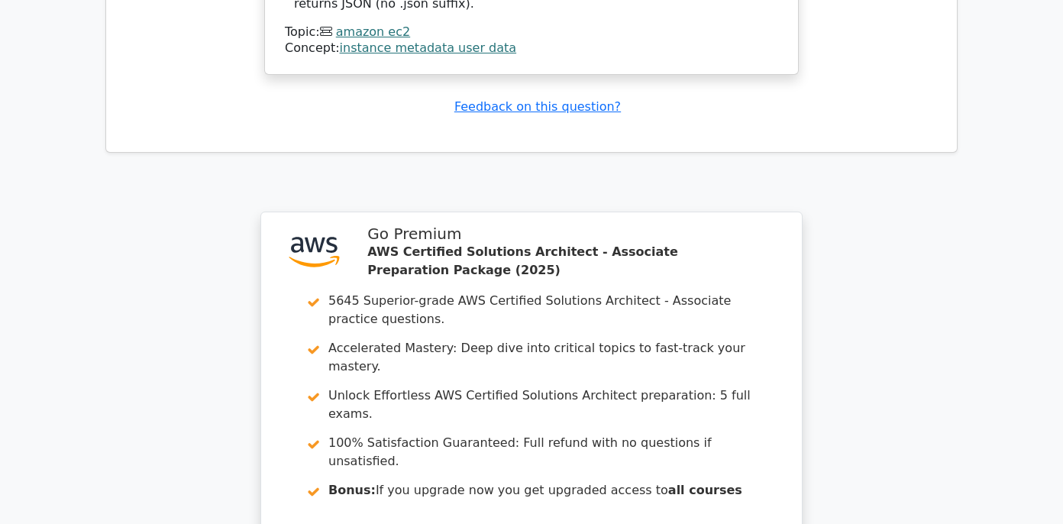
scroll to position [5523, 0]
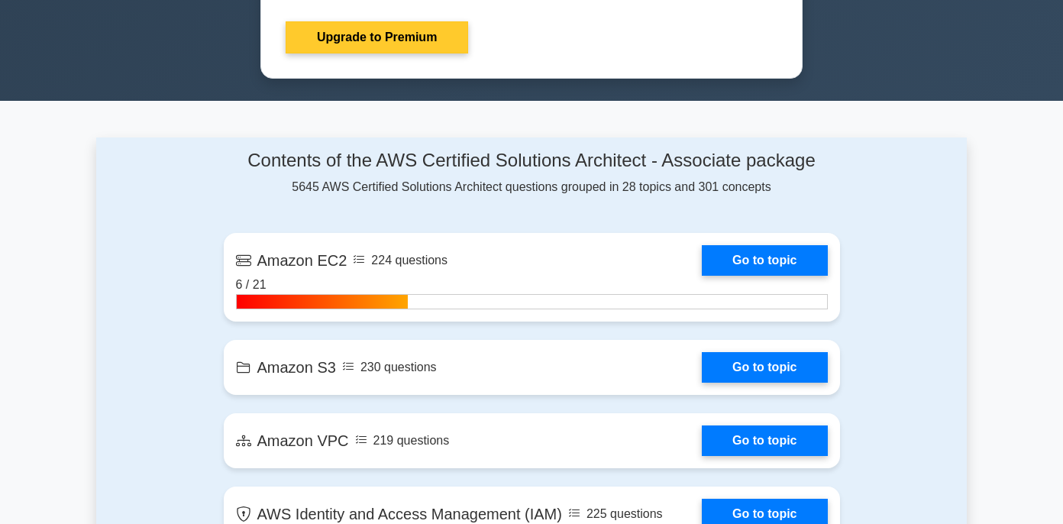
scroll to position [838, 0]
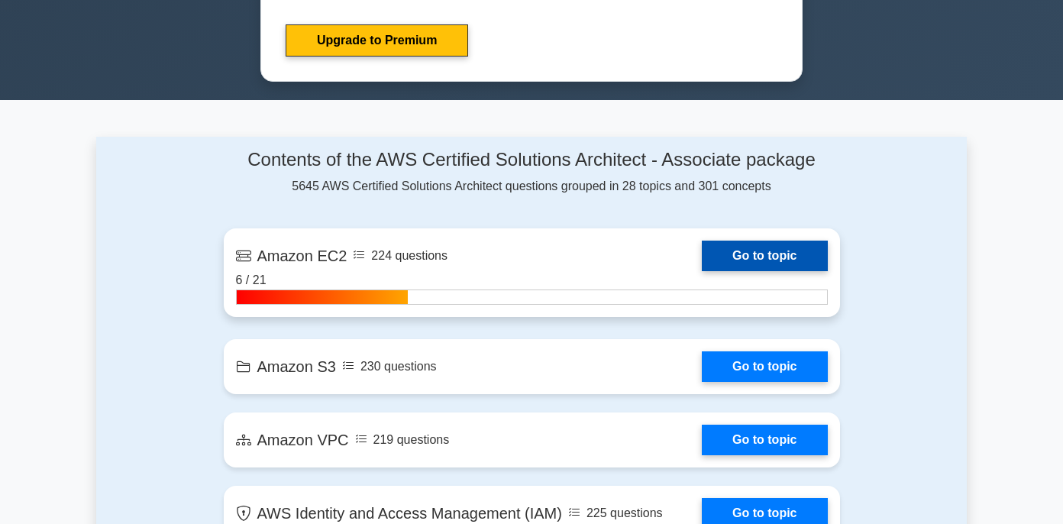
click at [702, 263] on link "Go to topic" at bounding box center [764, 256] width 125 height 31
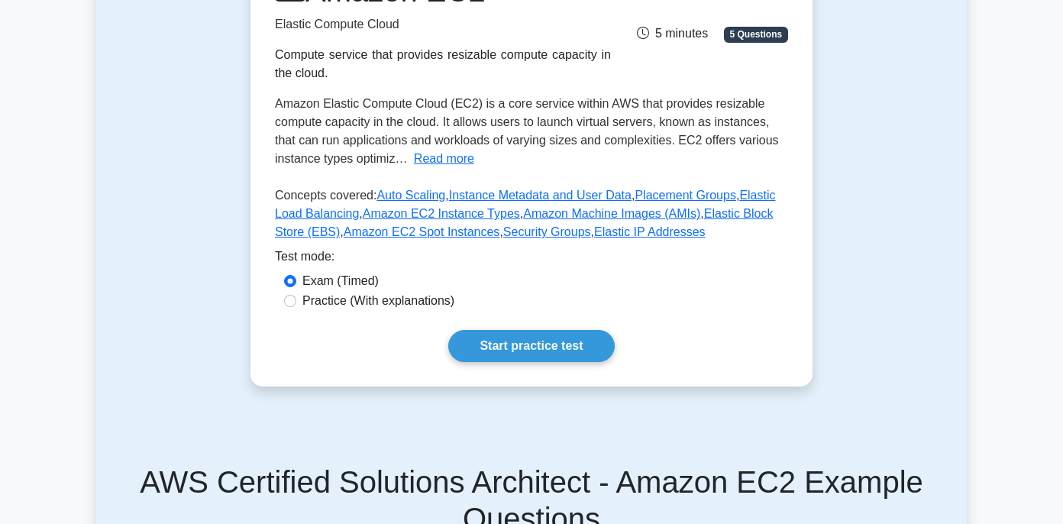
scroll to position [392, 0]
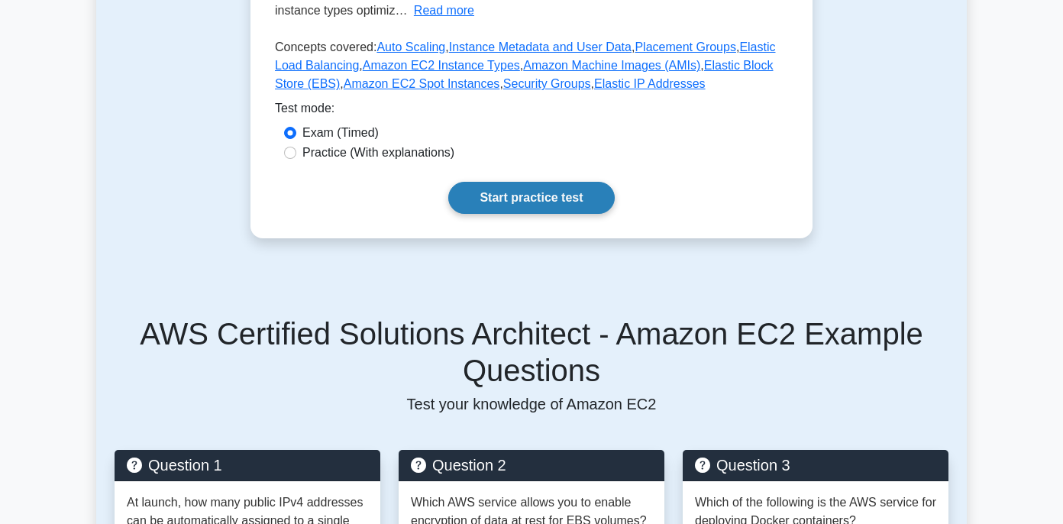
click at [493, 199] on link "Start practice test" at bounding box center [531, 198] width 166 height 32
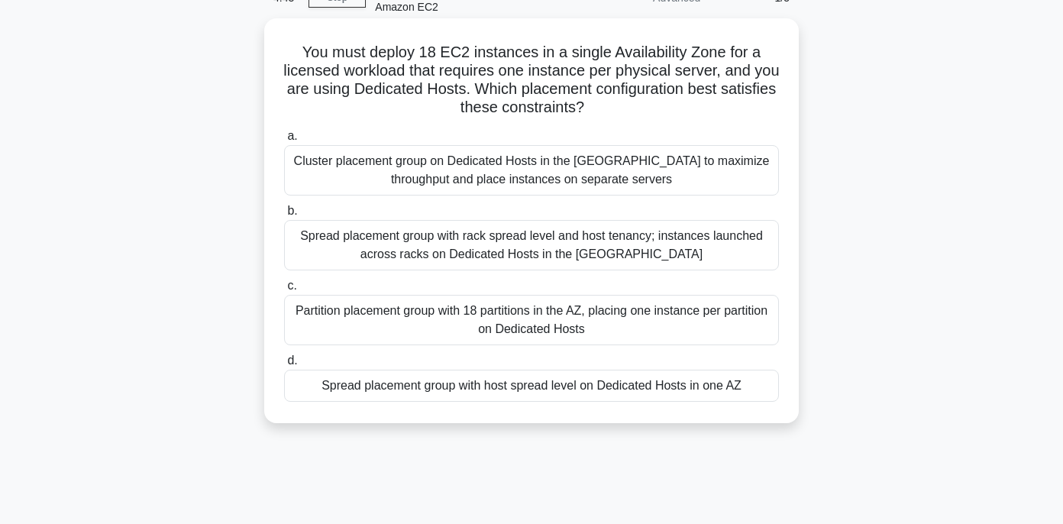
scroll to position [86, 0]
click at [696, 177] on div "Cluster placement group on Dedicated Hosts in the [GEOGRAPHIC_DATA] to maximize…" at bounding box center [531, 169] width 495 height 50
click at [284, 141] on input "a. Cluster placement group on Dedicated Hosts in the [GEOGRAPHIC_DATA] to maxim…" at bounding box center [284, 136] width 0 height 10
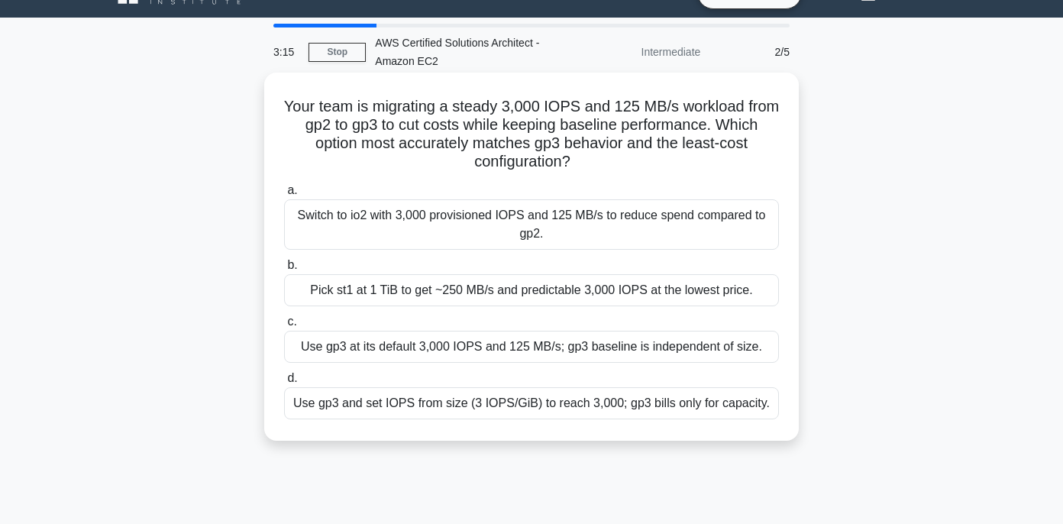
scroll to position [0, 0]
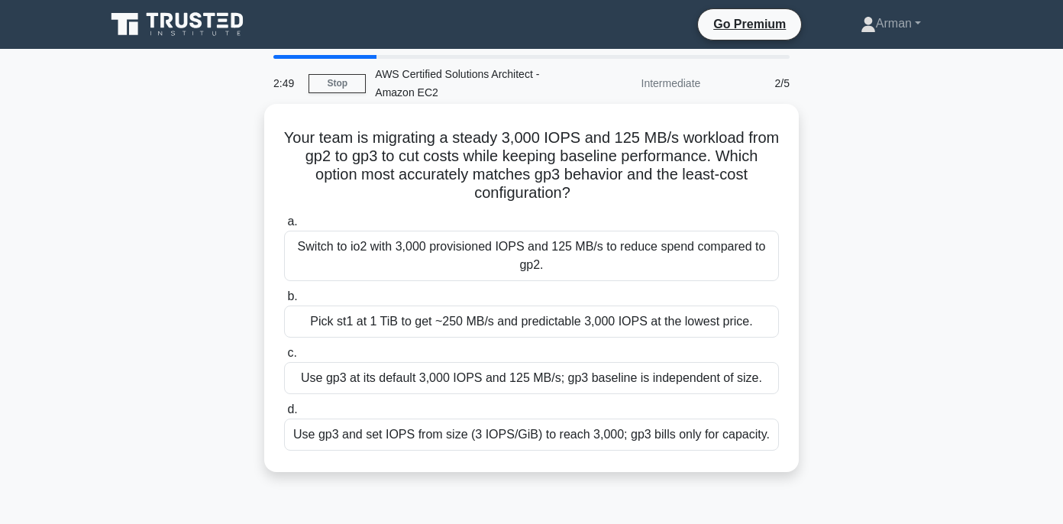
click at [500, 442] on div "Use gp3 and set IOPS from size (3 IOPS/GiB) to reach 3,000; gp3 bills only for …" at bounding box center [531, 435] width 495 height 32
click at [284, 415] on input "d. Use gp3 and set IOPS from size (3 IOPS/GiB) to reach 3,000; gp3 bills only f…" at bounding box center [284, 410] width 0 height 10
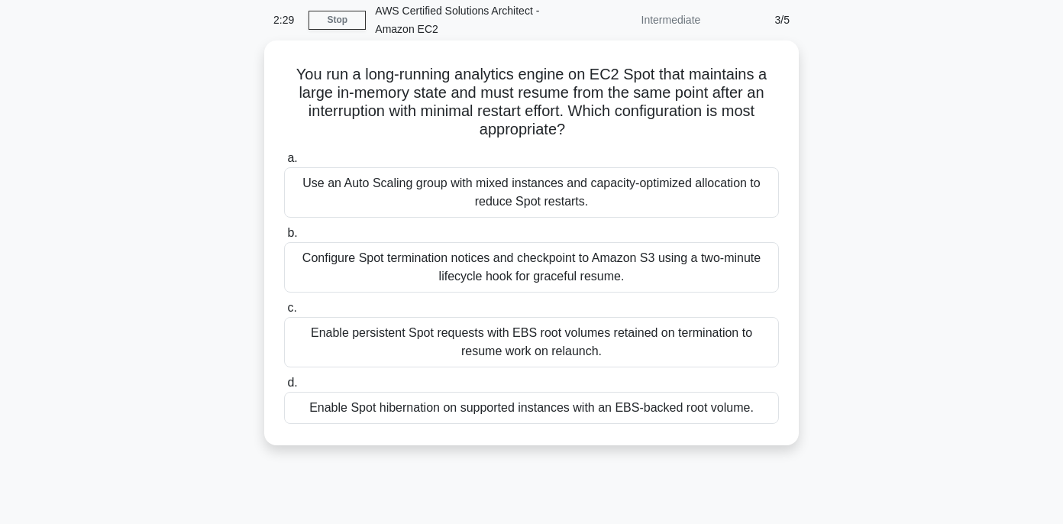
scroll to position [68, 0]
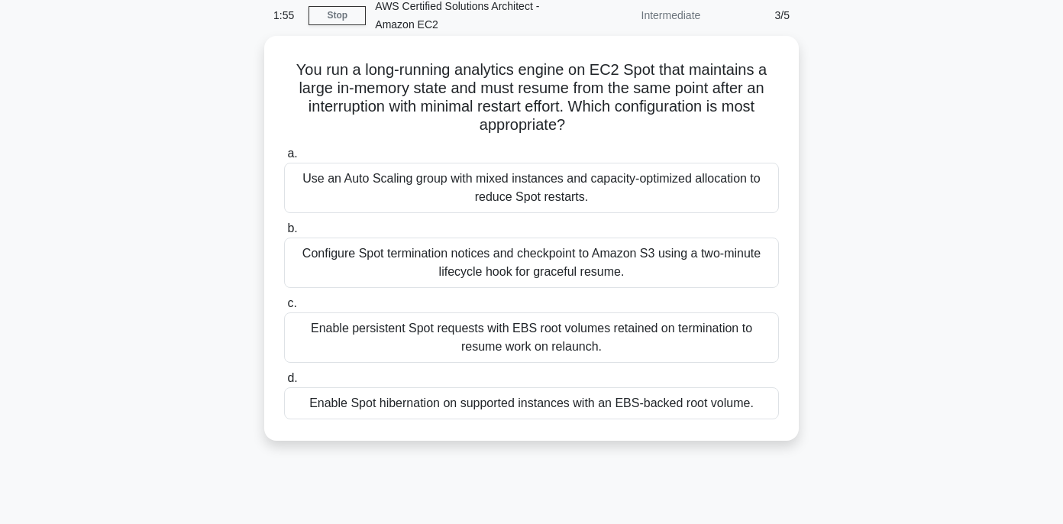
click at [547, 343] on div "Enable persistent Spot requests with EBS root volumes retained on termination t…" at bounding box center [531, 337] width 495 height 50
click at [284, 309] on input "c. Enable persistent Spot requests with EBS root volumes retained on terminatio…" at bounding box center [284, 304] width 0 height 10
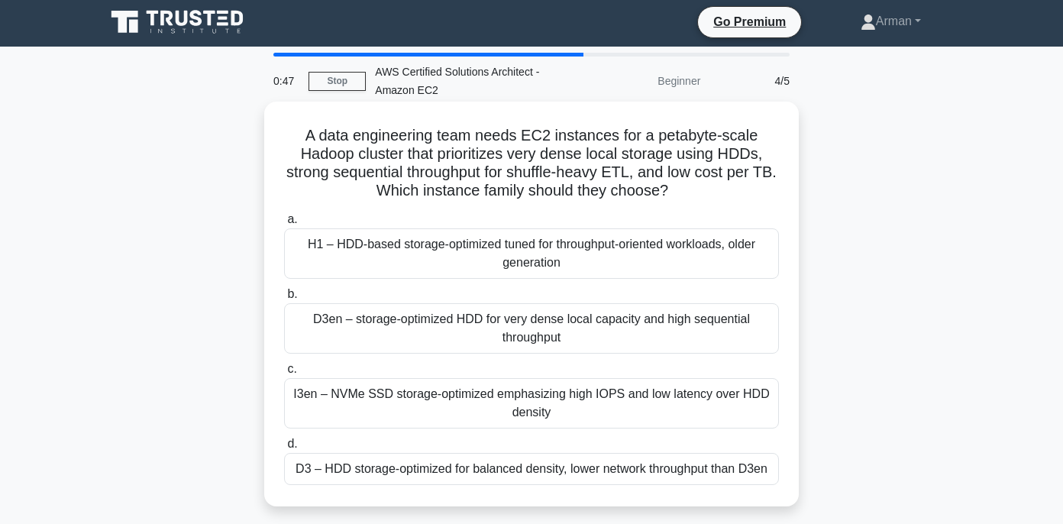
scroll to position [0, 0]
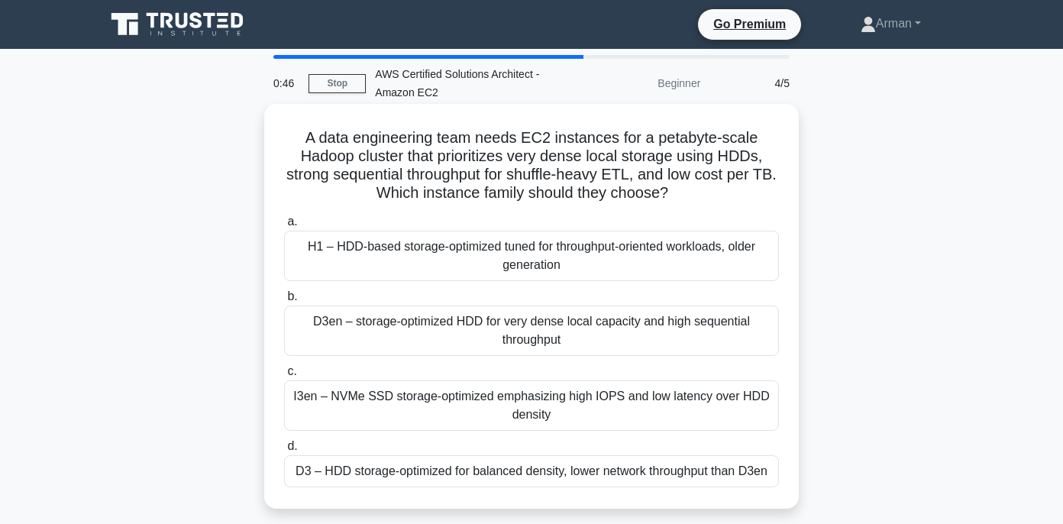
click at [526, 406] on div "I3en – NVMe SSD storage-optimized emphasizing high IOPS and low latency over HD…" at bounding box center [531, 405] width 495 height 50
click at [284, 377] on input "c. I3en – NVMe SSD storage-optimized emphasizing high IOPS and low latency over…" at bounding box center [284, 372] width 0 height 10
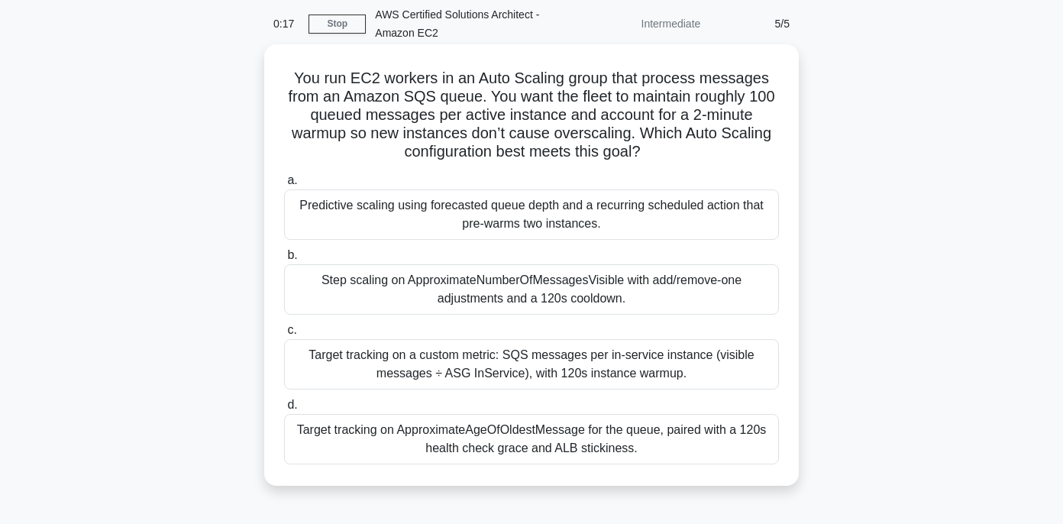
scroll to position [60, 0]
click at [471, 295] on div "Step scaling on ApproximateNumberOfMessagesVisible with add/remove-one adjustme…" at bounding box center [531, 289] width 495 height 50
click at [284, 260] on input "b. Step scaling on ApproximateNumberOfMessagesVisible with add/remove-one adjus…" at bounding box center [284, 255] width 0 height 10
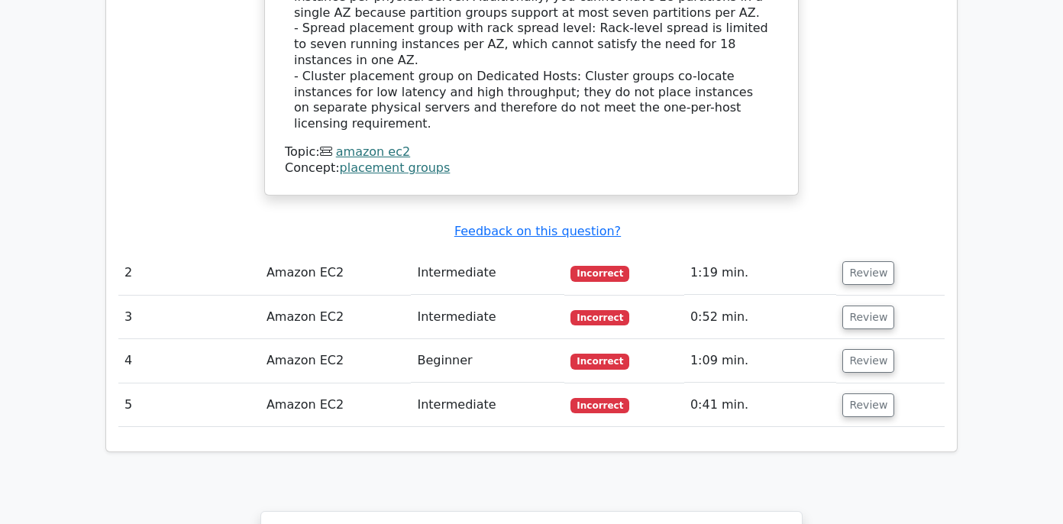
scroll to position [1826, 0]
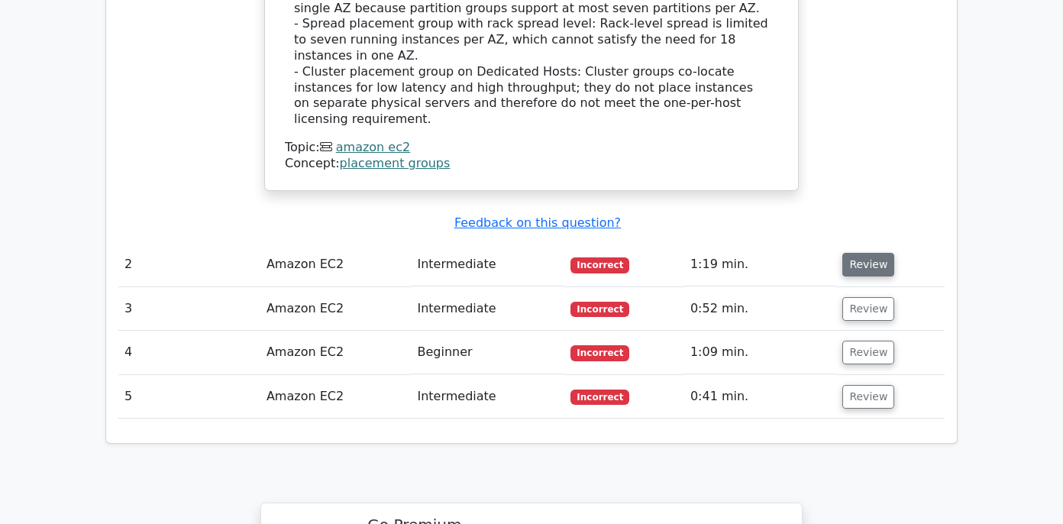
click at [881, 253] on button "Review" at bounding box center [869, 265] width 52 height 24
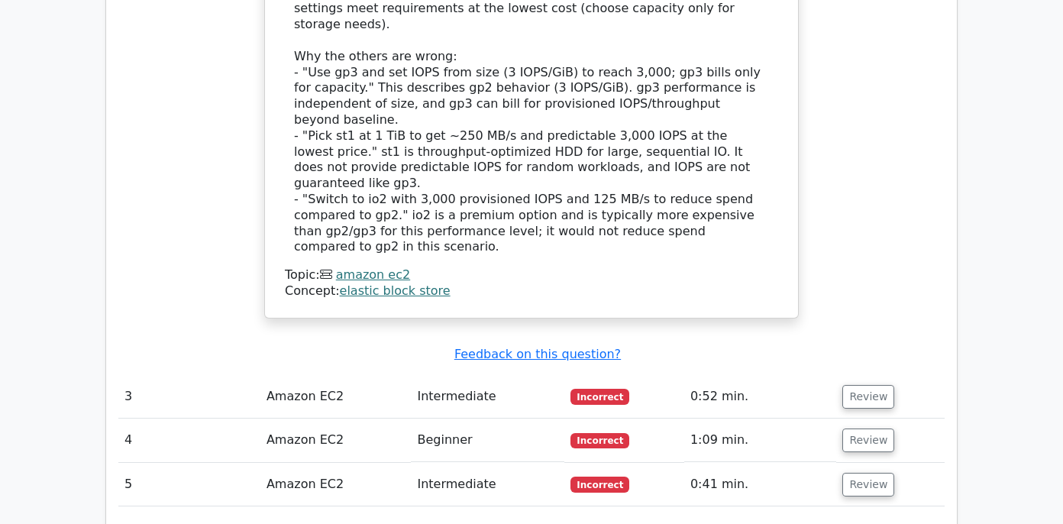
scroll to position [2684, 0]
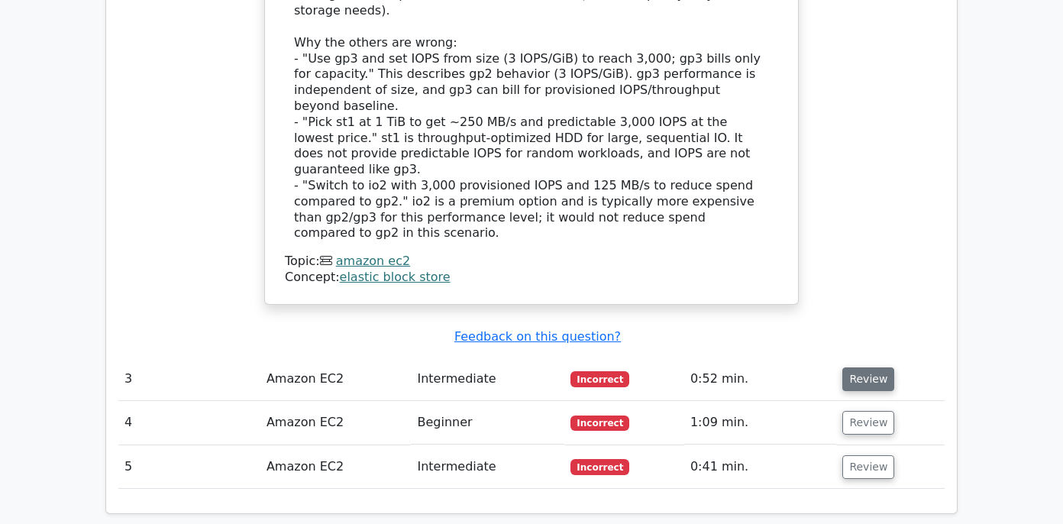
click at [859, 367] on button "Review" at bounding box center [869, 379] width 52 height 24
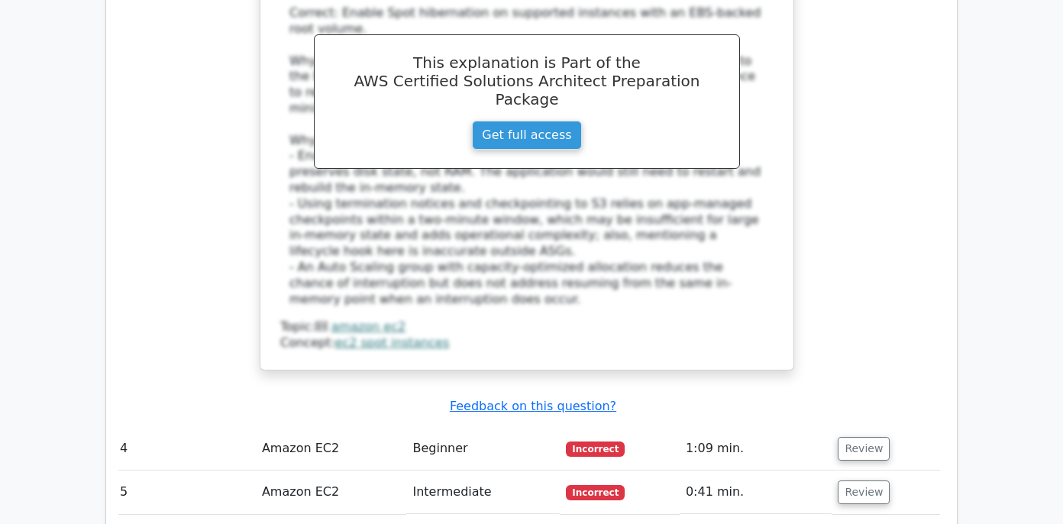
scroll to position [3522, 0]
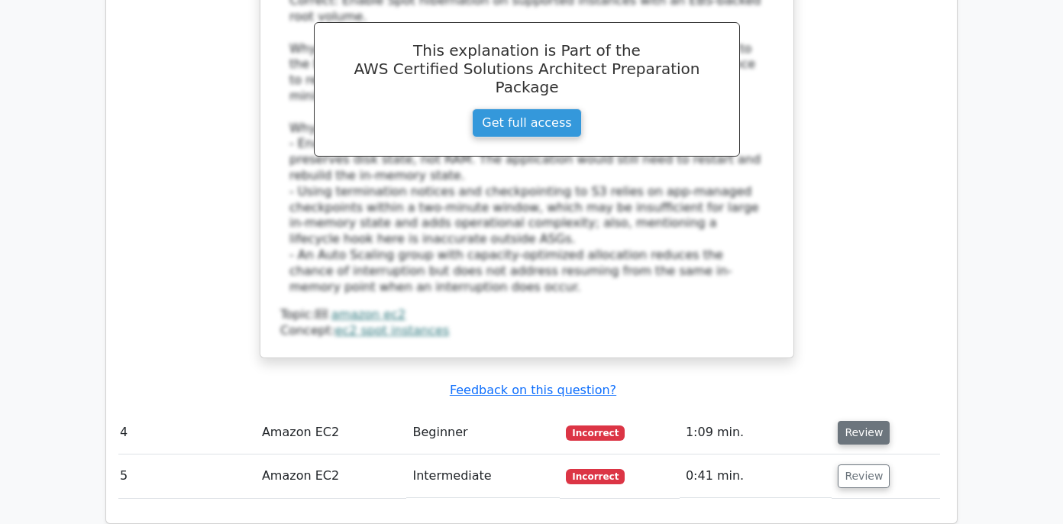
click at [868, 421] on button "Review" at bounding box center [864, 433] width 52 height 24
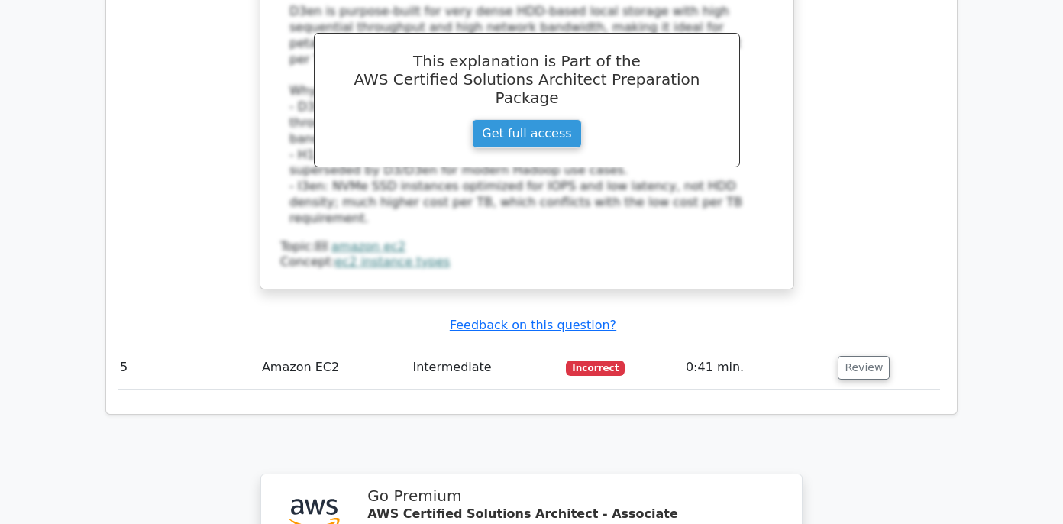
scroll to position [4406, 0]
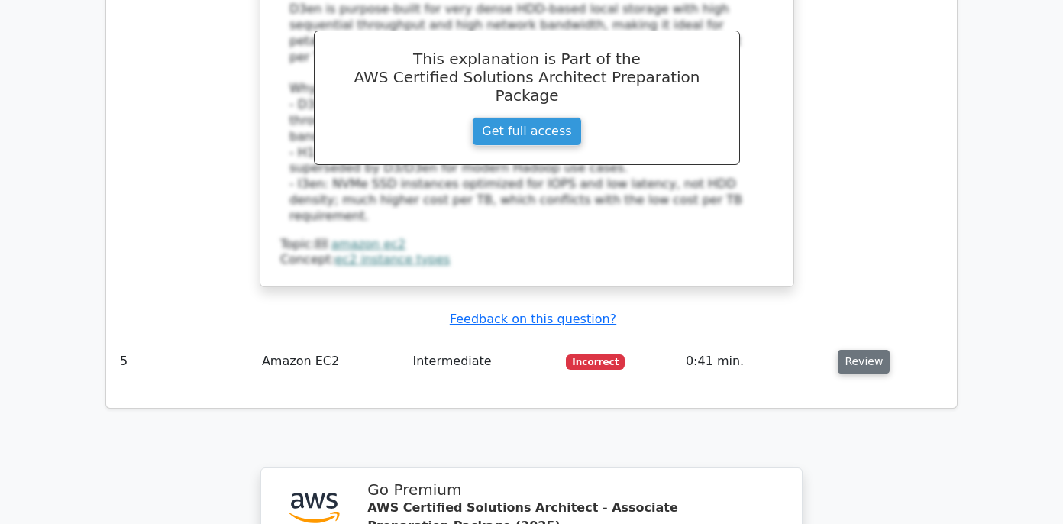
click at [848, 350] on button "Review" at bounding box center [864, 362] width 52 height 24
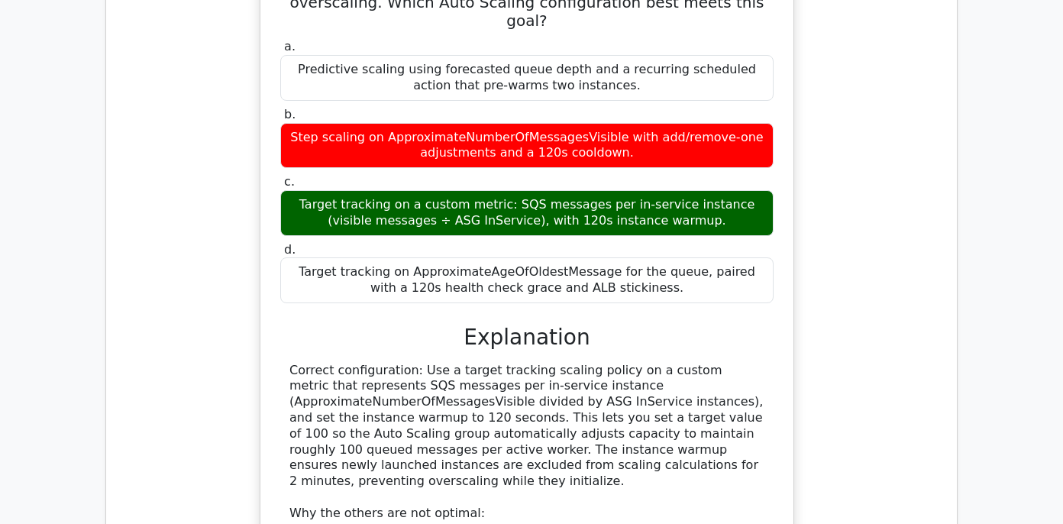
scroll to position [4900, 0]
